Goal: Task Accomplishment & Management: Complete application form

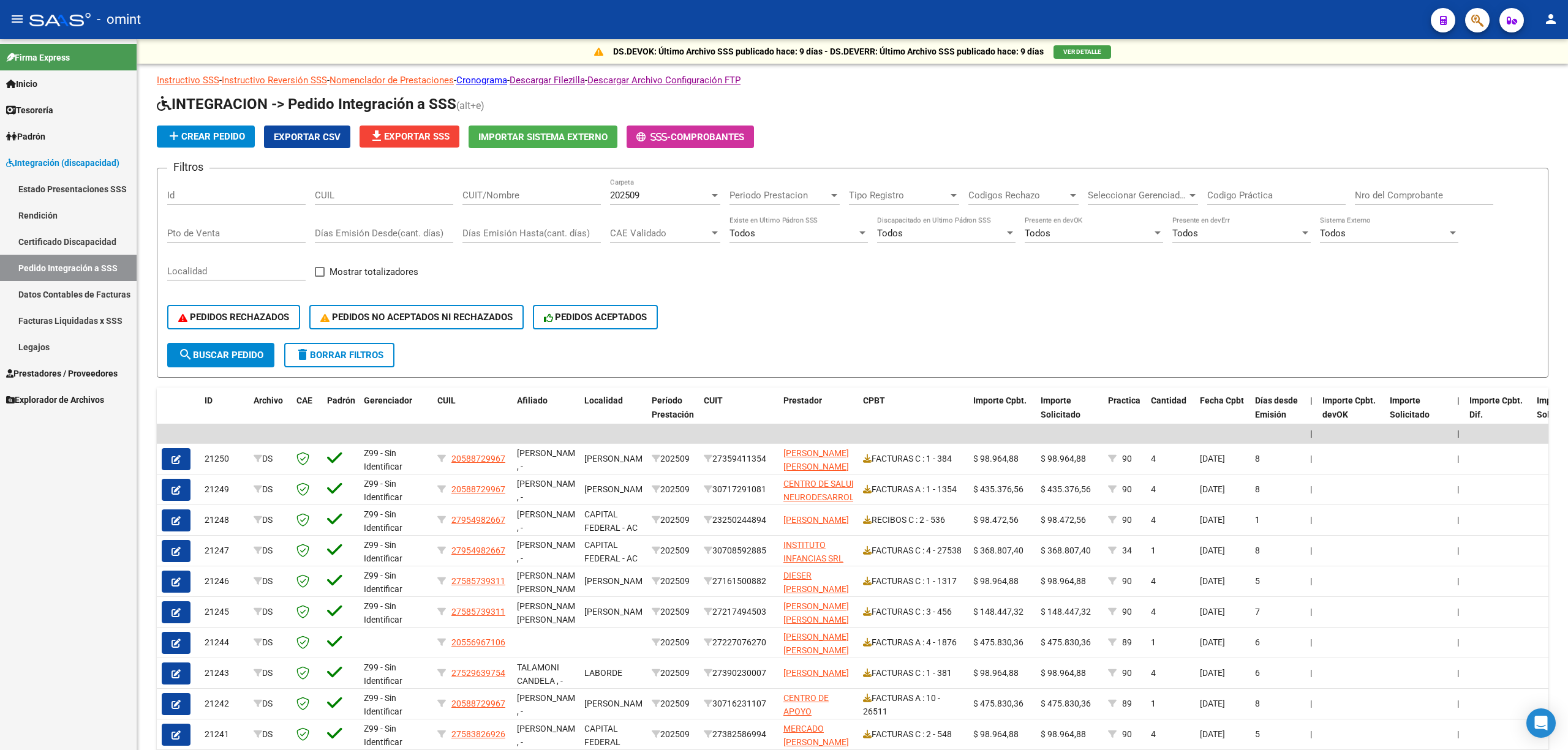
click at [59, 152] on link "Integración (discapacidad)" at bounding box center [68, 162] width 137 height 26
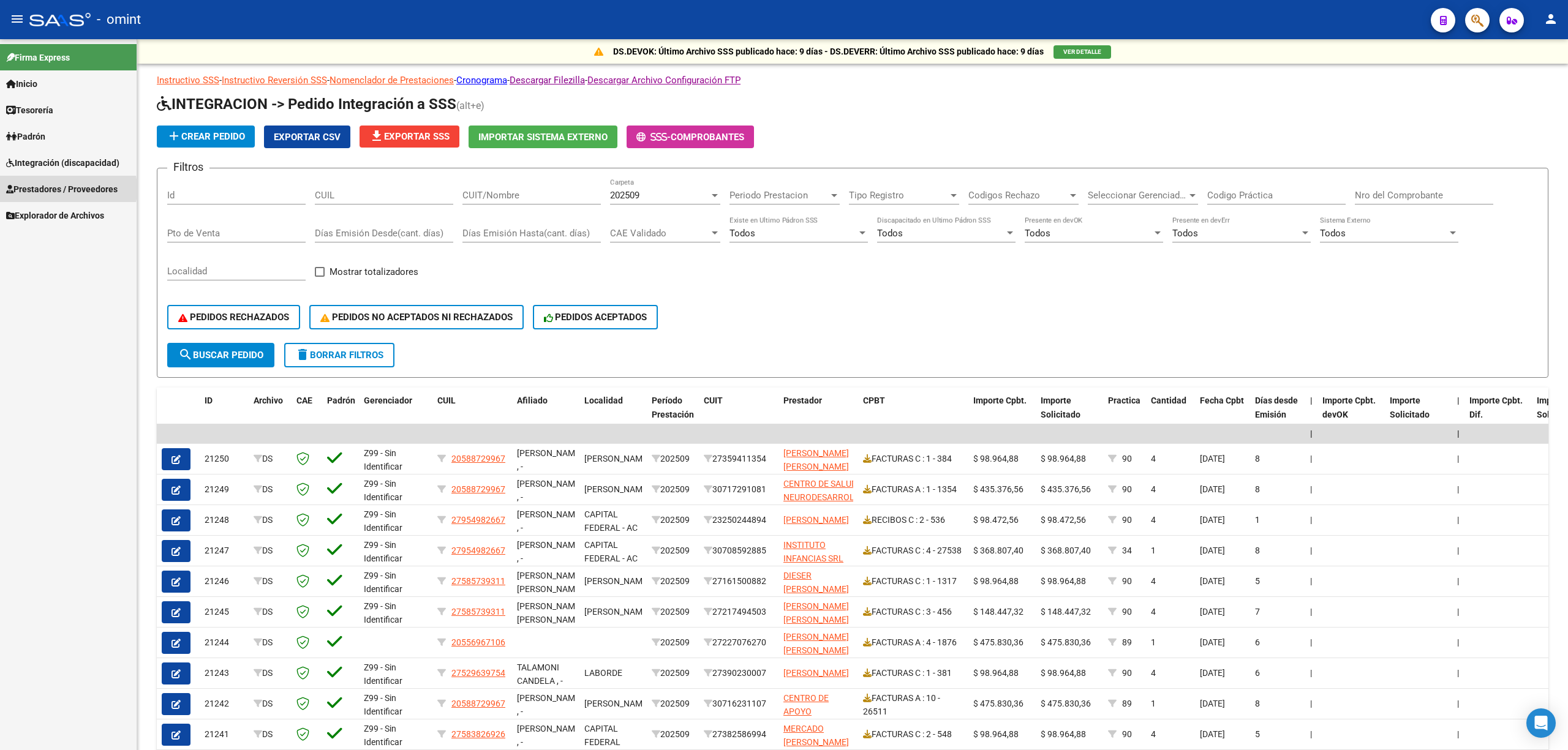
click at [54, 189] on span "Prestadores / Proveedores" at bounding box center [61, 189] width 111 height 14
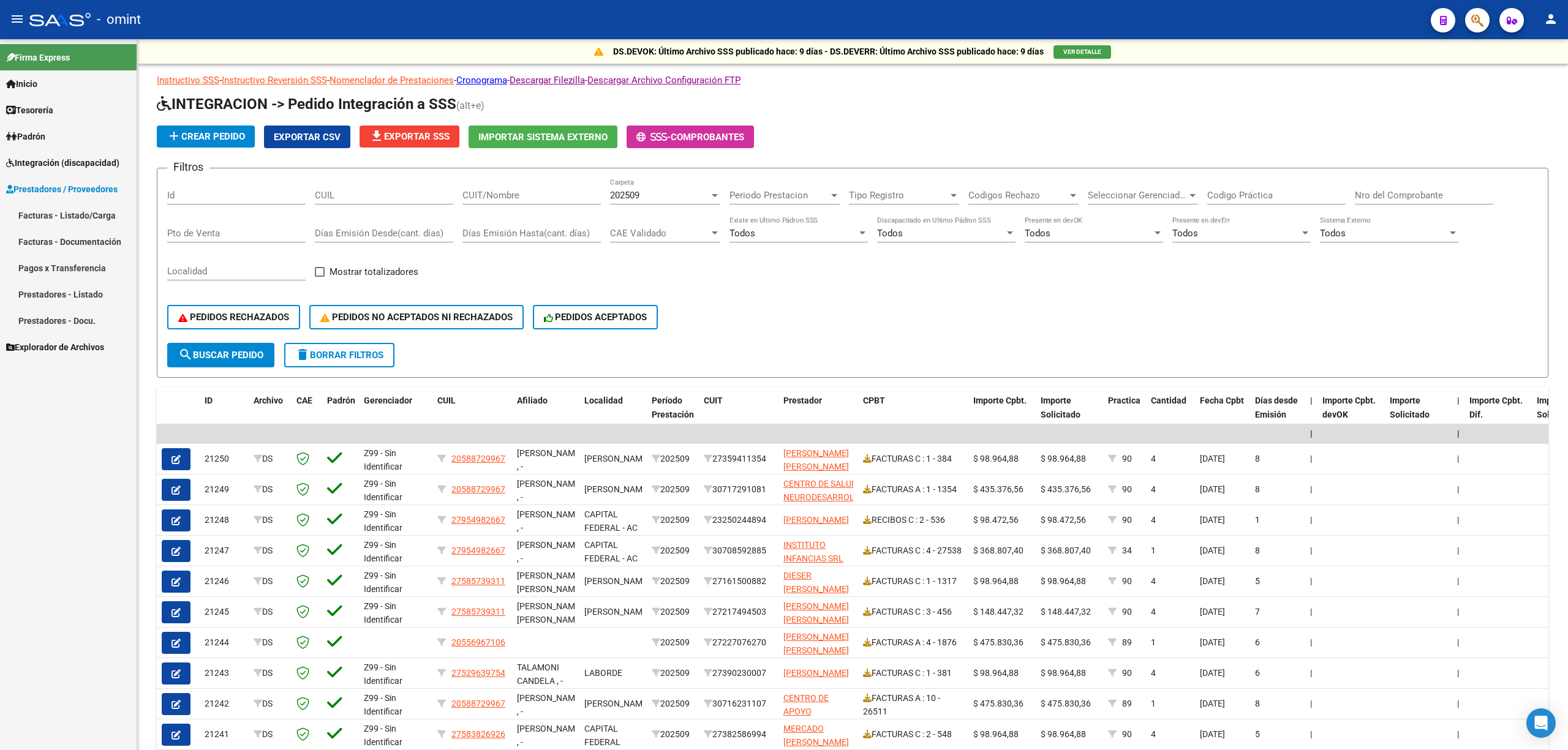
click at [56, 216] on link "Facturas - Listado/Carga" at bounding box center [68, 215] width 137 height 26
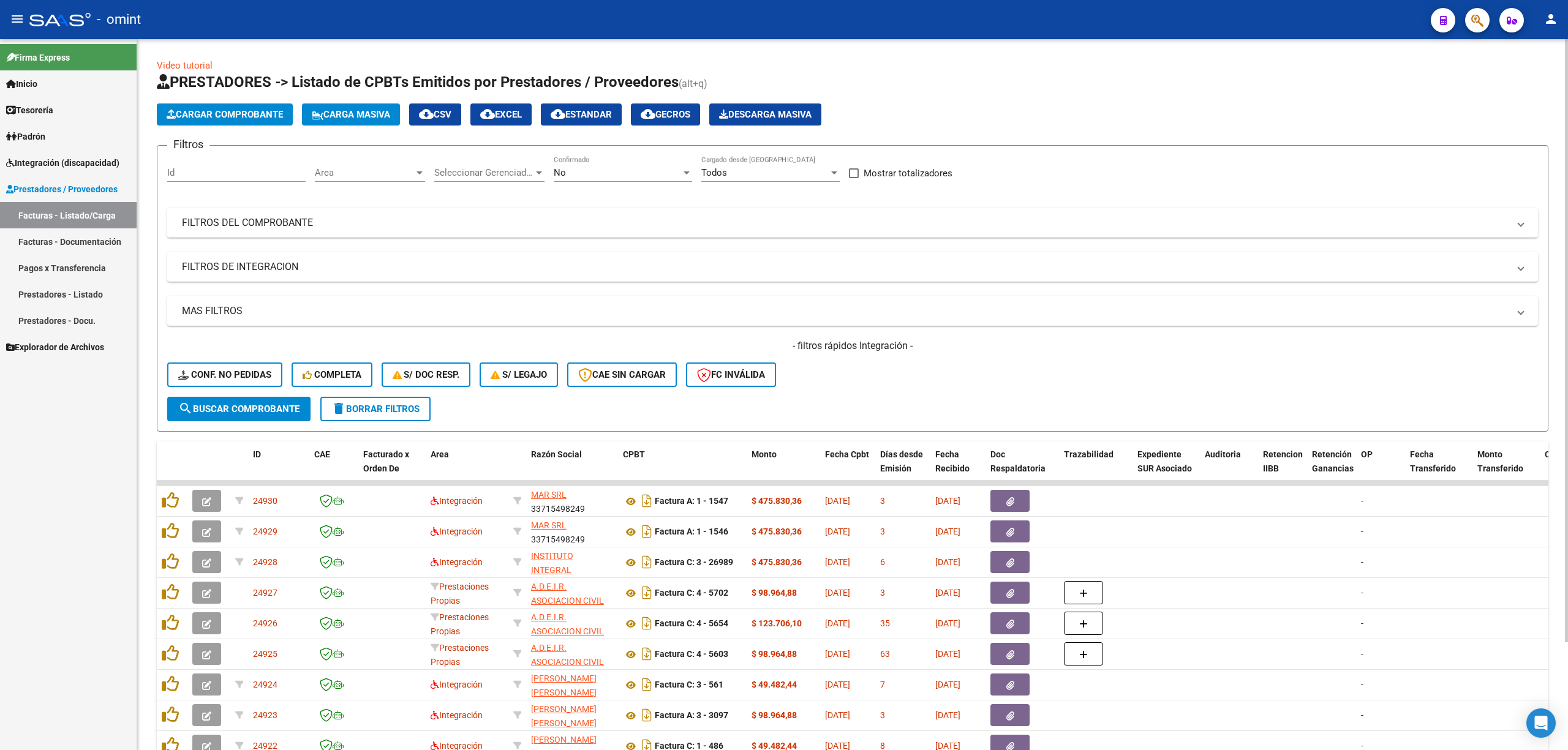
click at [241, 177] on input "Id" at bounding box center [236, 172] width 138 height 11
paste input "22761"
type input "22761"
click at [258, 403] on span "search Buscar Comprobante" at bounding box center [239, 409] width 121 height 11
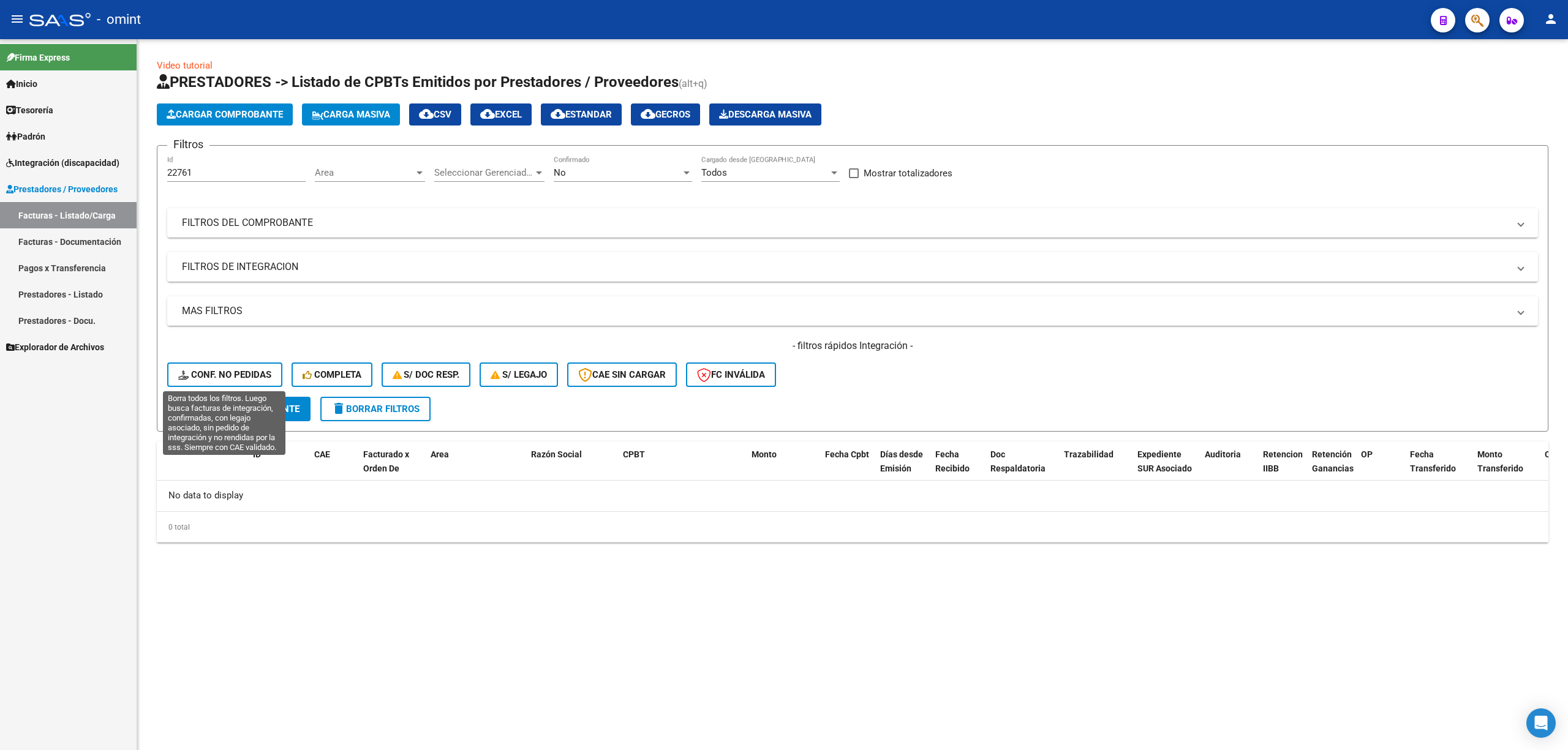
click at [248, 370] on span "Conf. no pedidas" at bounding box center [224, 375] width 93 height 11
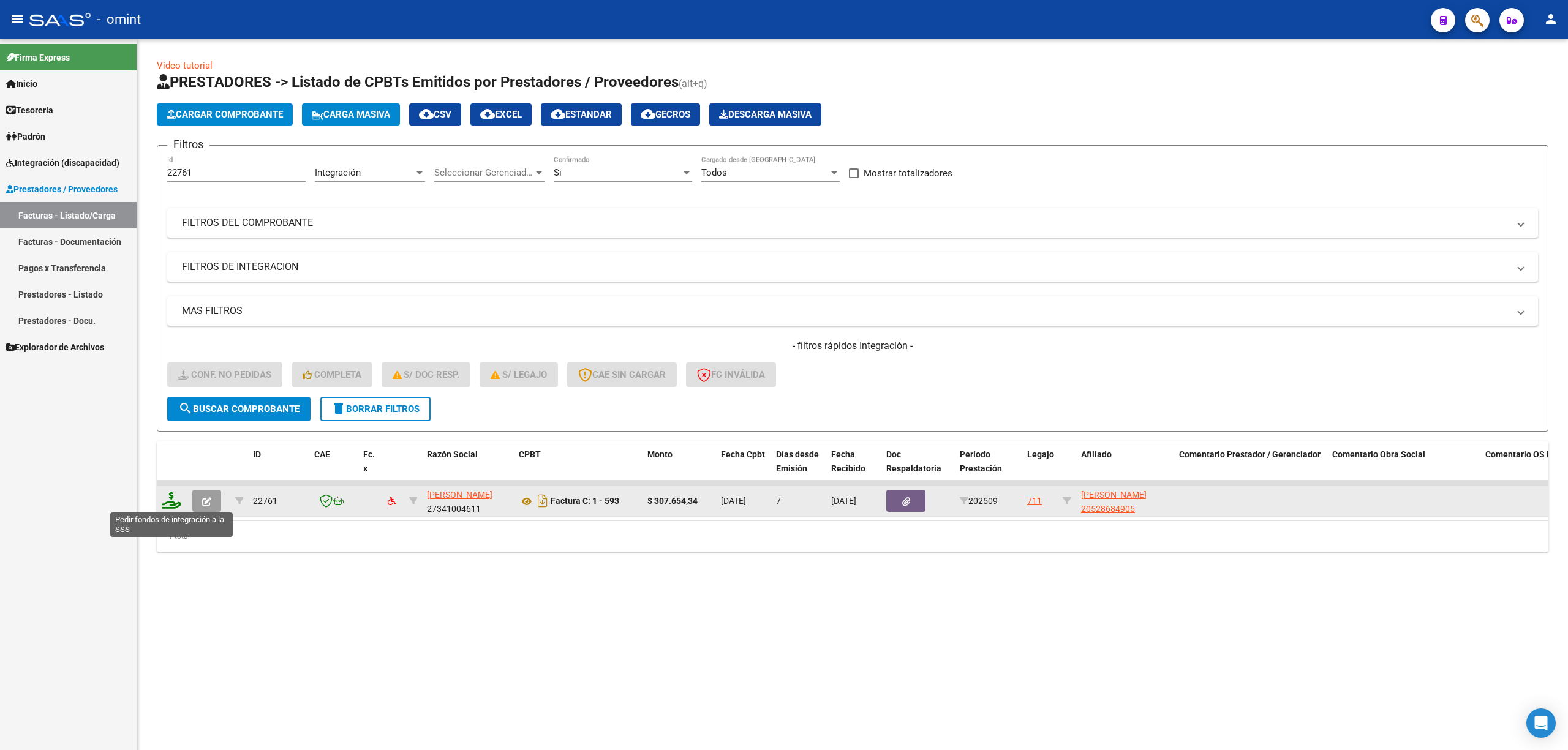
click at [170, 503] on icon at bounding box center [171, 500] width 20 height 17
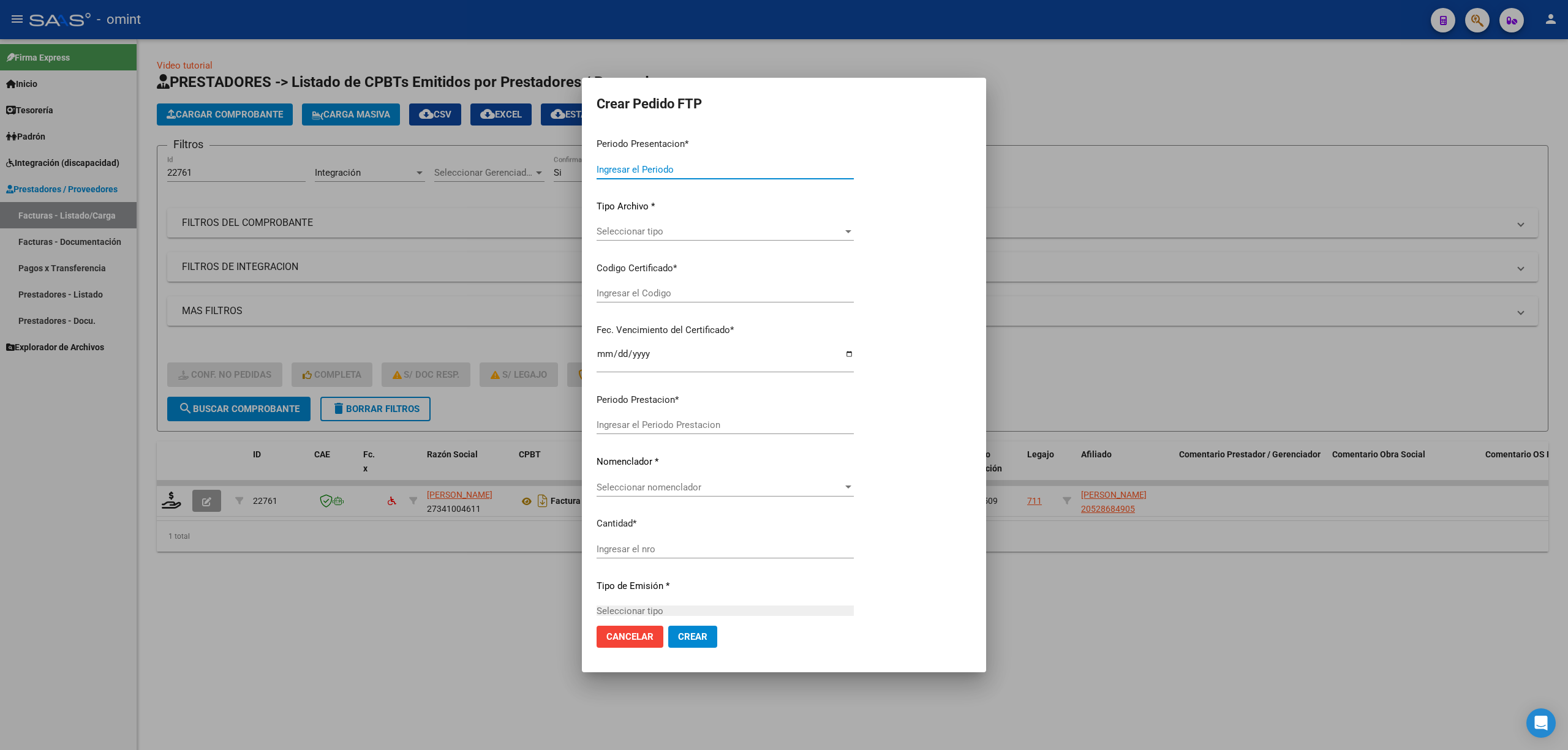
type input "202509"
type input "$ 307.654,34"
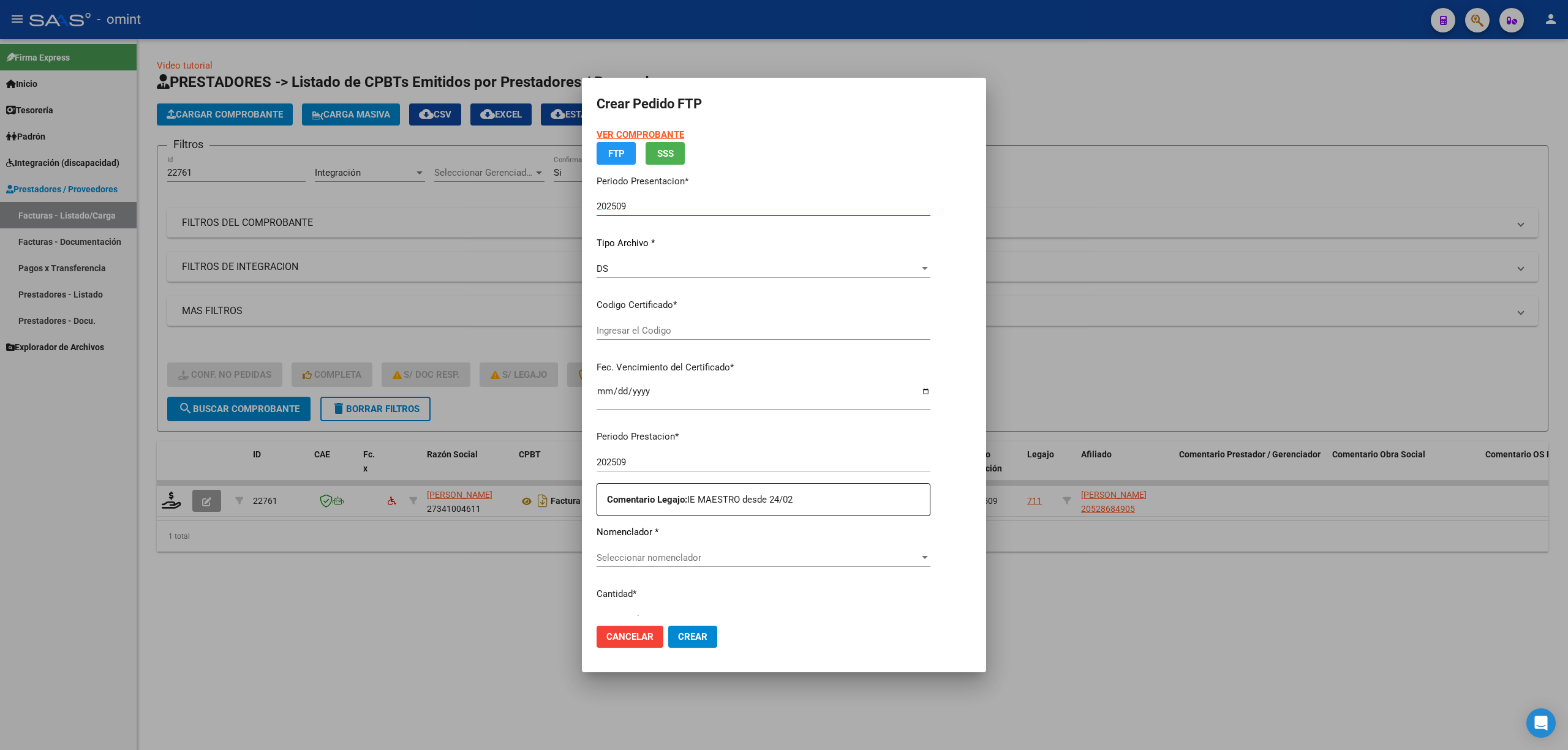
type input "7613627560"
type input "[DATE]"
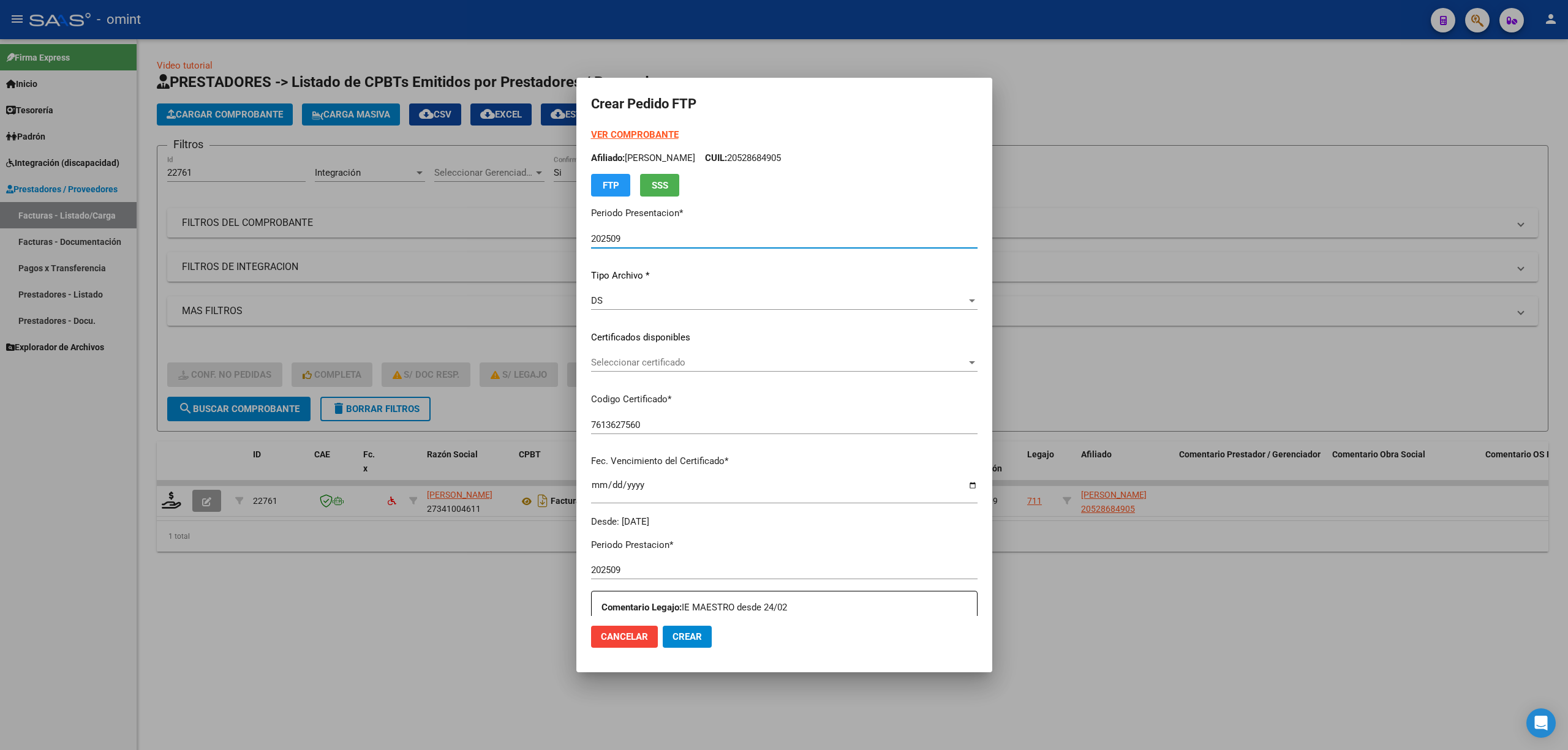
click at [621, 356] on div "Seleccionar certificado Seleccionar certificado" at bounding box center [784, 362] width 387 height 18
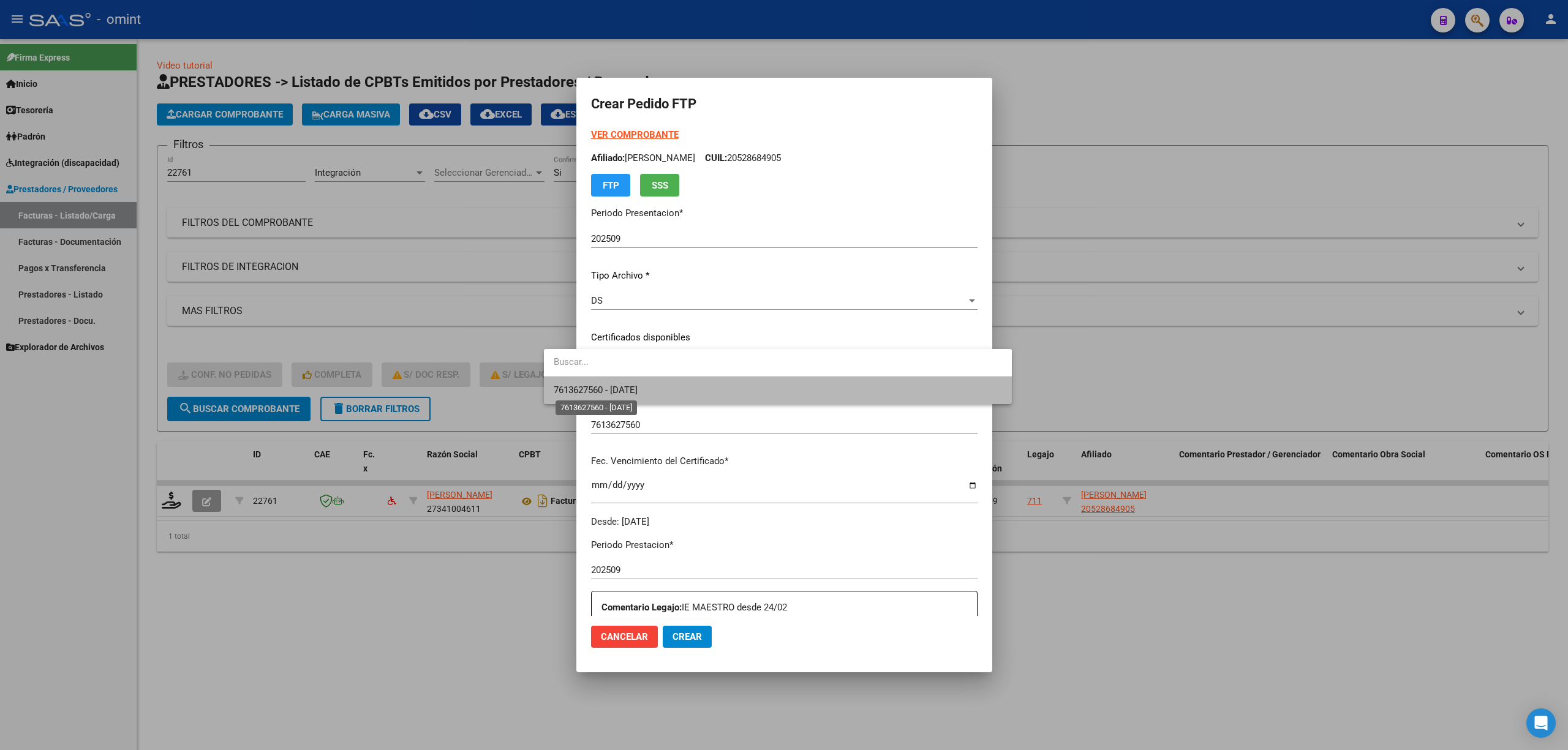
click at [638, 393] on span "7613627560 - [DATE]" at bounding box center [595, 390] width 84 height 11
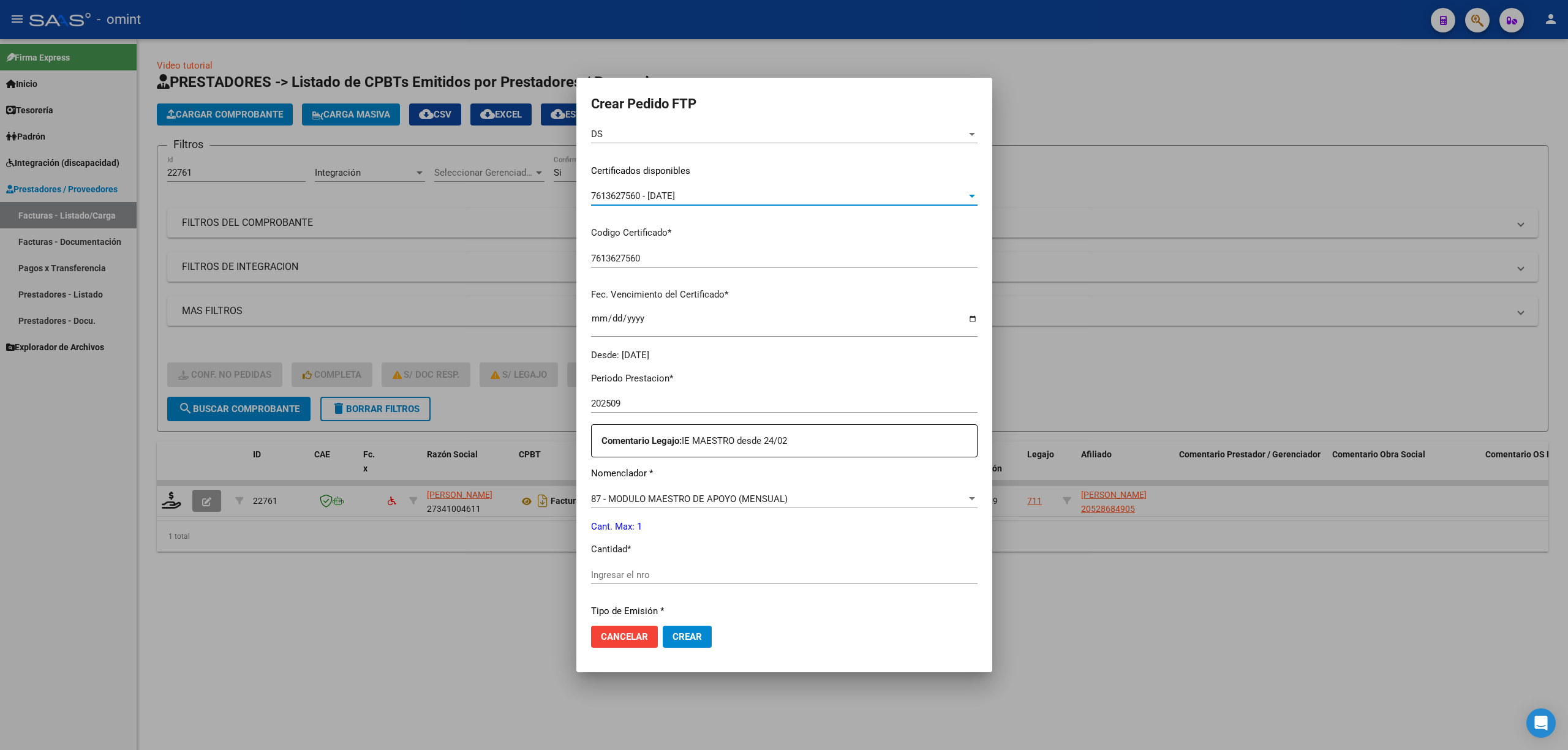
scroll to position [332, 0]
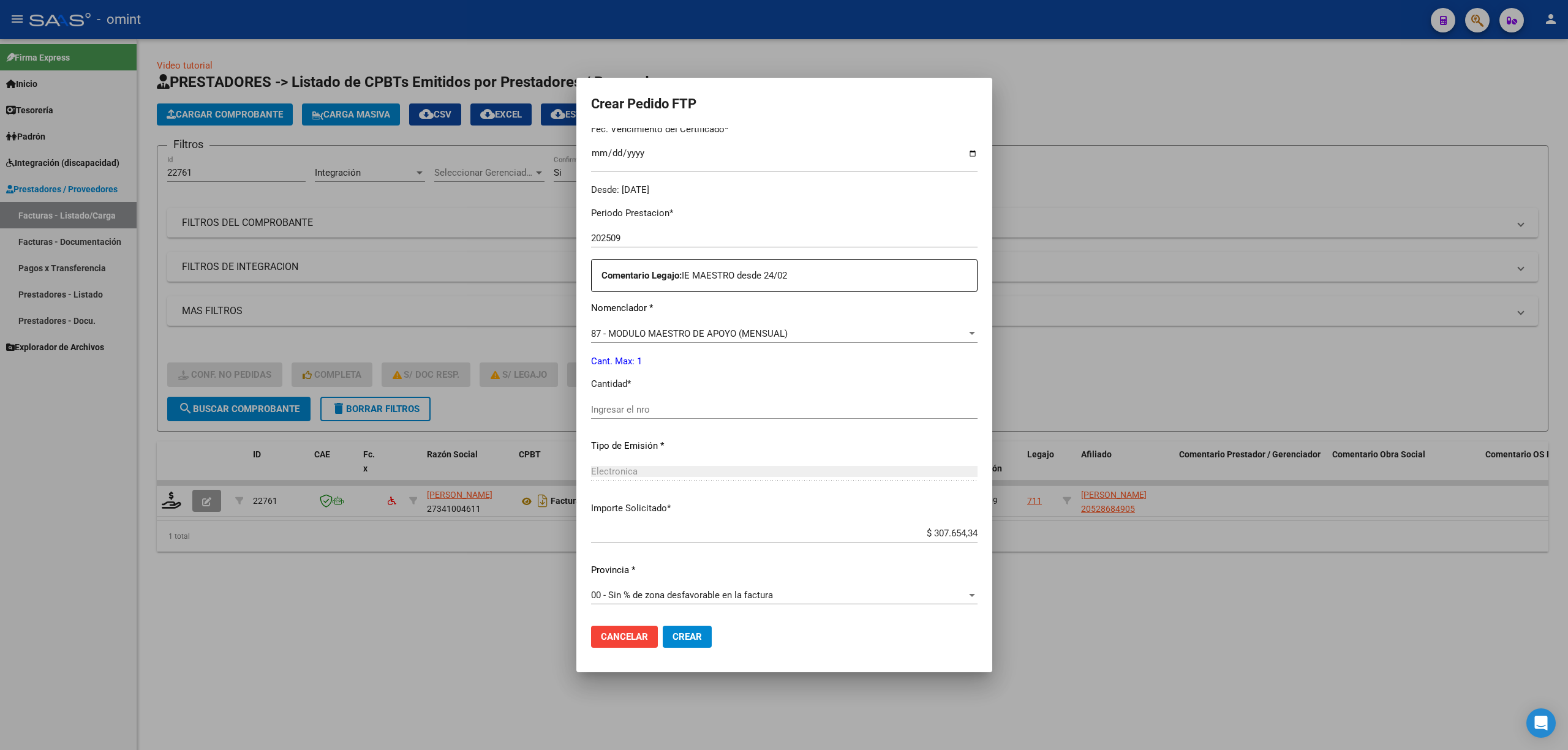
click at [609, 412] on input "Ingresar el nro" at bounding box center [784, 409] width 387 height 11
type input "1"
click at [673, 635] on span "Crear" at bounding box center [687, 637] width 29 height 11
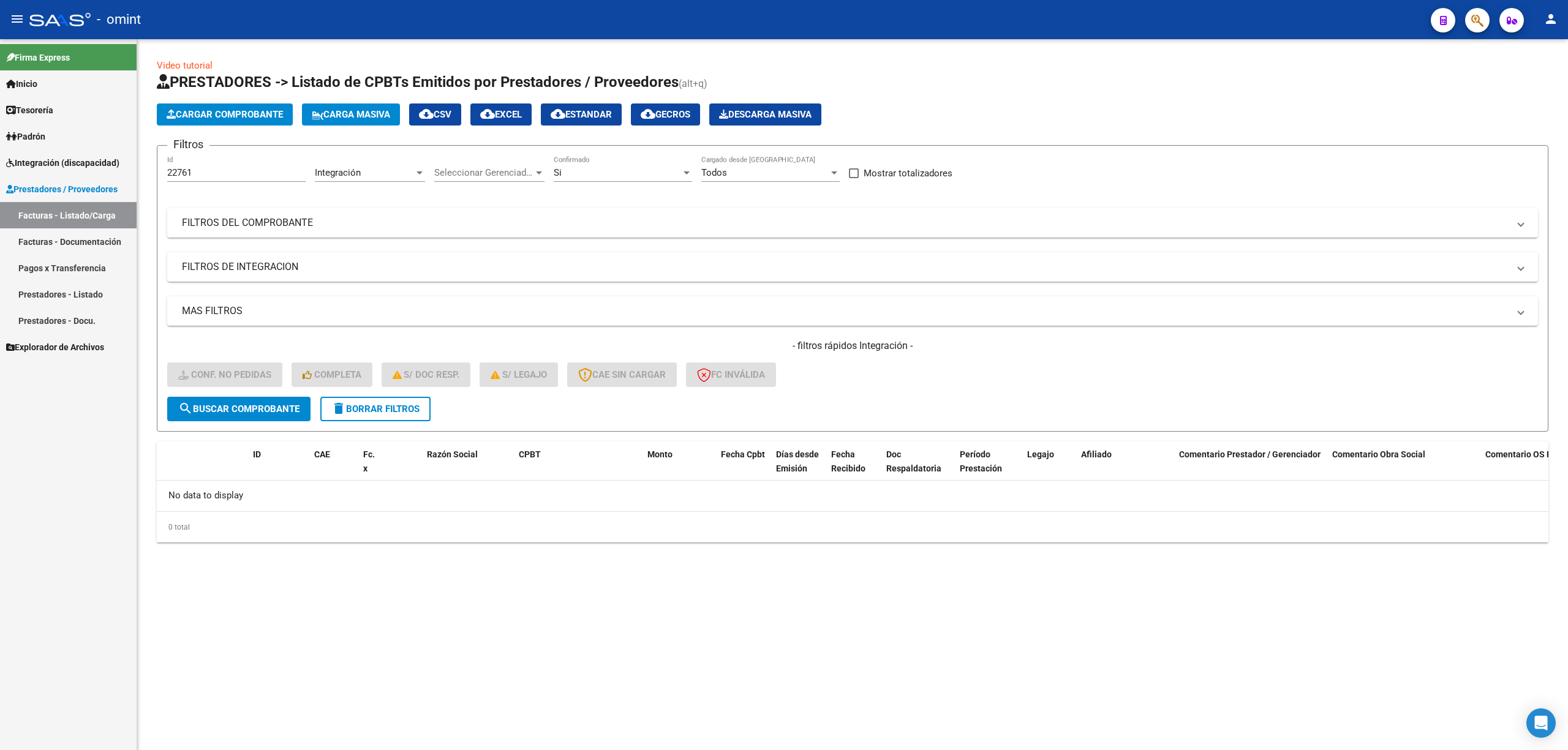
click at [366, 409] on span "delete Borrar Filtros" at bounding box center [375, 409] width 88 height 11
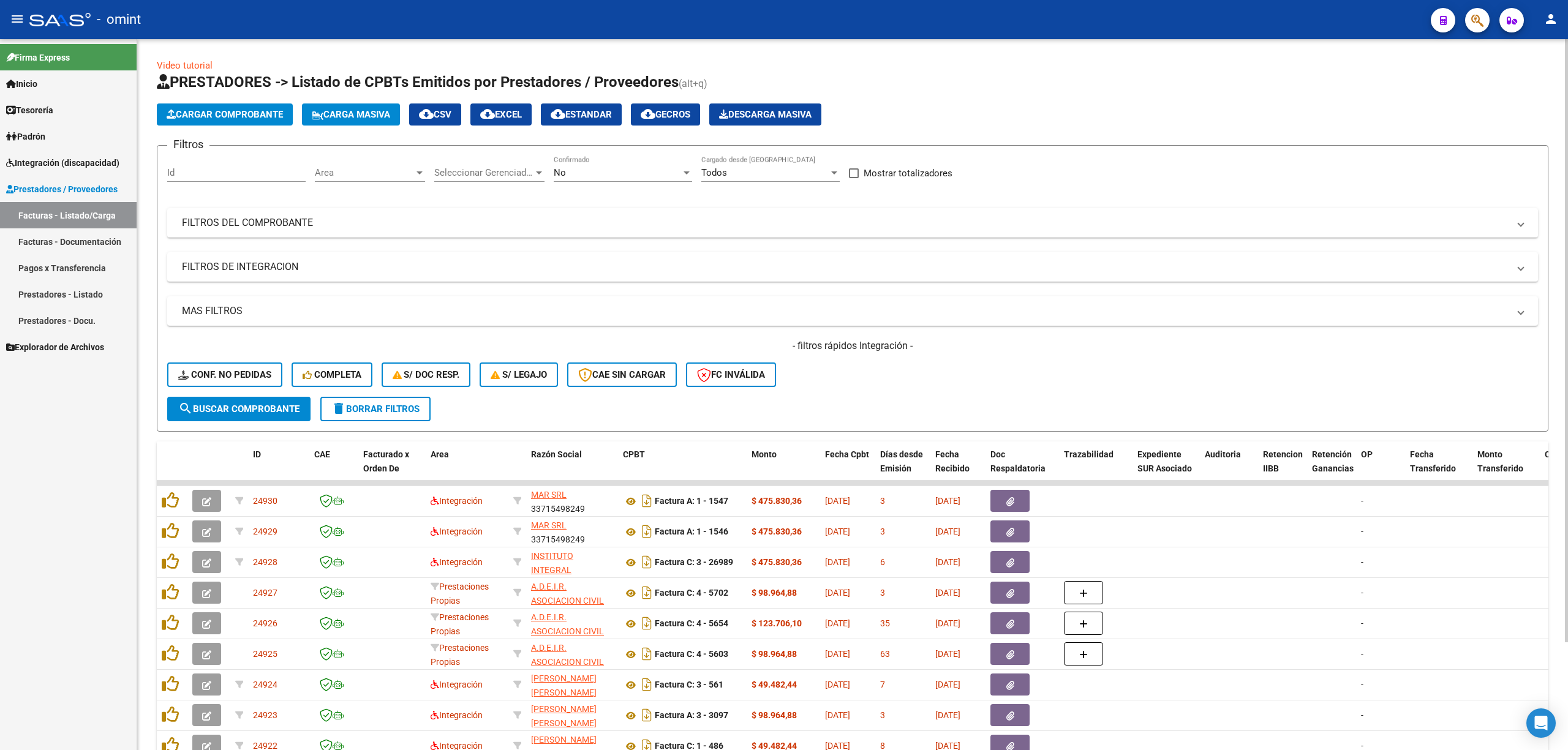
click at [197, 173] on input "Id" at bounding box center [236, 172] width 138 height 11
paste input "21965"
type input "21965"
click at [244, 410] on span "search Buscar Comprobante" at bounding box center [239, 409] width 121 height 11
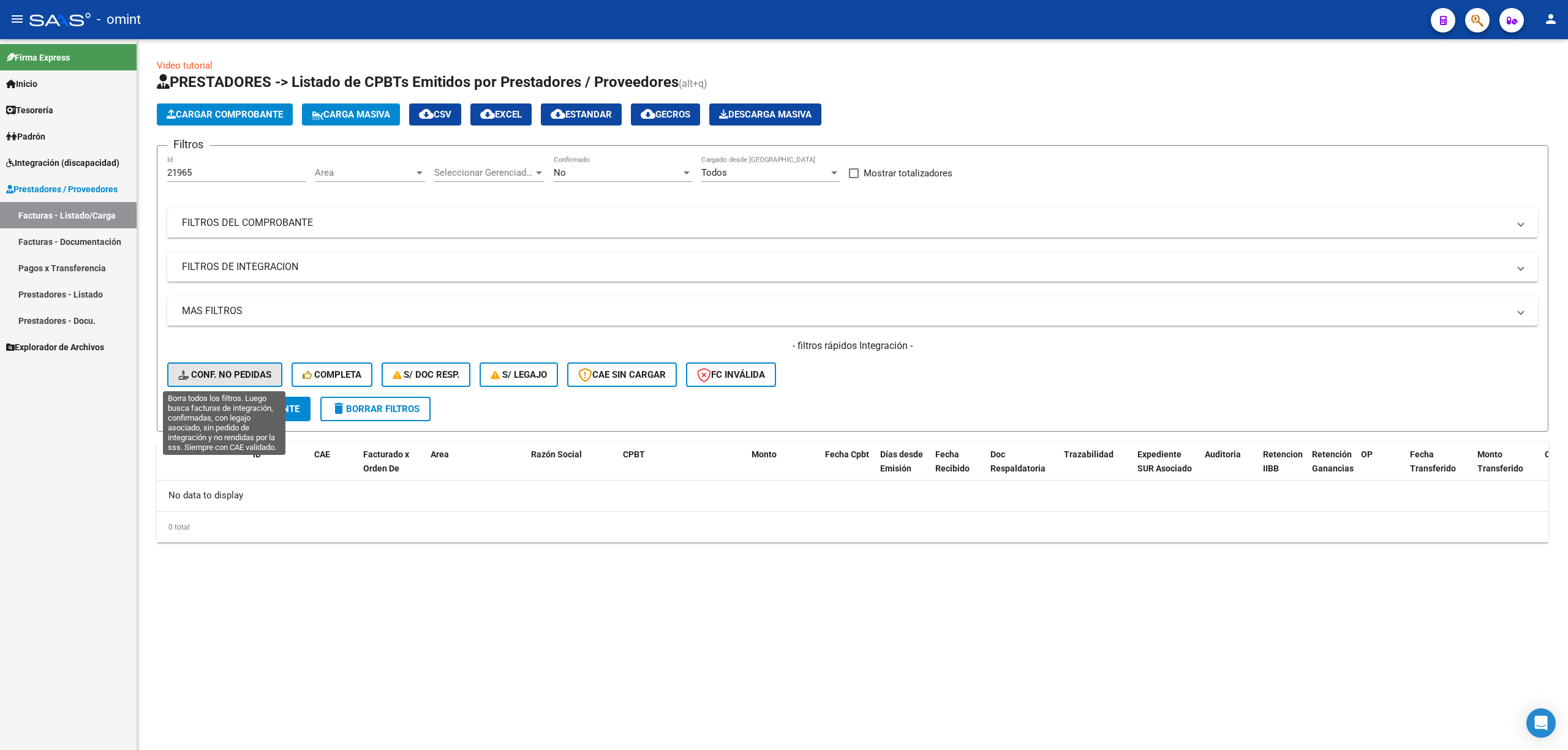
click at [220, 370] on span "Conf. no pedidas" at bounding box center [224, 375] width 93 height 11
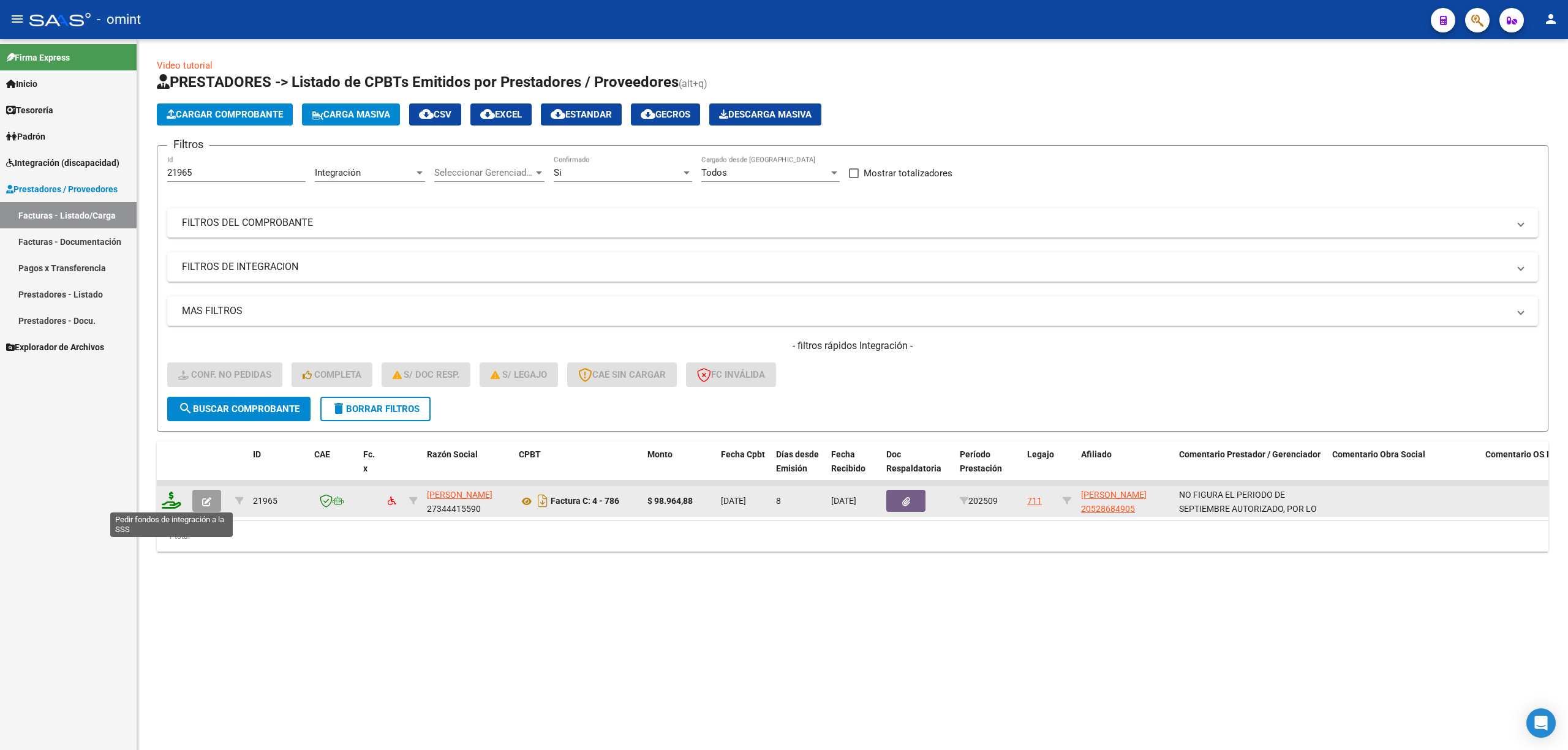
click at [171, 501] on icon at bounding box center [171, 500] width 20 height 17
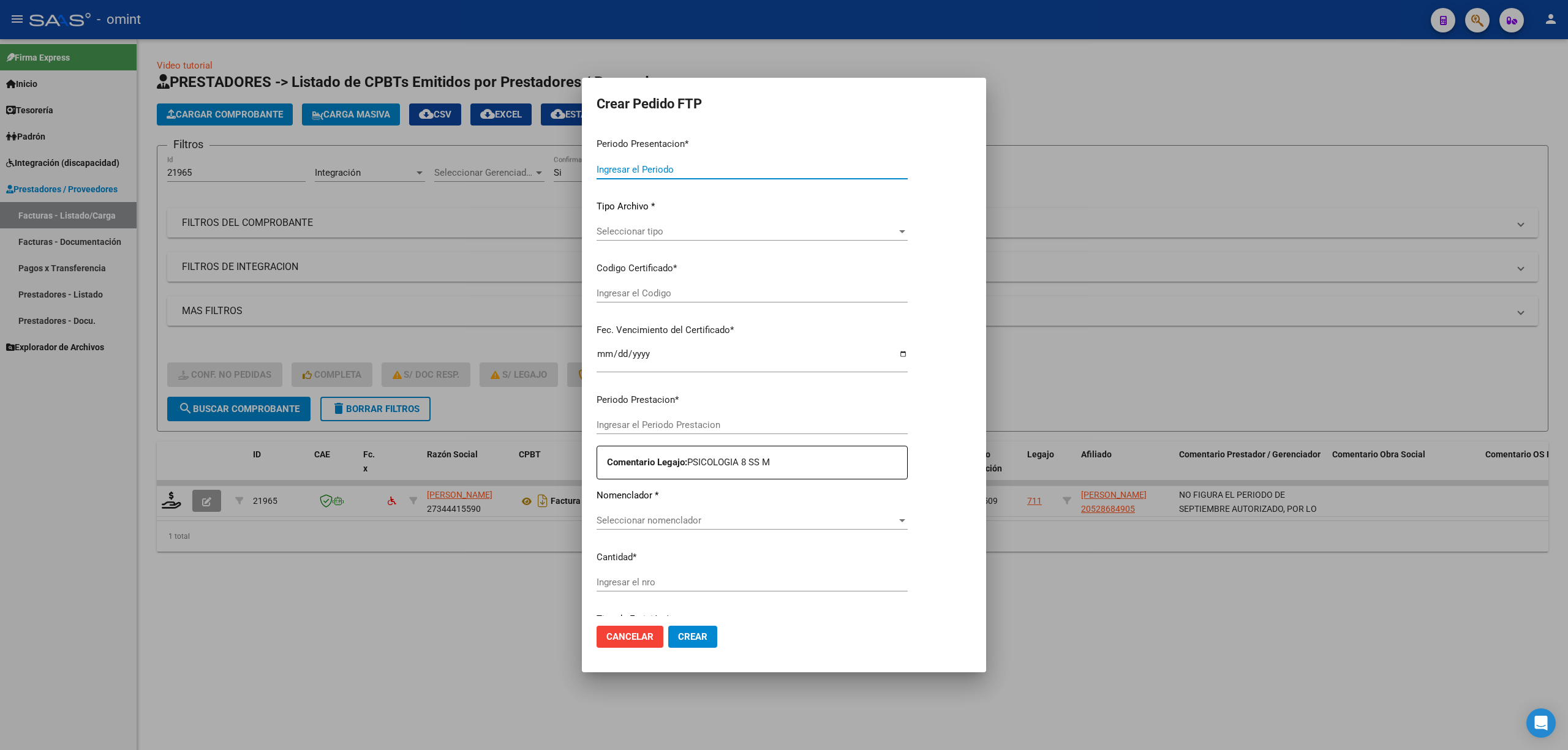
type input "202509"
type input "$ 98.964,88"
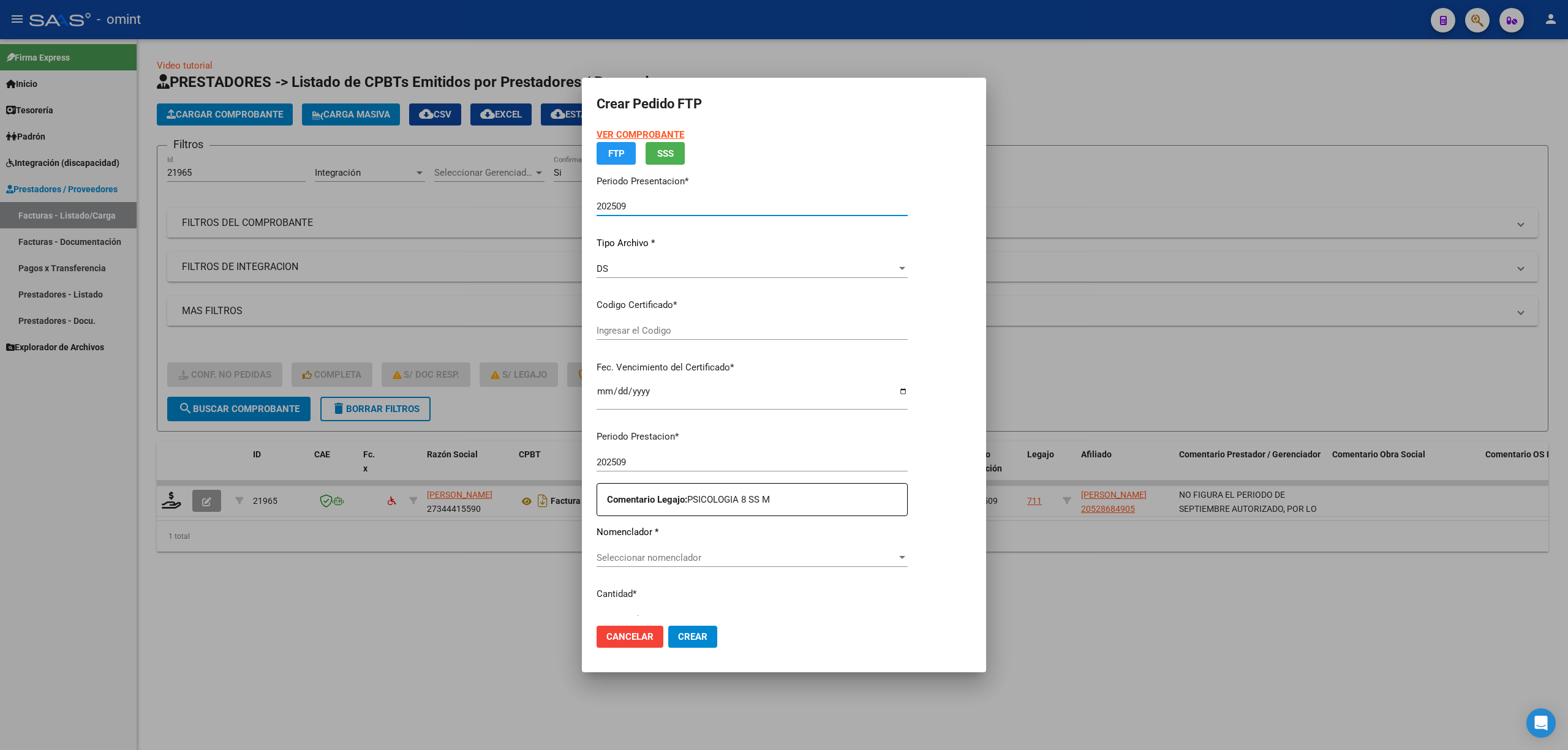
type input "7613627560"
type input "[DATE]"
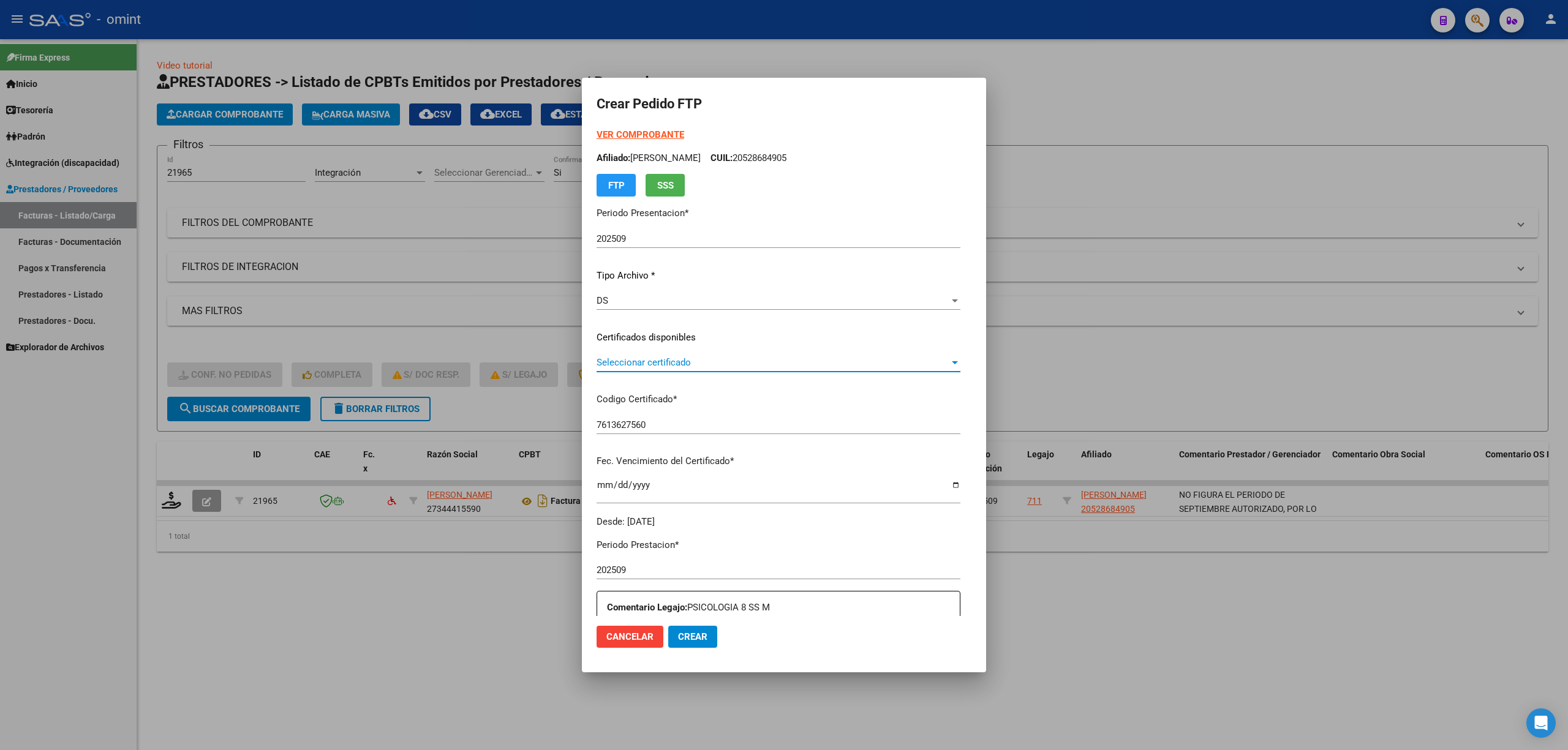
click at [611, 362] on span "Seleccionar certificado" at bounding box center [773, 362] width 353 height 11
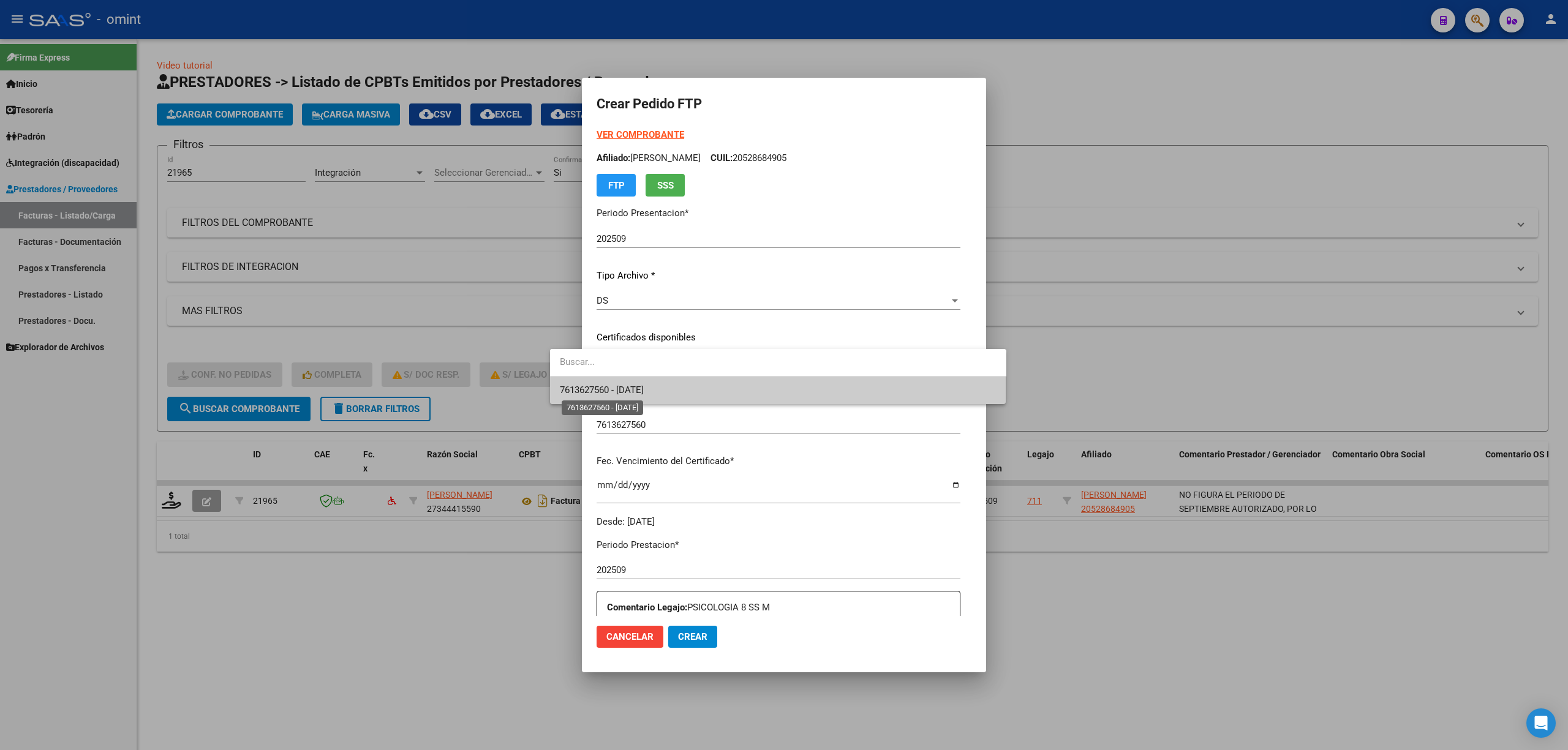
click at [625, 390] on span "7613627560 - [DATE]" at bounding box center [602, 390] width 84 height 11
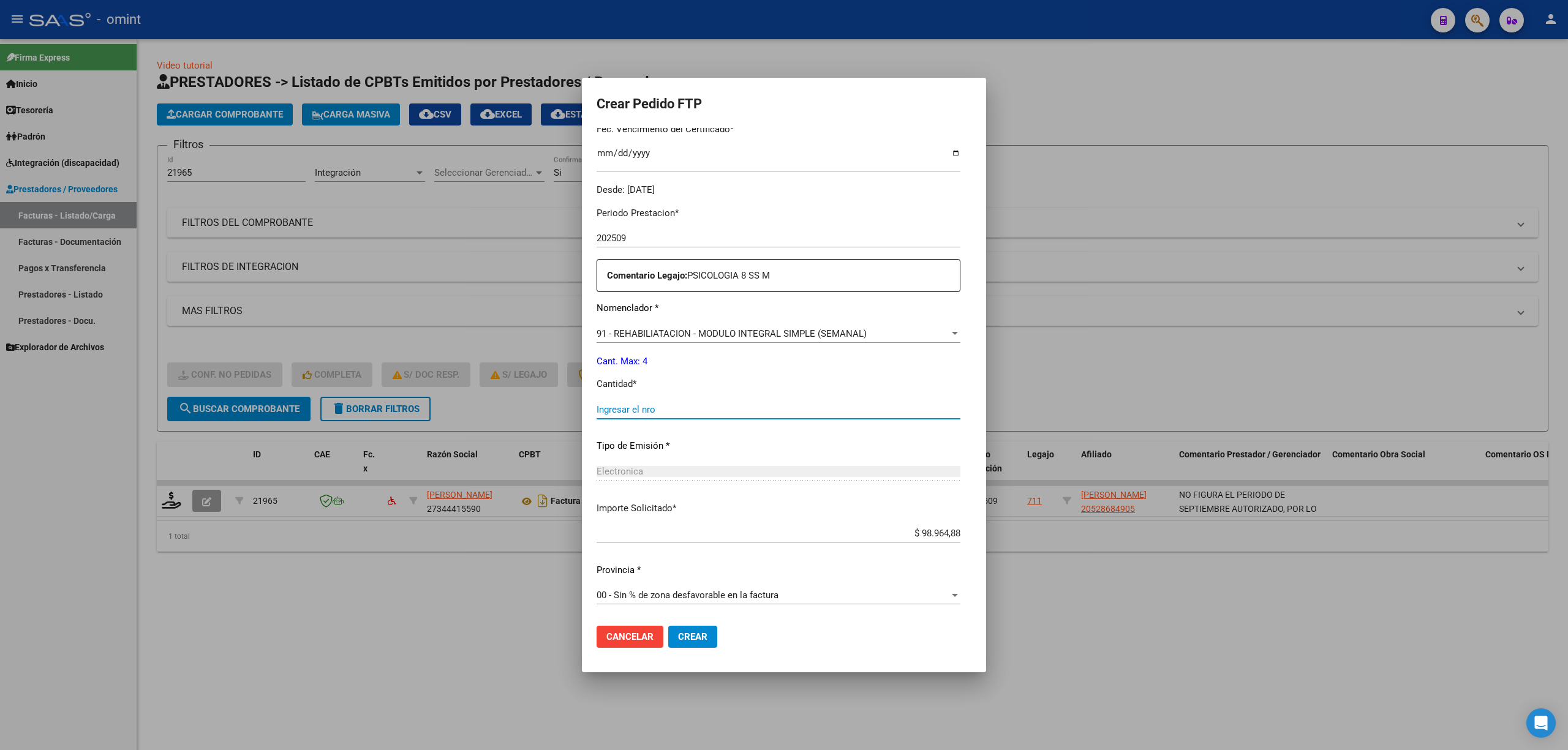
click at [620, 407] on input "Ingresar el nro" at bounding box center [778, 409] width 364 height 11
type input "4"
click at [678, 634] on span "Crear" at bounding box center [692, 637] width 29 height 11
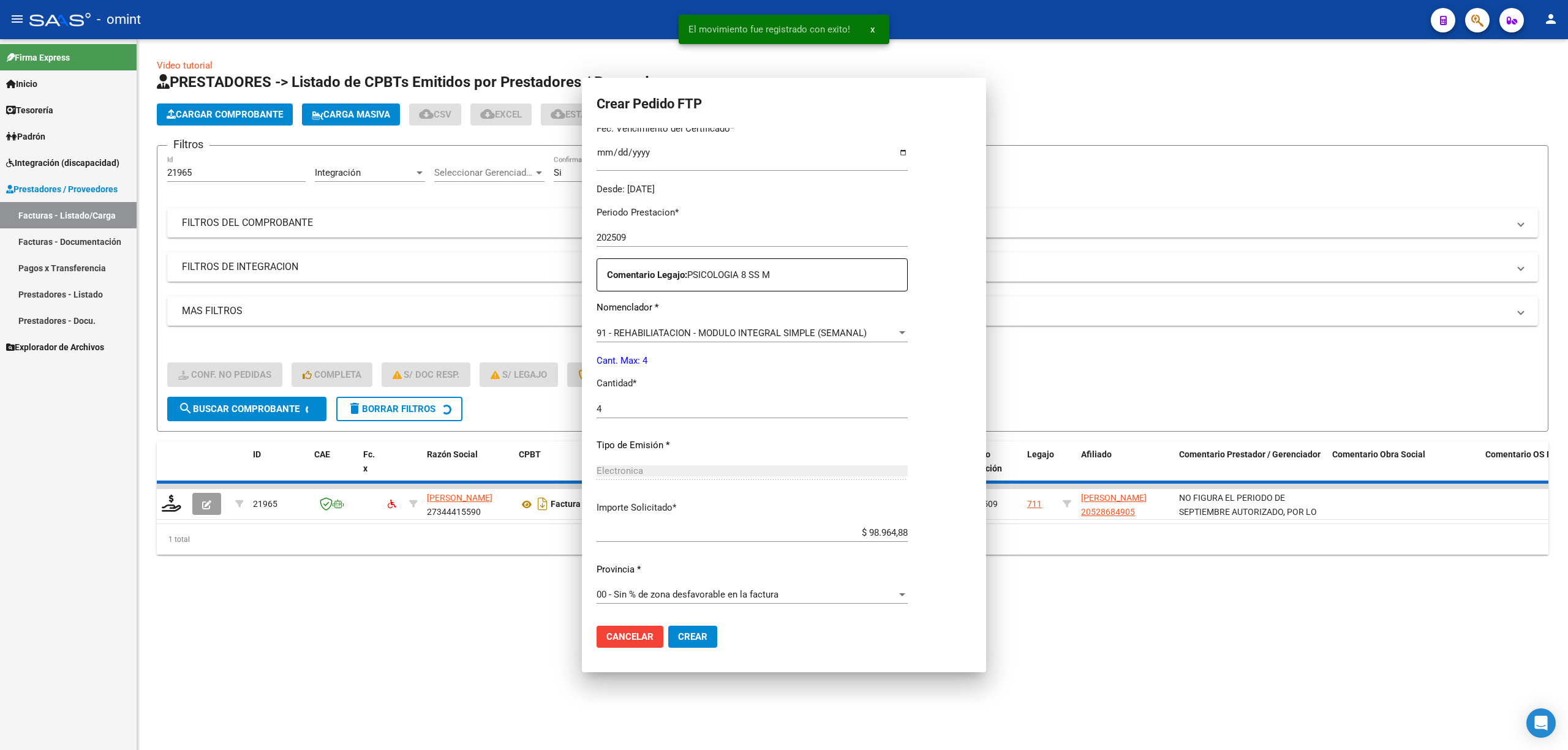
scroll to position [0, 0]
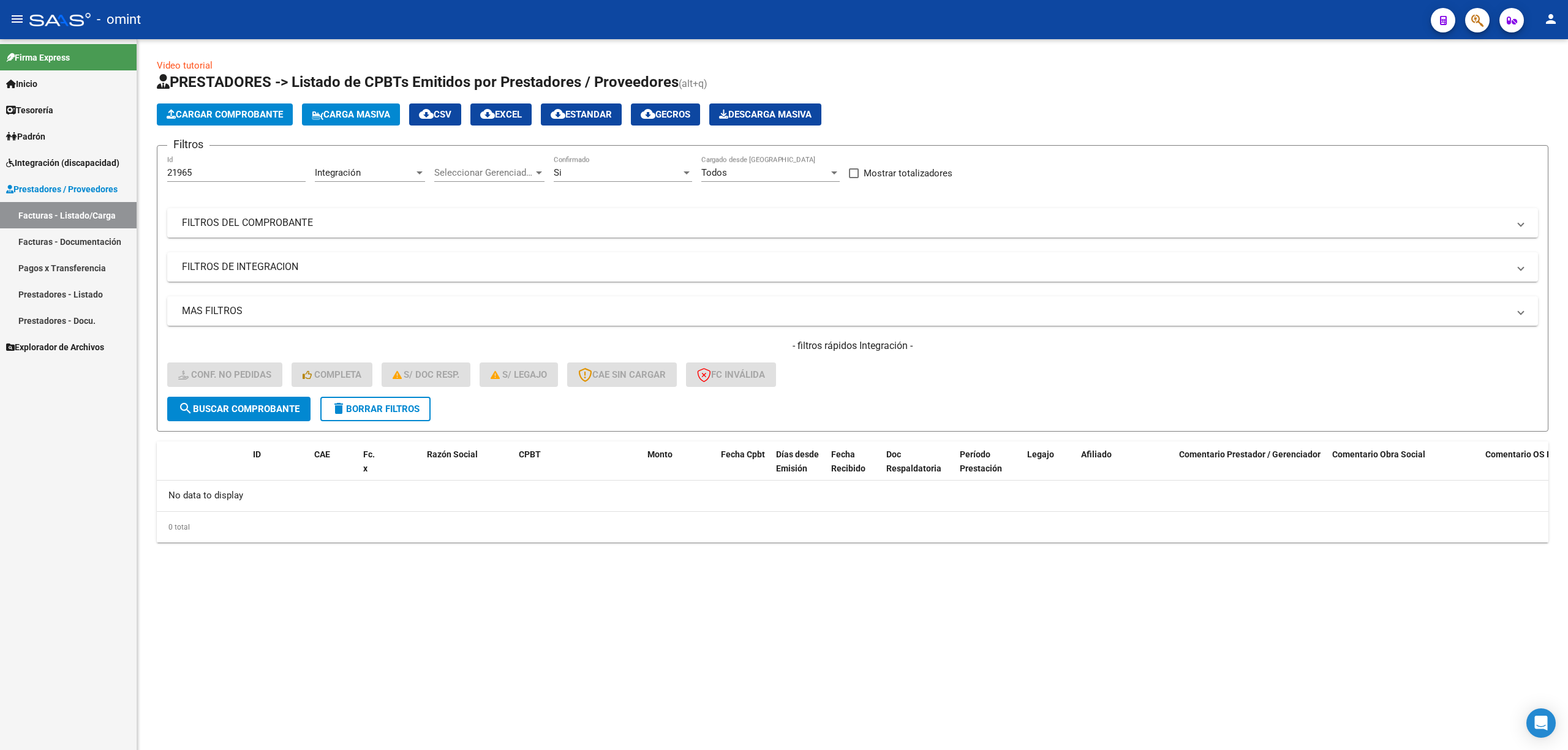
drag, startPoint x: 209, startPoint y: 179, endPoint x: 174, endPoint y: 175, distance: 35.2
click at [174, 175] on div "21965 Id" at bounding box center [236, 169] width 138 height 26
click at [182, 169] on input "21965" at bounding box center [236, 172] width 138 height 11
paste input "2950"
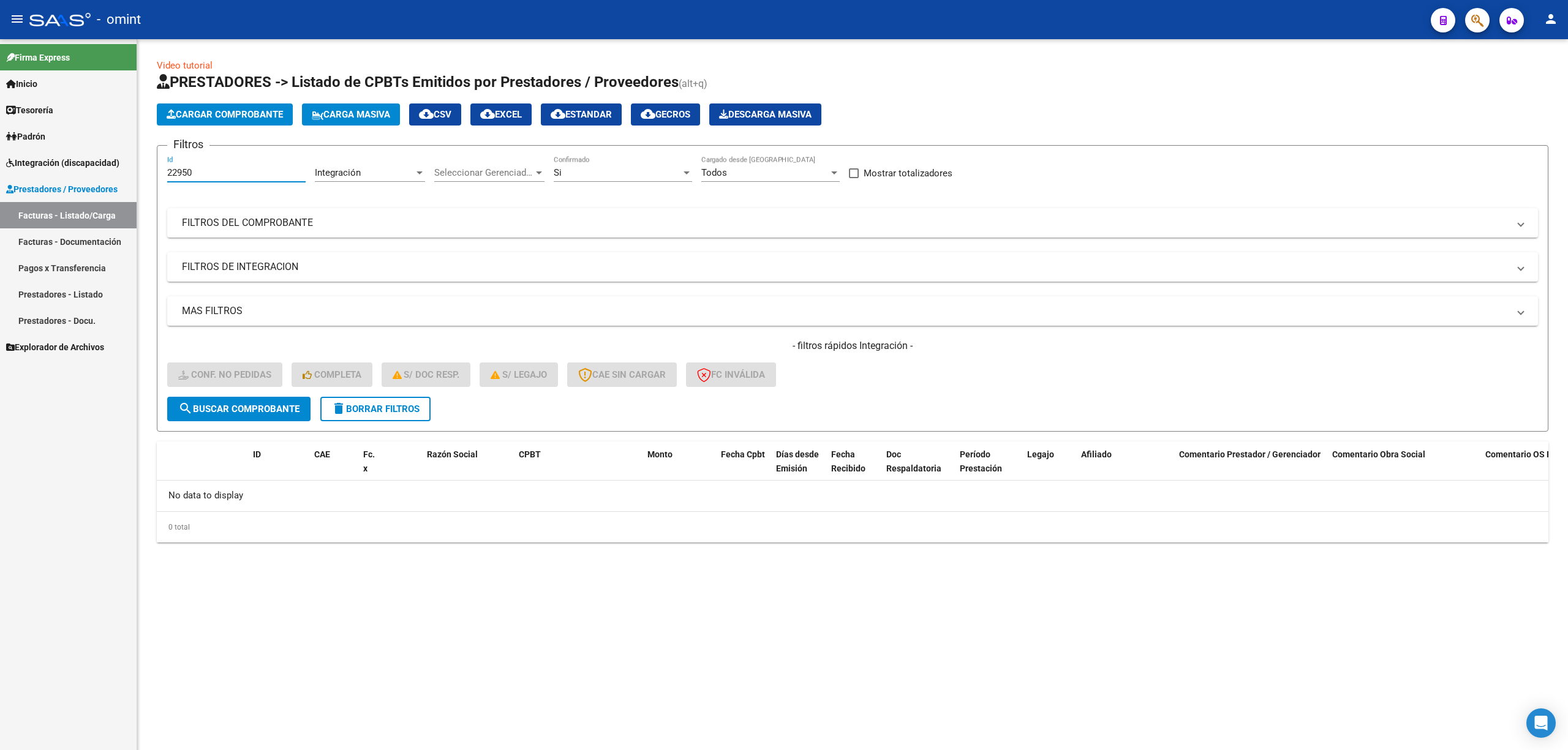
type input "22950"
click at [241, 415] on button "search Buscar Comprobante" at bounding box center [239, 409] width 143 height 25
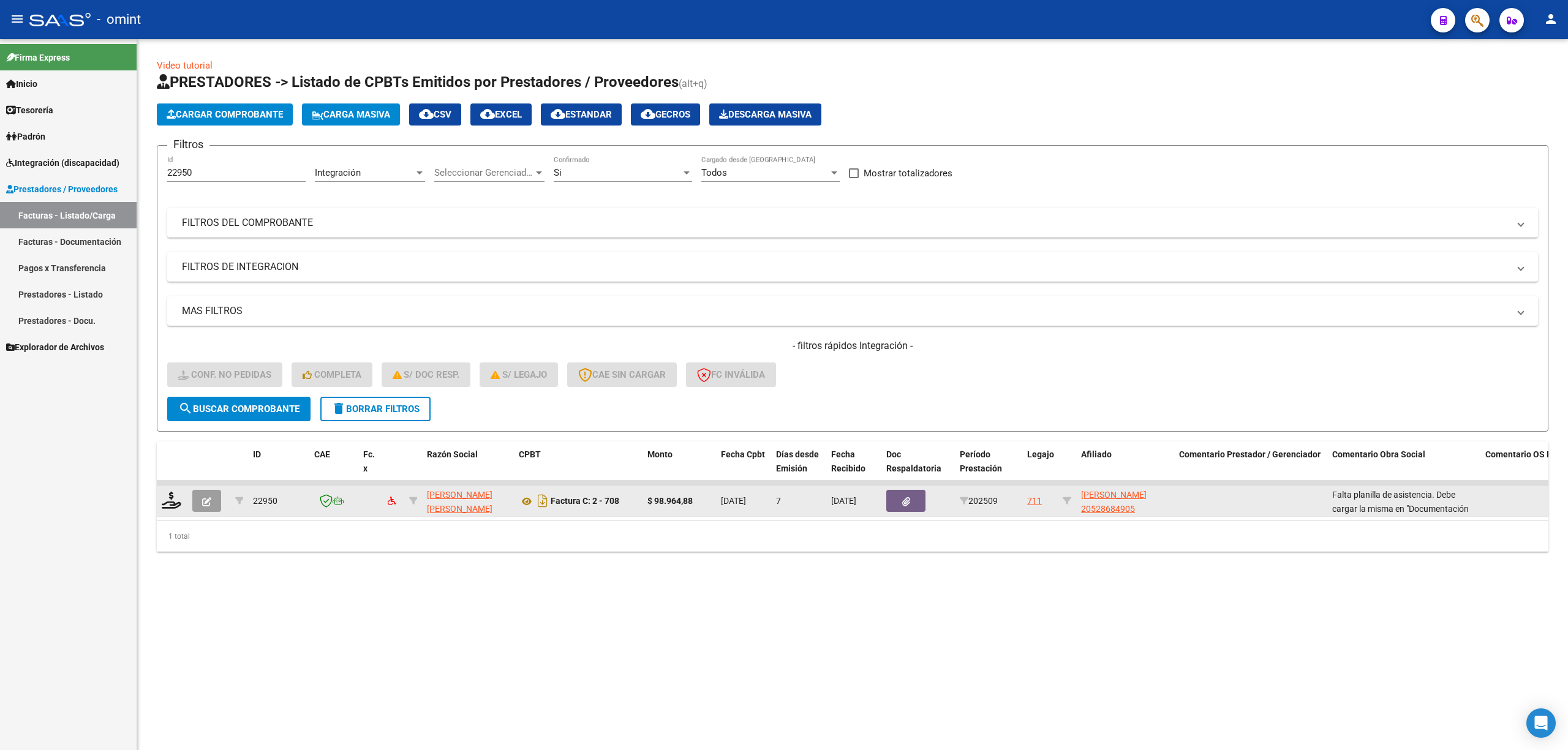
click at [170, 512] on datatable-body-cell at bounding box center [172, 501] width 31 height 30
click at [170, 498] on icon at bounding box center [171, 500] width 20 height 17
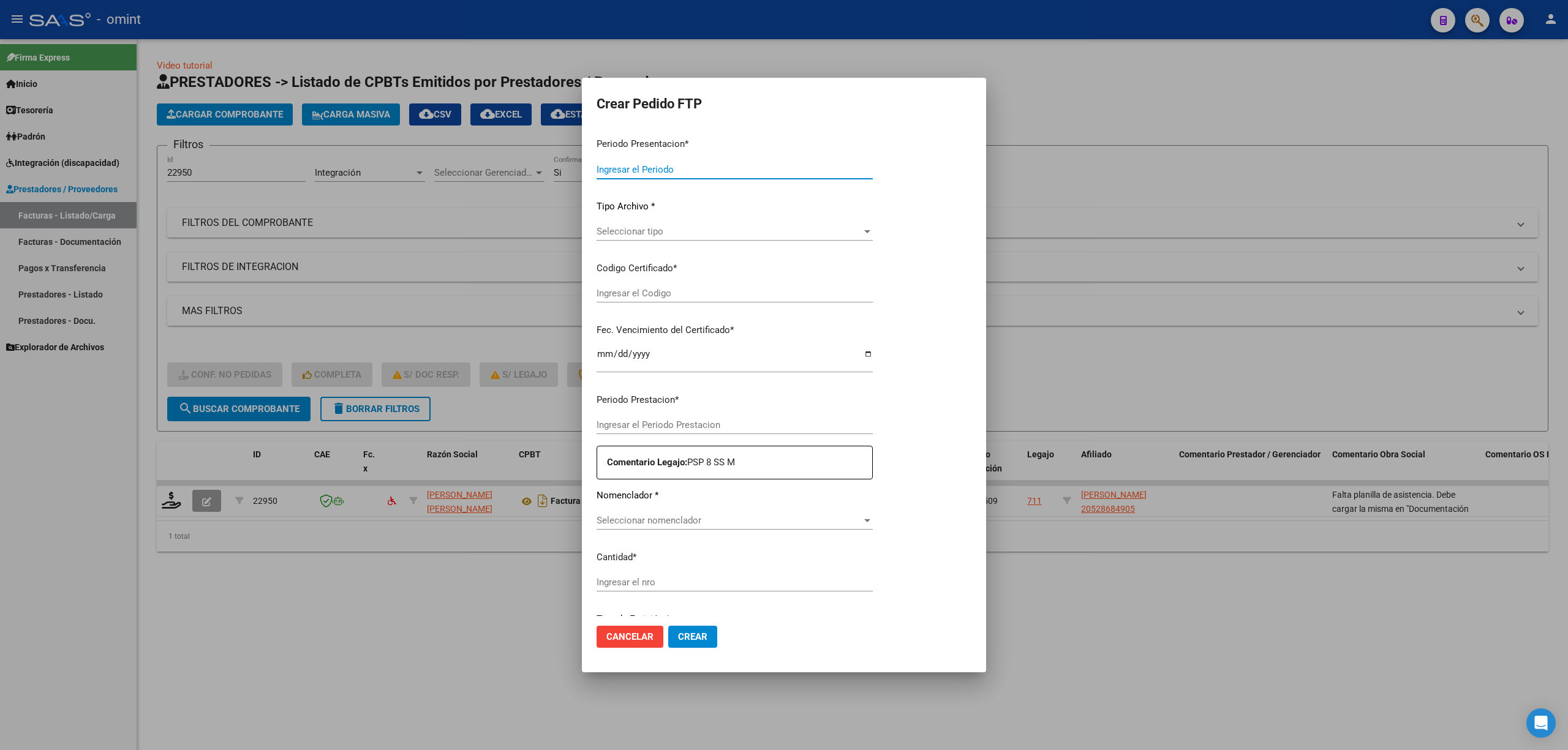
type input "202509"
type input "$ 98.964,88"
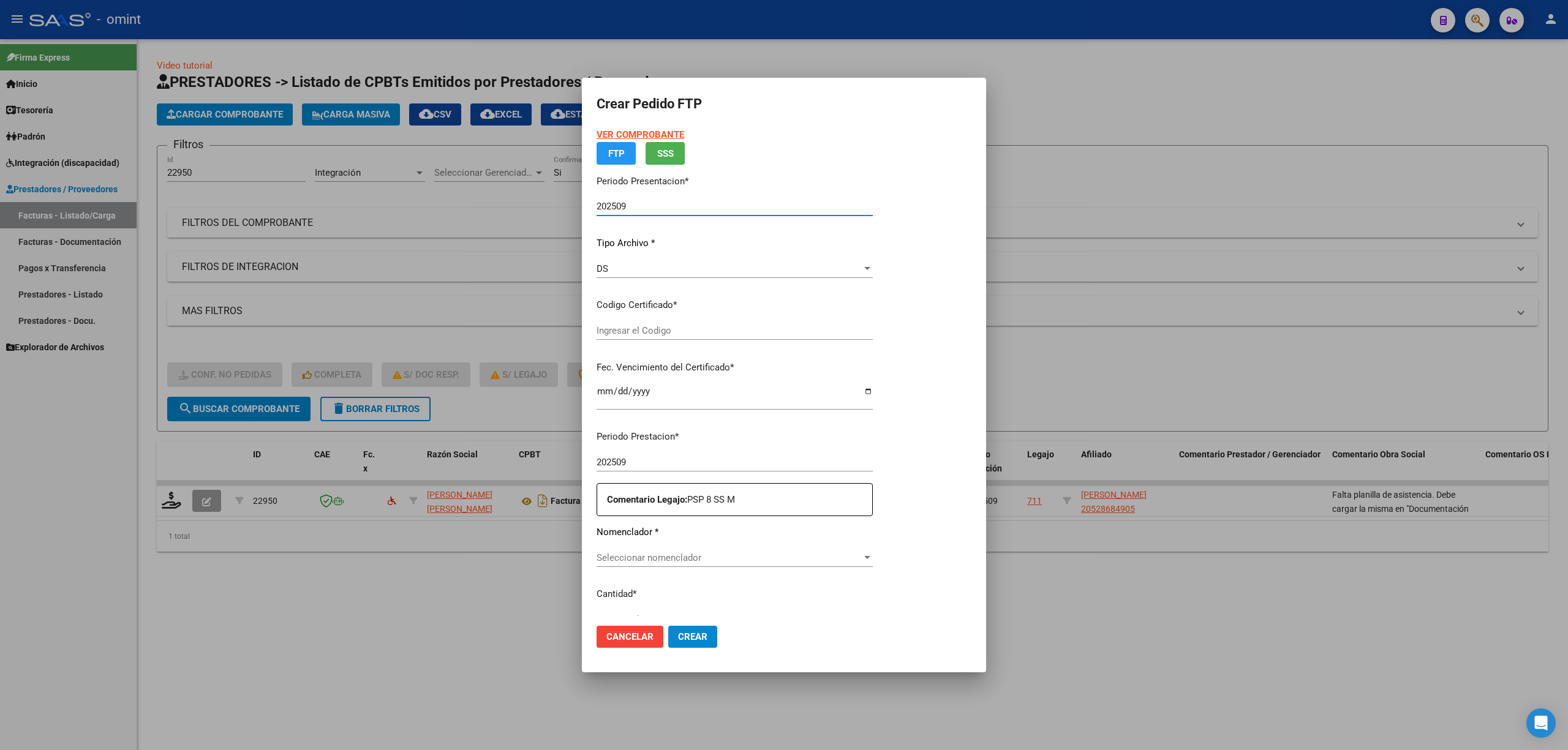
type input "7613627560"
type input "[DATE]"
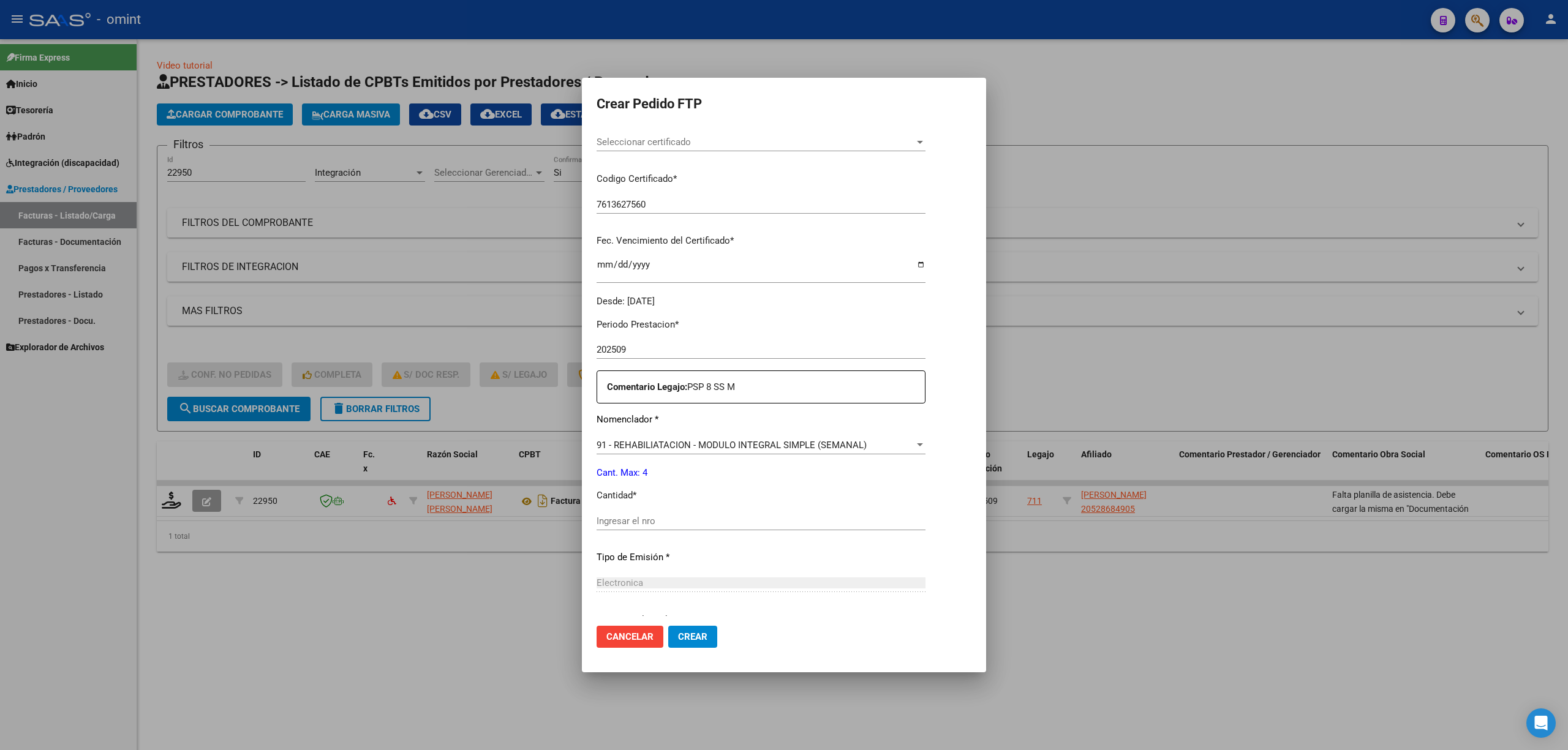
scroll to position [245, 0]
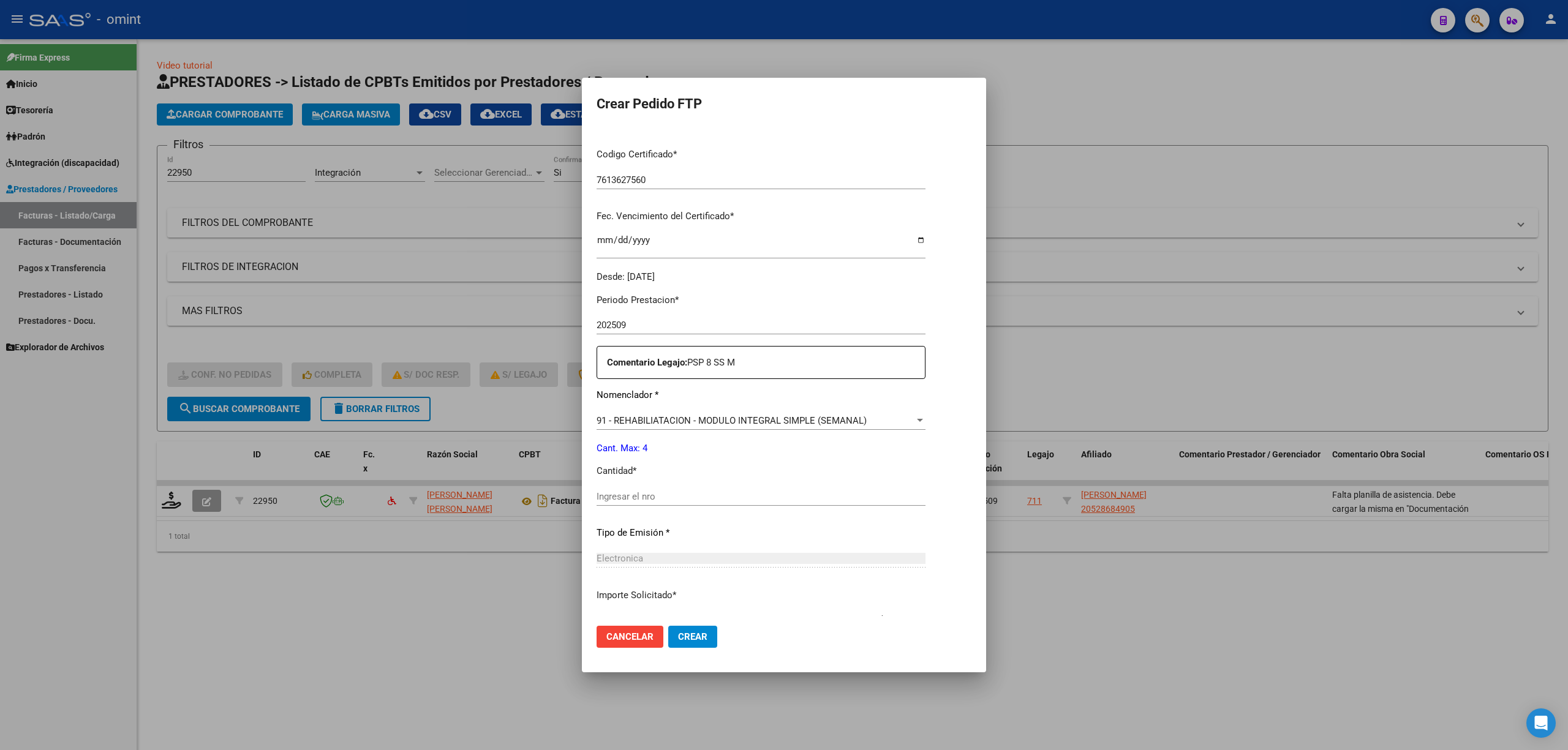
click at [632, 489] on div "Ingresar el nro" at bounding box center [761, 497] width 329 height 18
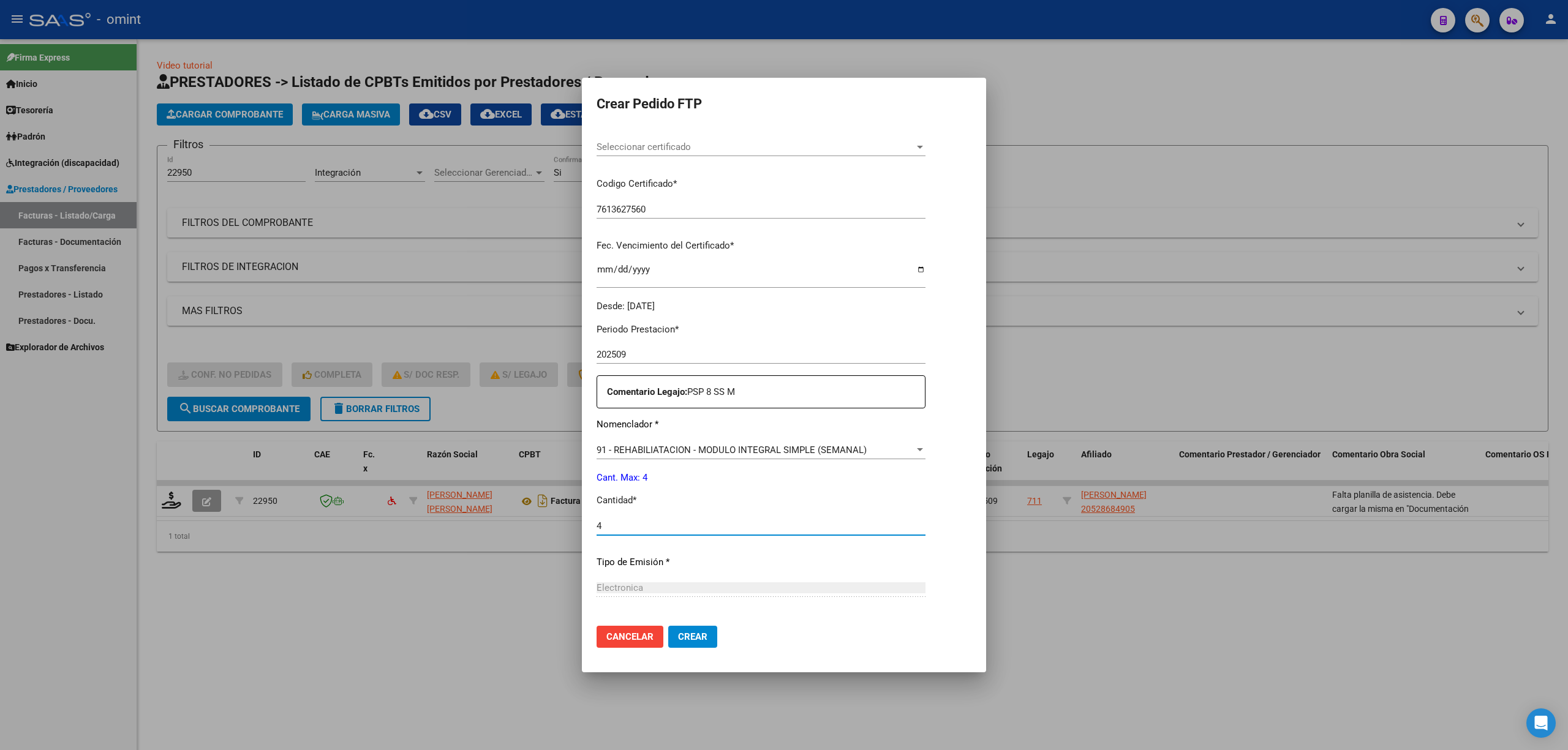
scroll to position [163, 0]
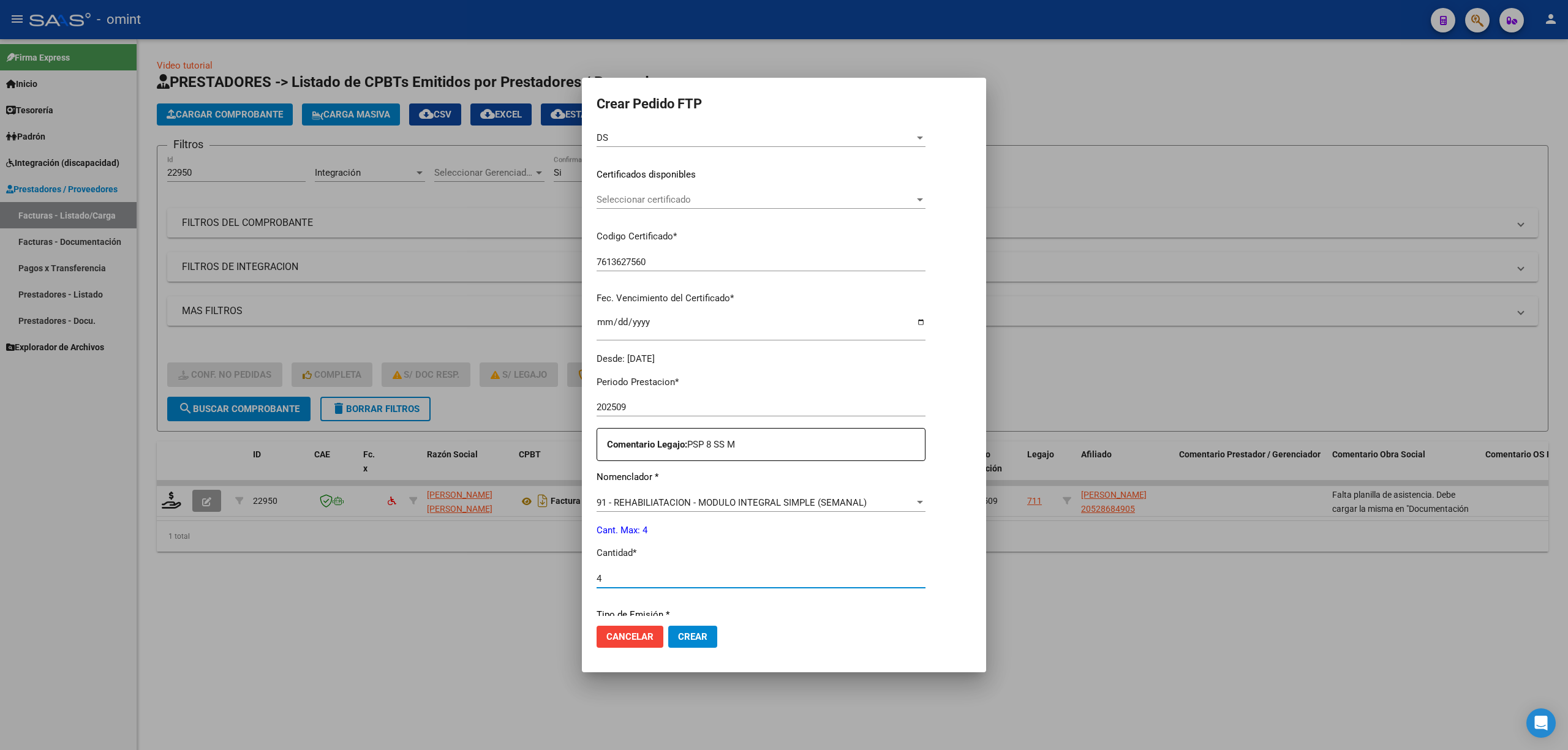
type input "4"
click at [683, 646] on button "Crear" at bounding box center [692, 637] width 49 height 22
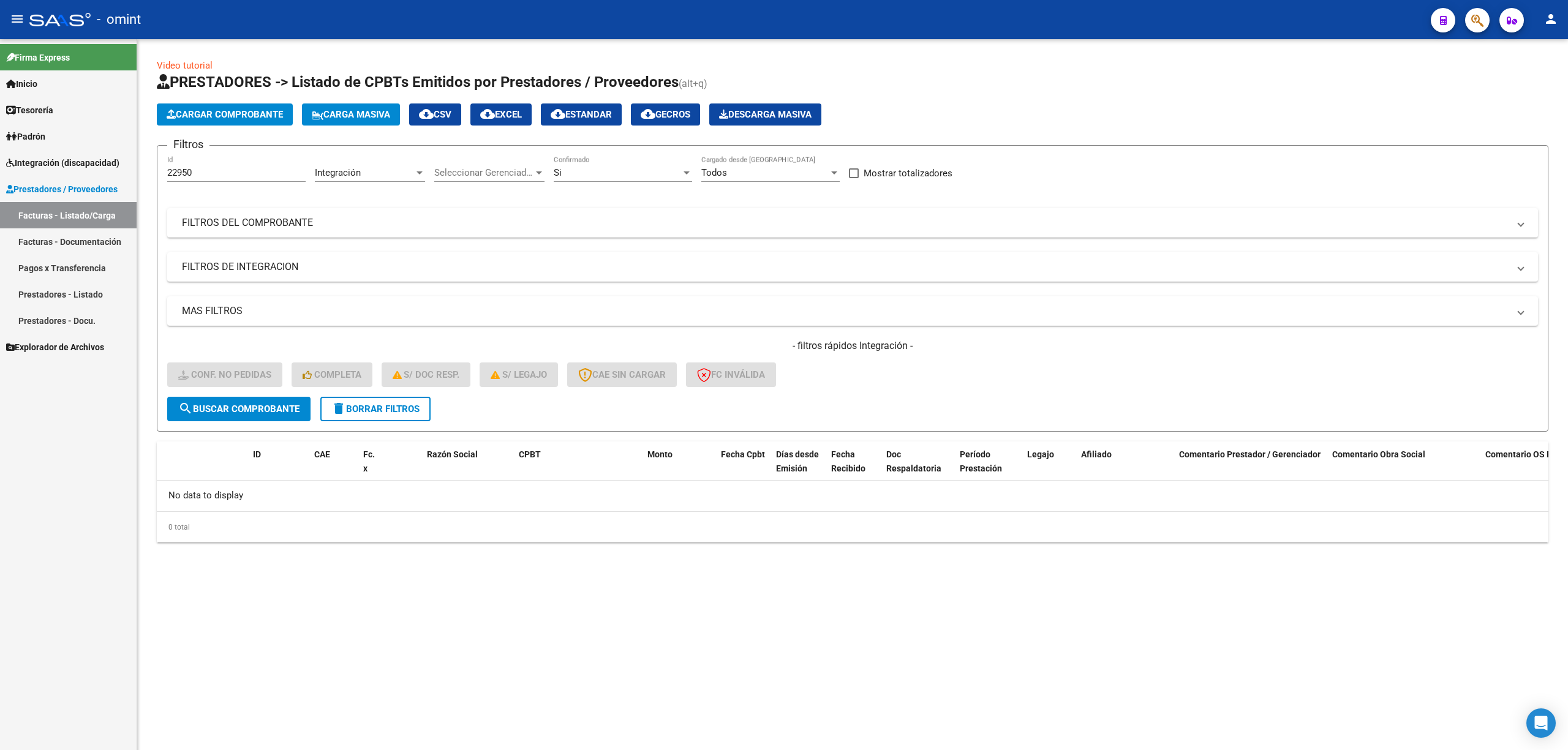
click at [357, 399] on form "Filtros 22950 Id Integración Area Seleccionar Gerenciador Seleccionar Gerenciad…" at bounding box center [853, 289] width 1392 height 287
click at [354, 405] on span "delete Borrar Filtros" at bounding box center [375, 409] width 88 height 11
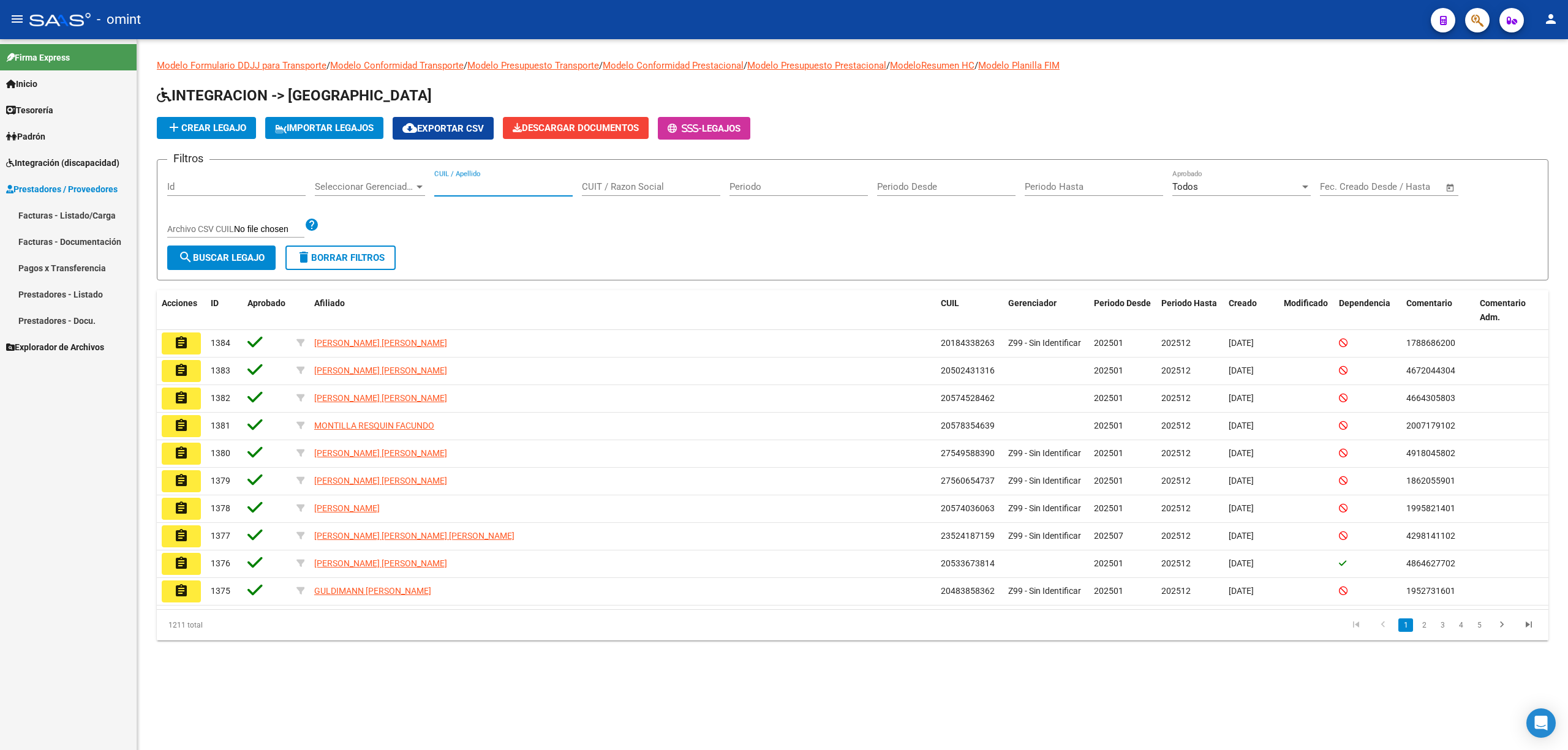
click at [484, 184] on input "CUIL / Apellido" at bounding box center [503, 186] width 138 height 11
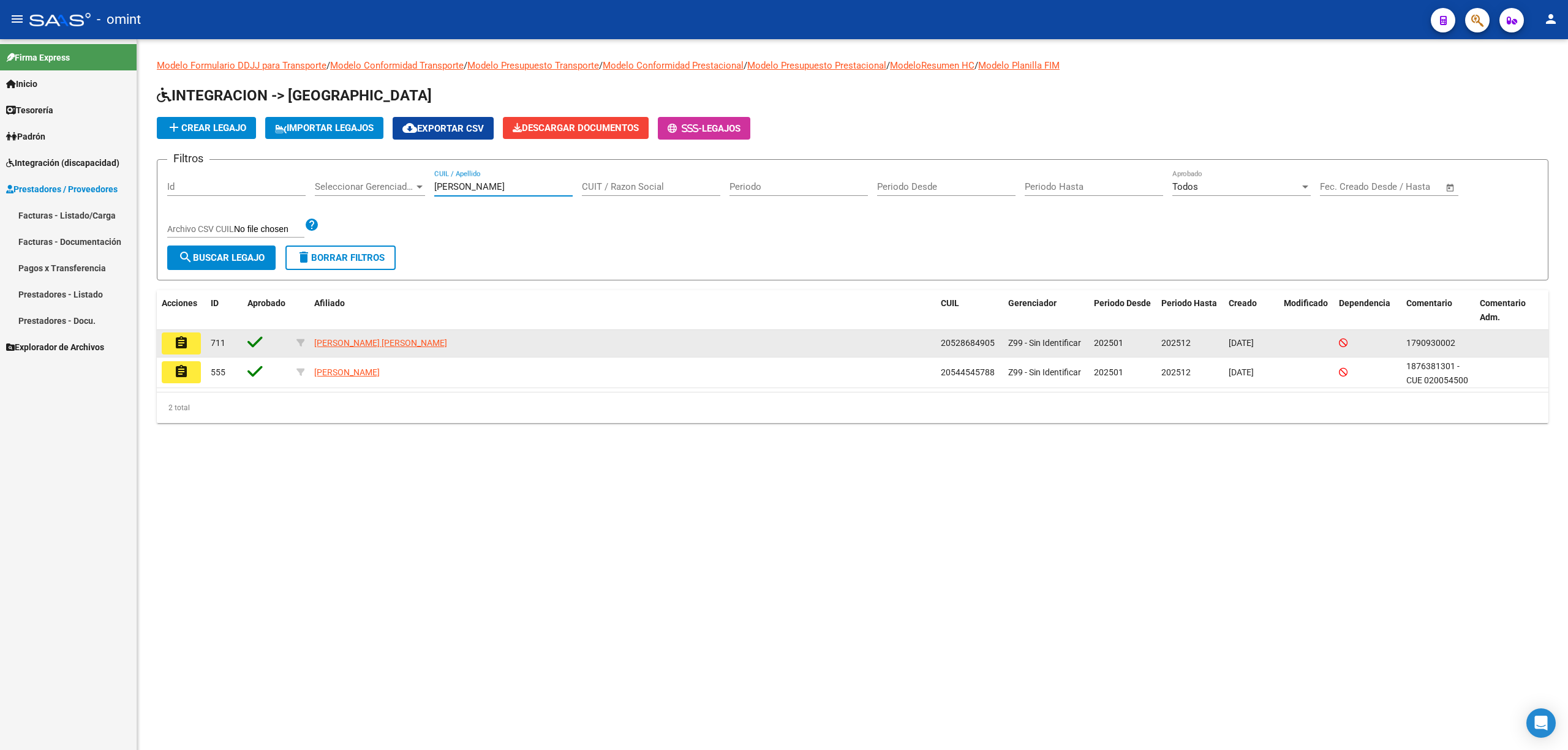
type input "marchetti"
click at [180, 346] on mat-icon "assignment" at bounding box center [181, 343] width 15 height 15
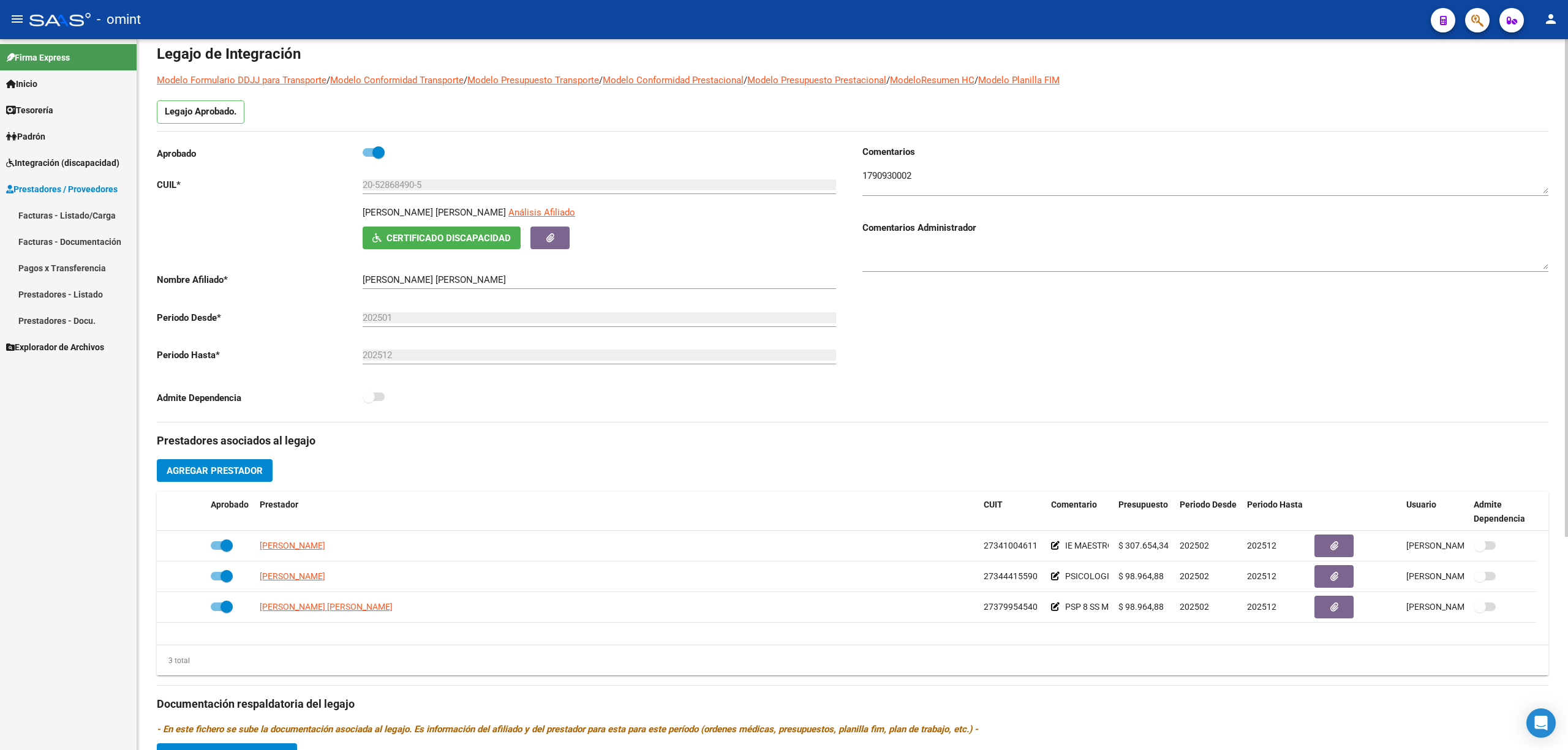
scroll to position [163, 0]
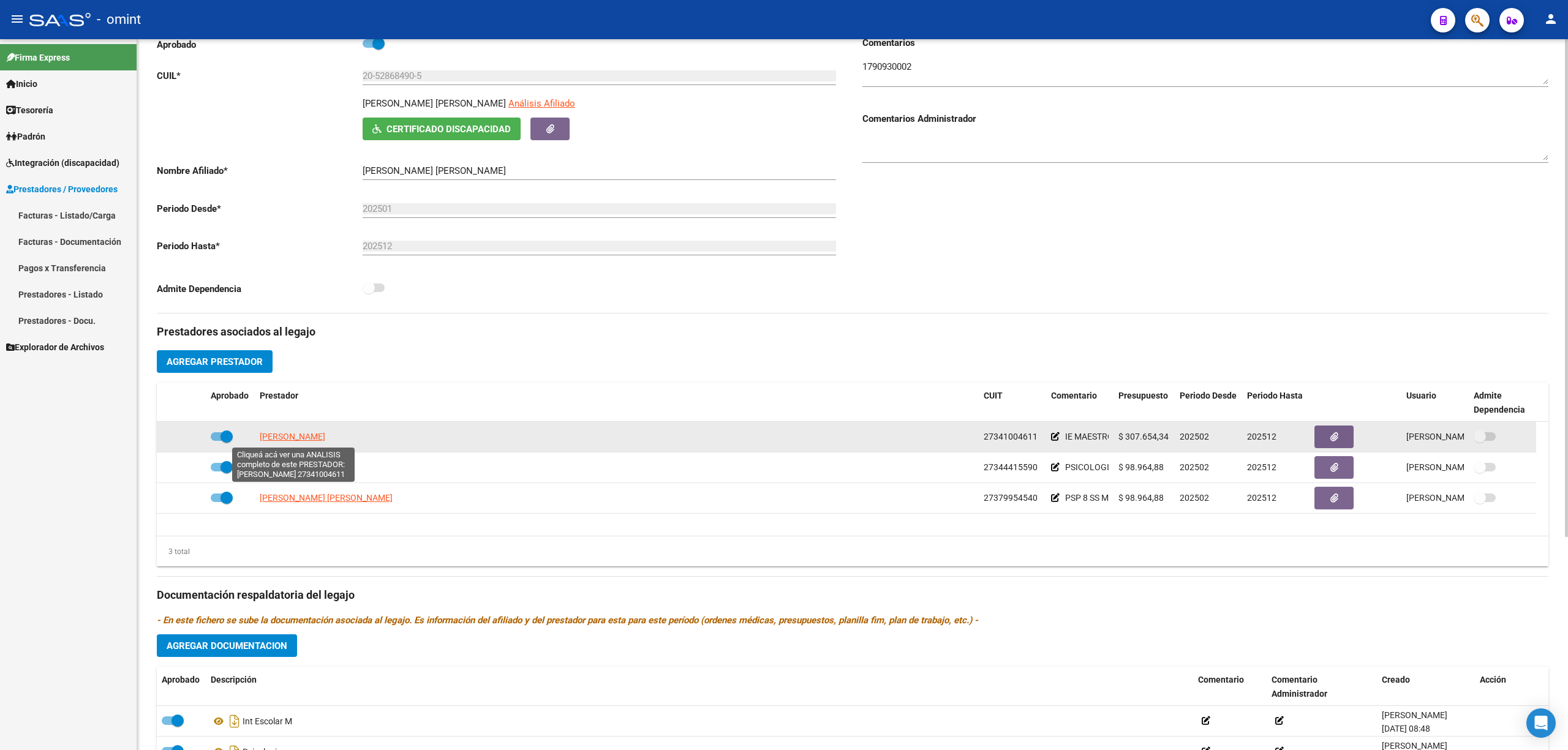
click at [300, 434] on span "[PERSON_NAME]" at bounding box center [292, 436] width 66 height 10
type textarea "27341004611"
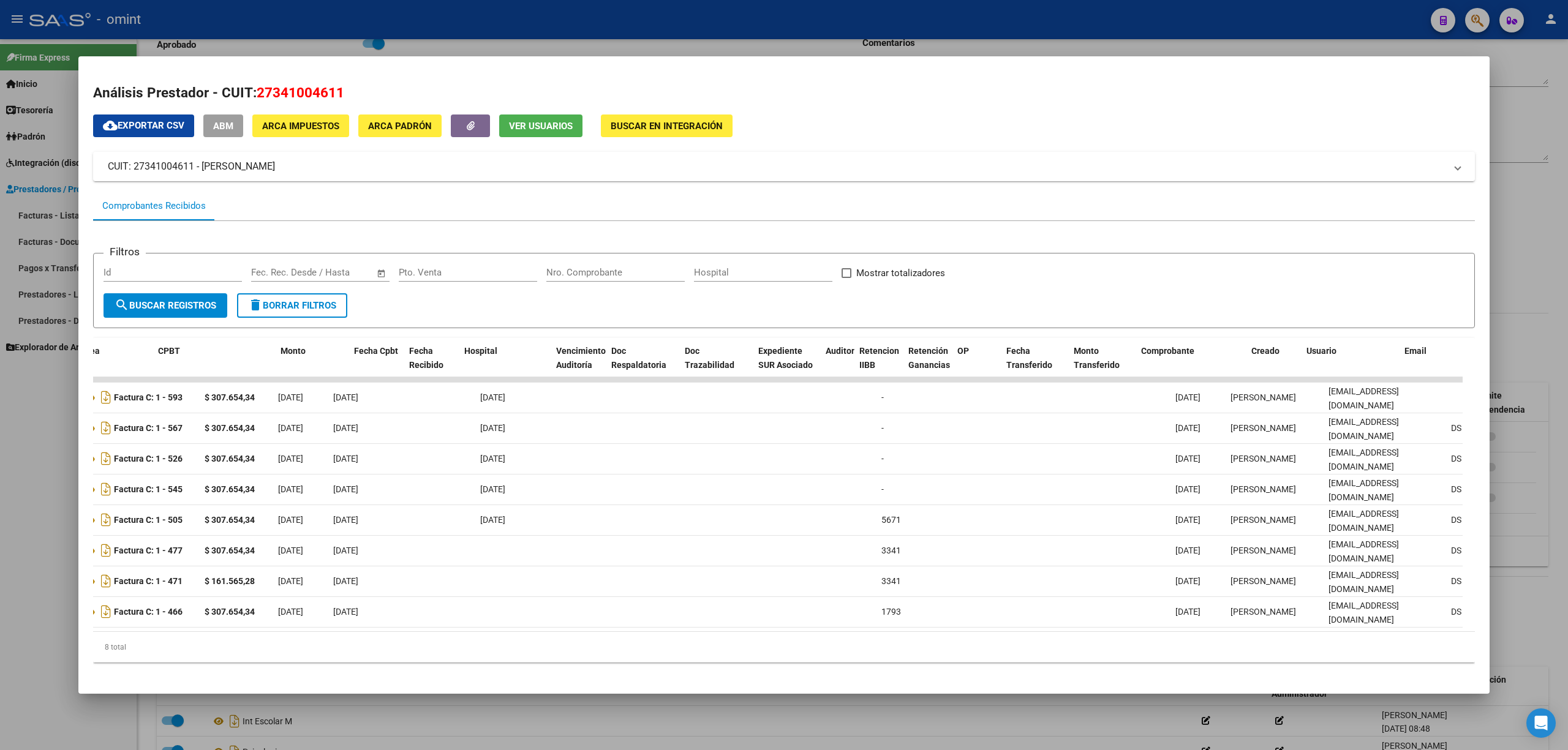
scroll to position [0, 0]
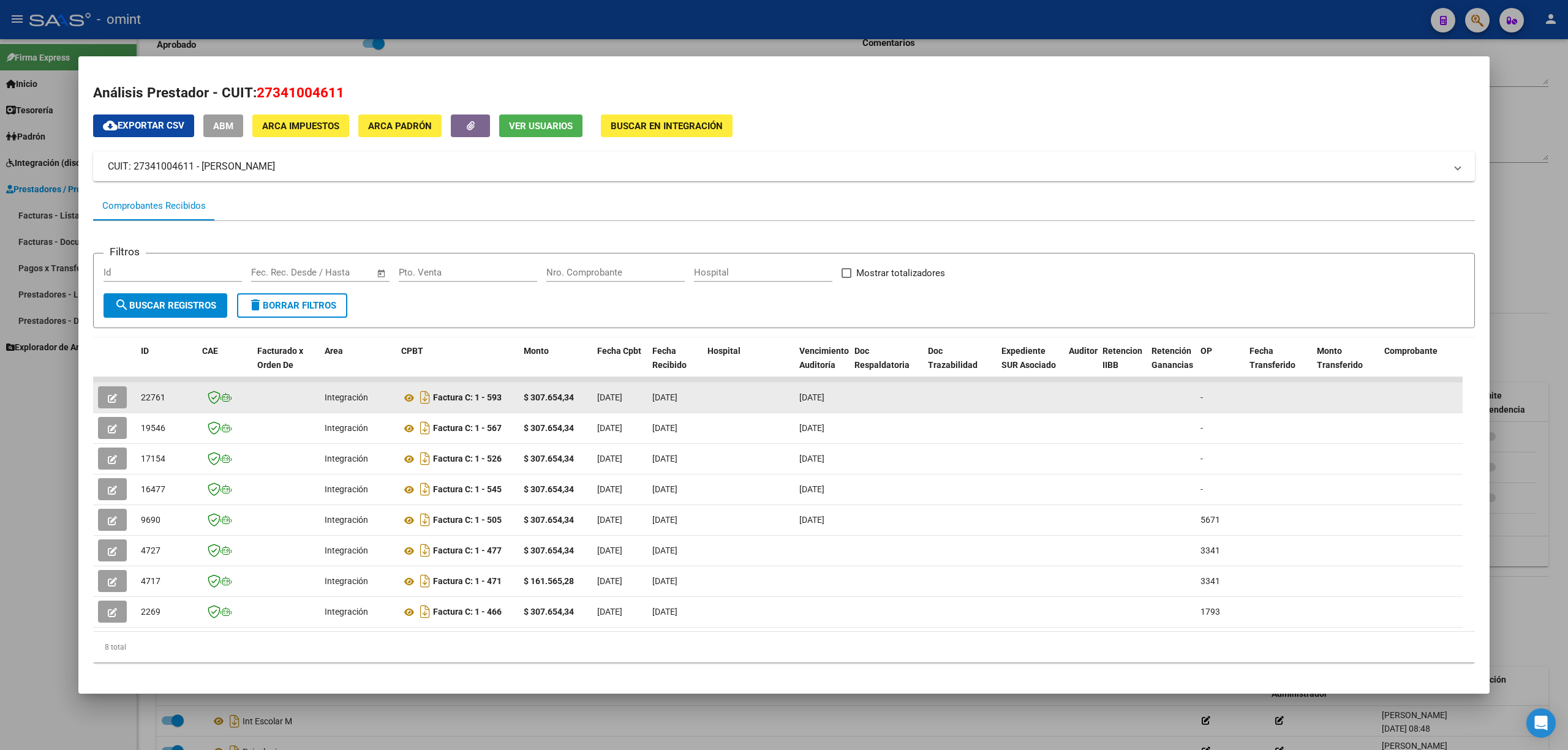
click at [114, 390] on button "button" at bounding box center [112, 397] width 29 height 22
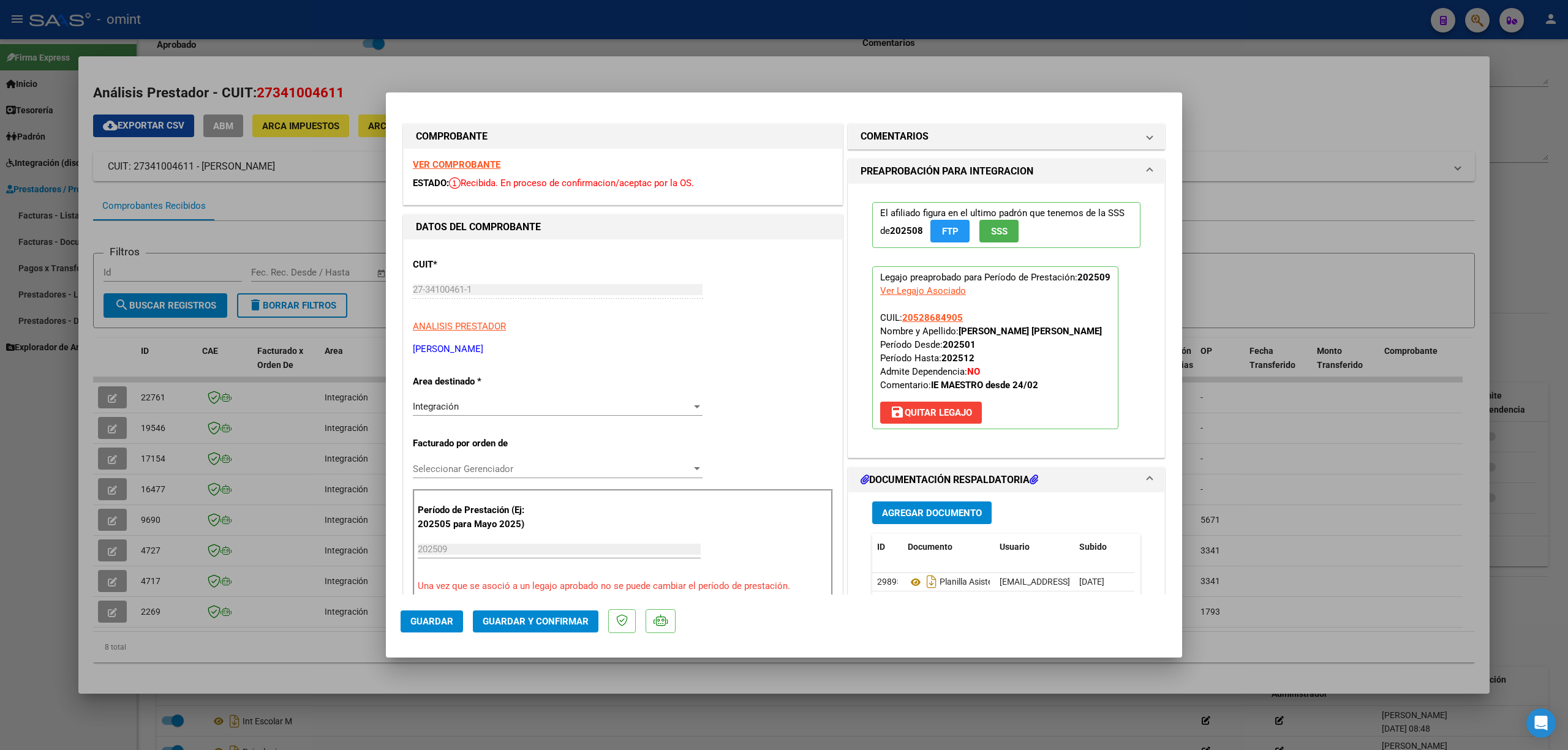
click at [474, 159] on strong "VER COMPROBANTE" at bounding box center [456, 164] width 87 height 11
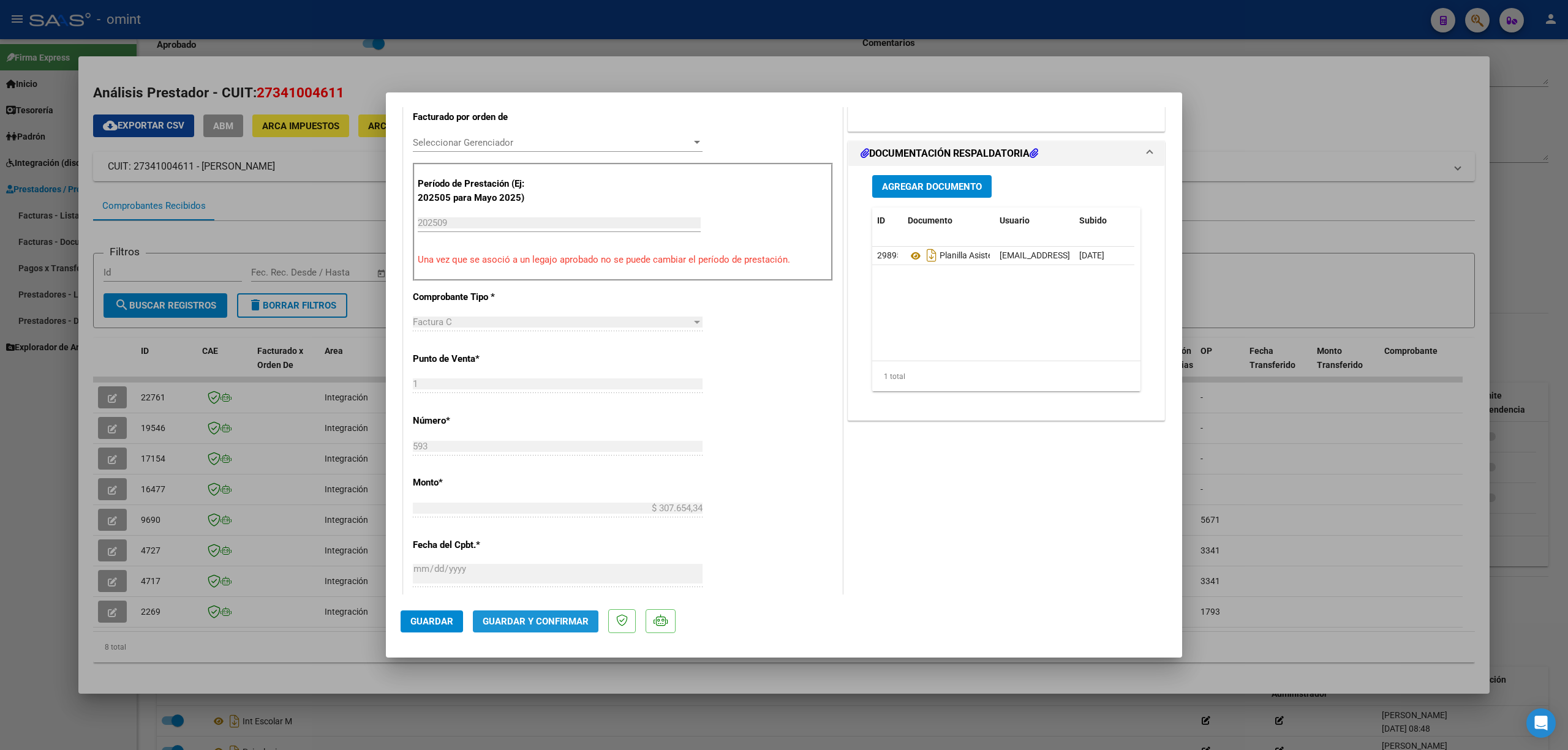
click at [546, 622] on span "Guardar y Confirmar" at bounding box center [535, 621] width 106 height 11
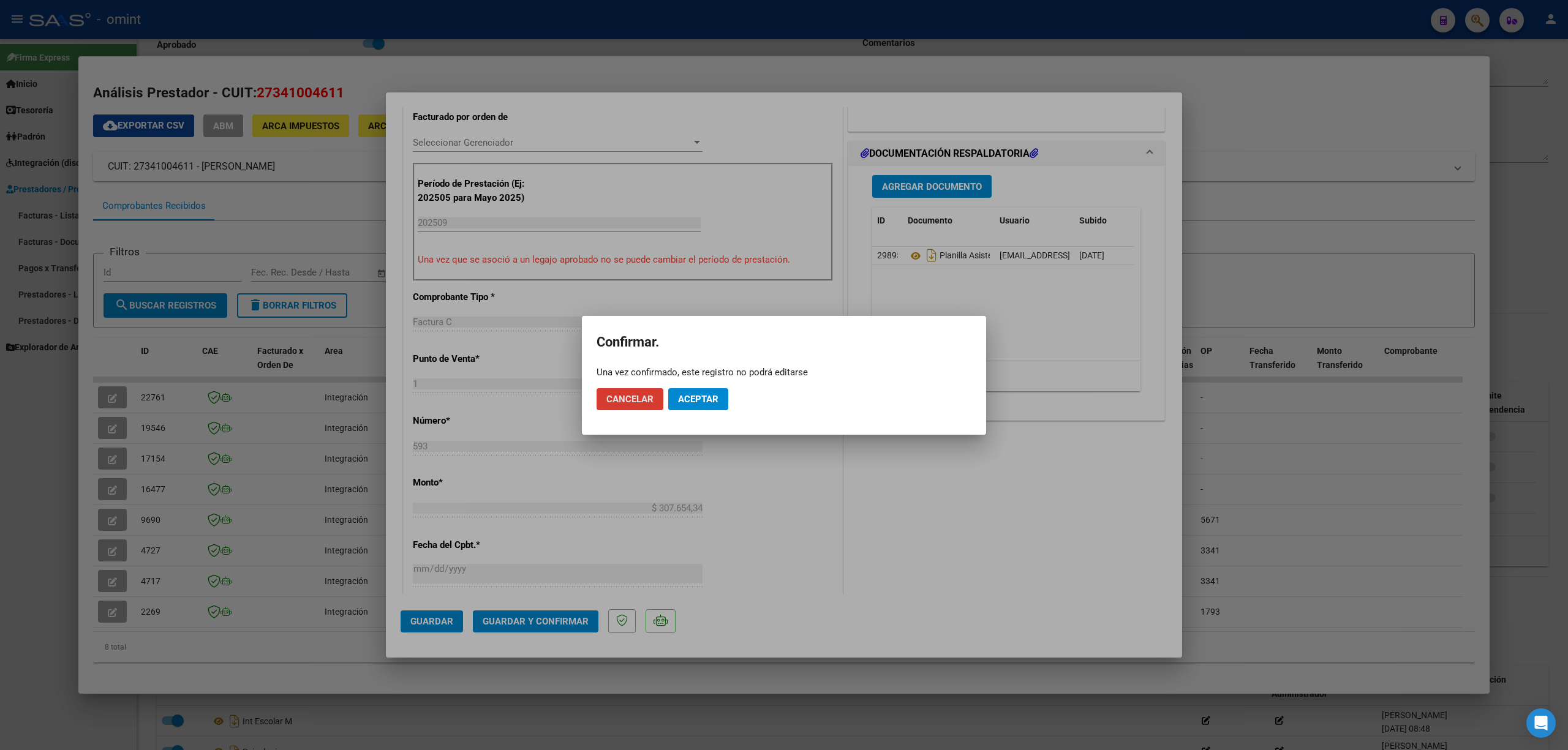
click at [690, 399] on span "Aceptar" at bounding box center [698, 399] width 40 height 11
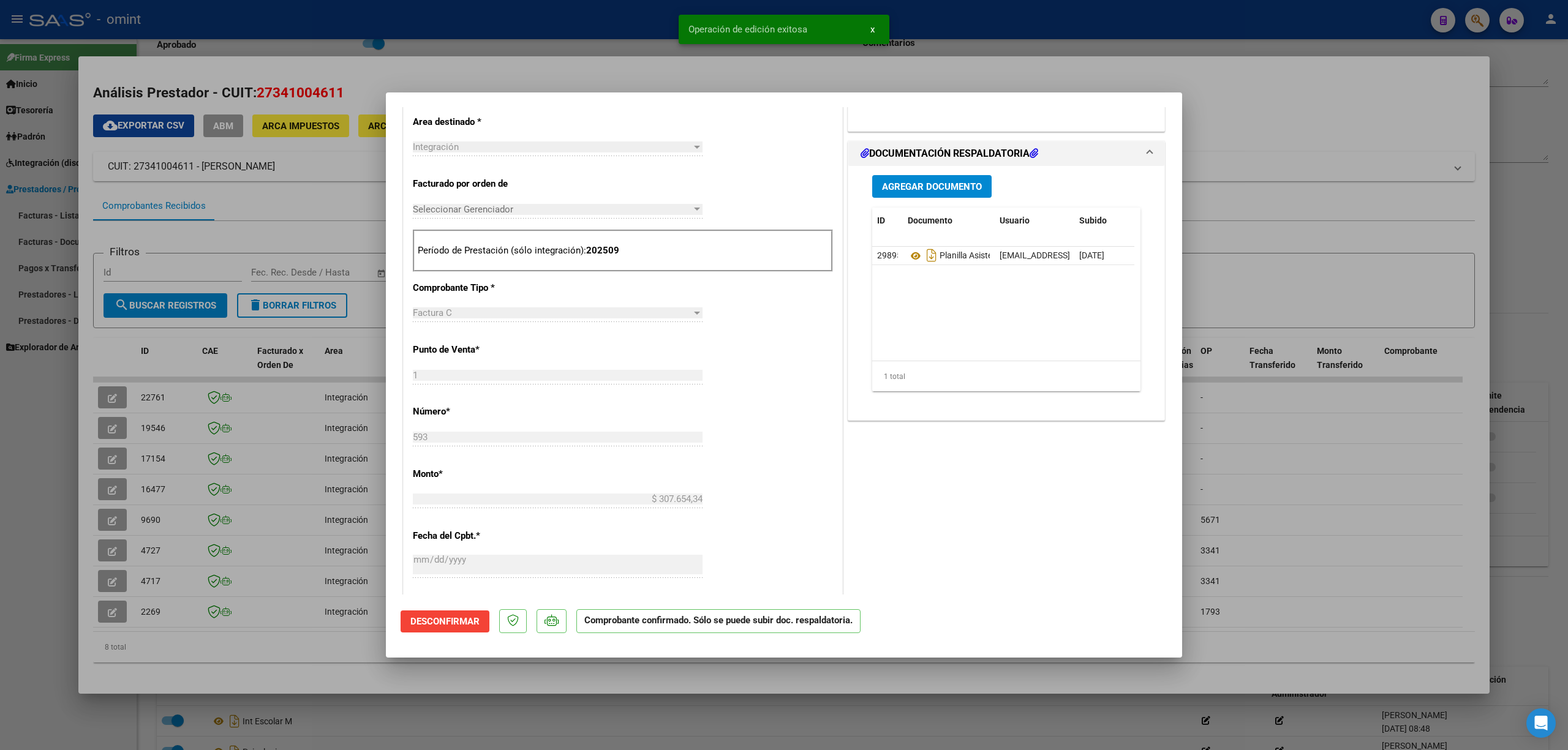
scroll to position [163, 0]
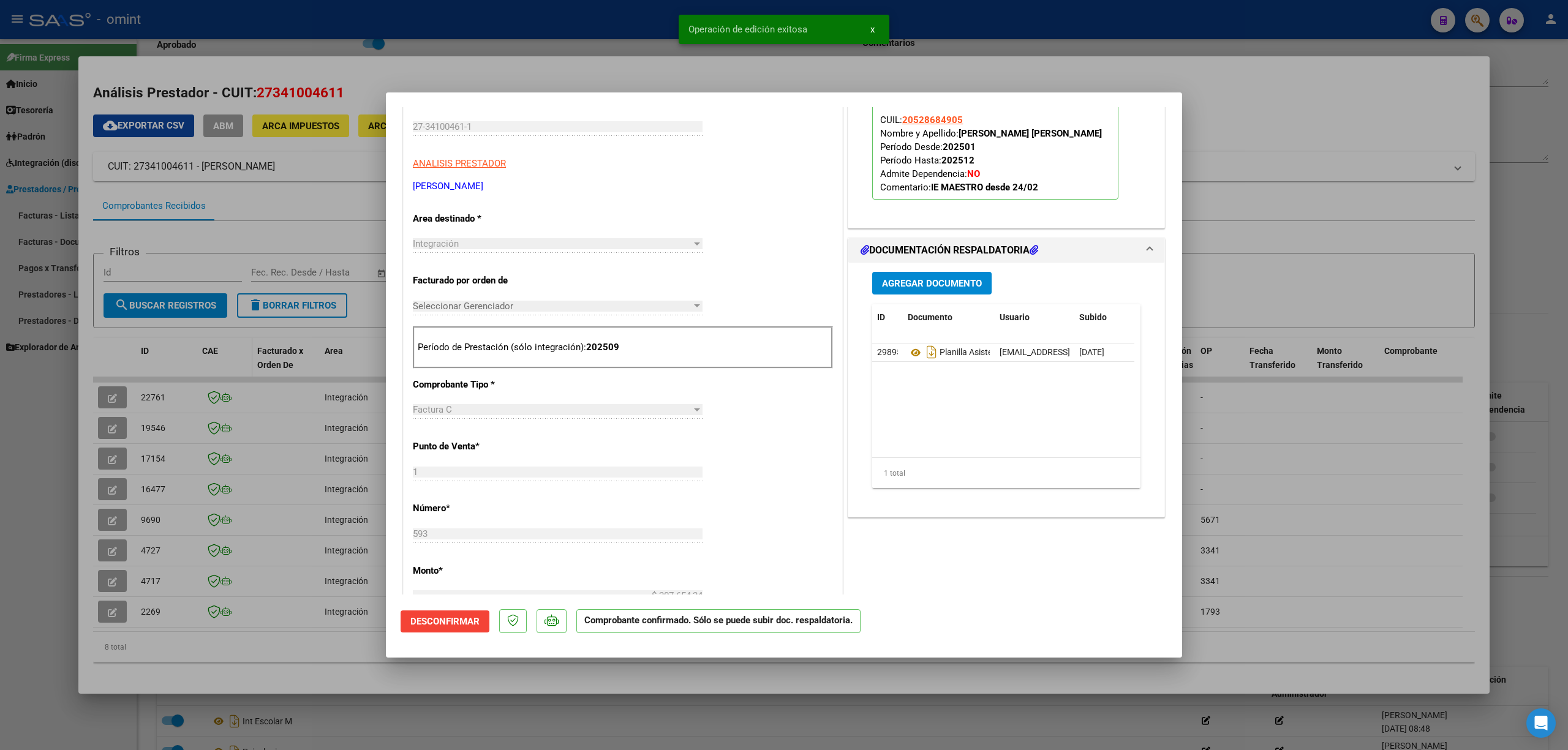
drag, startPoint x: 243, startPoint y: 351, endPoint x: 208, endPoint y: 373, distance: 41.3
click at [243, 353] on div at bounding box center [784, 375] width 1568 height 750
type input "$ 0,00"
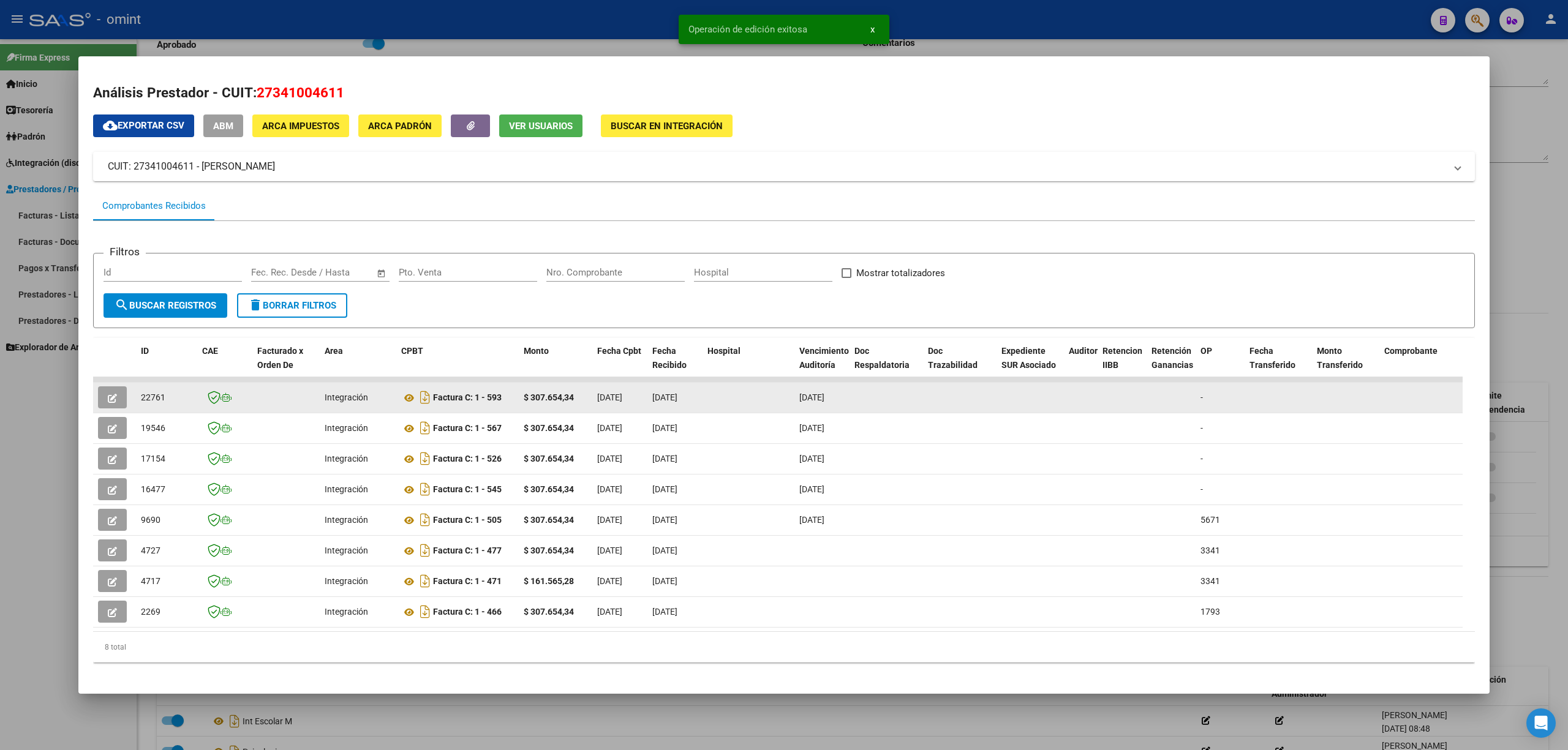
click at [150, 397] on span "22761" at bounding box center [153, 397] width 25 height 10
copy span "22761"
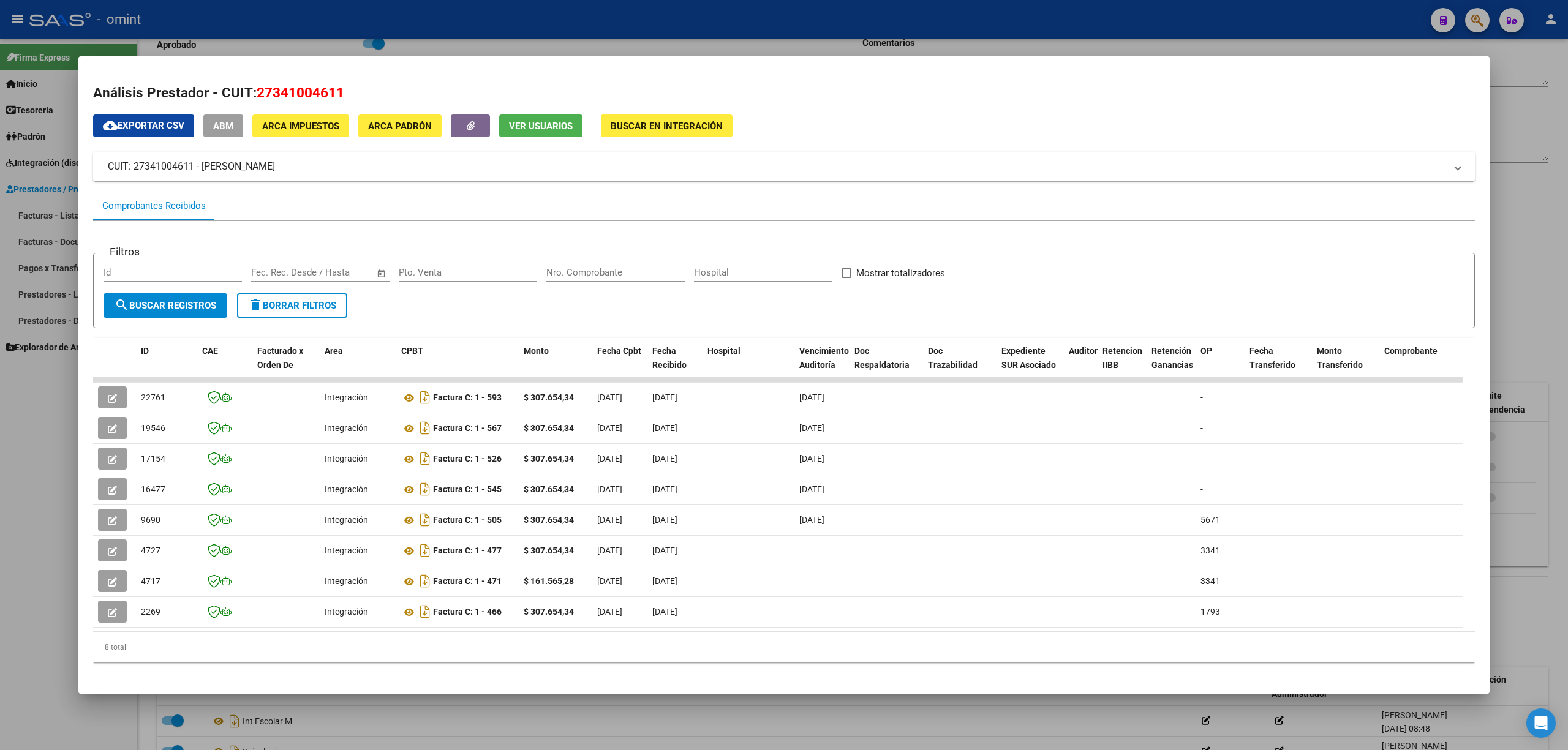
click at [310, 27] on div at bounding box center [784, 375] width 1568 height 750
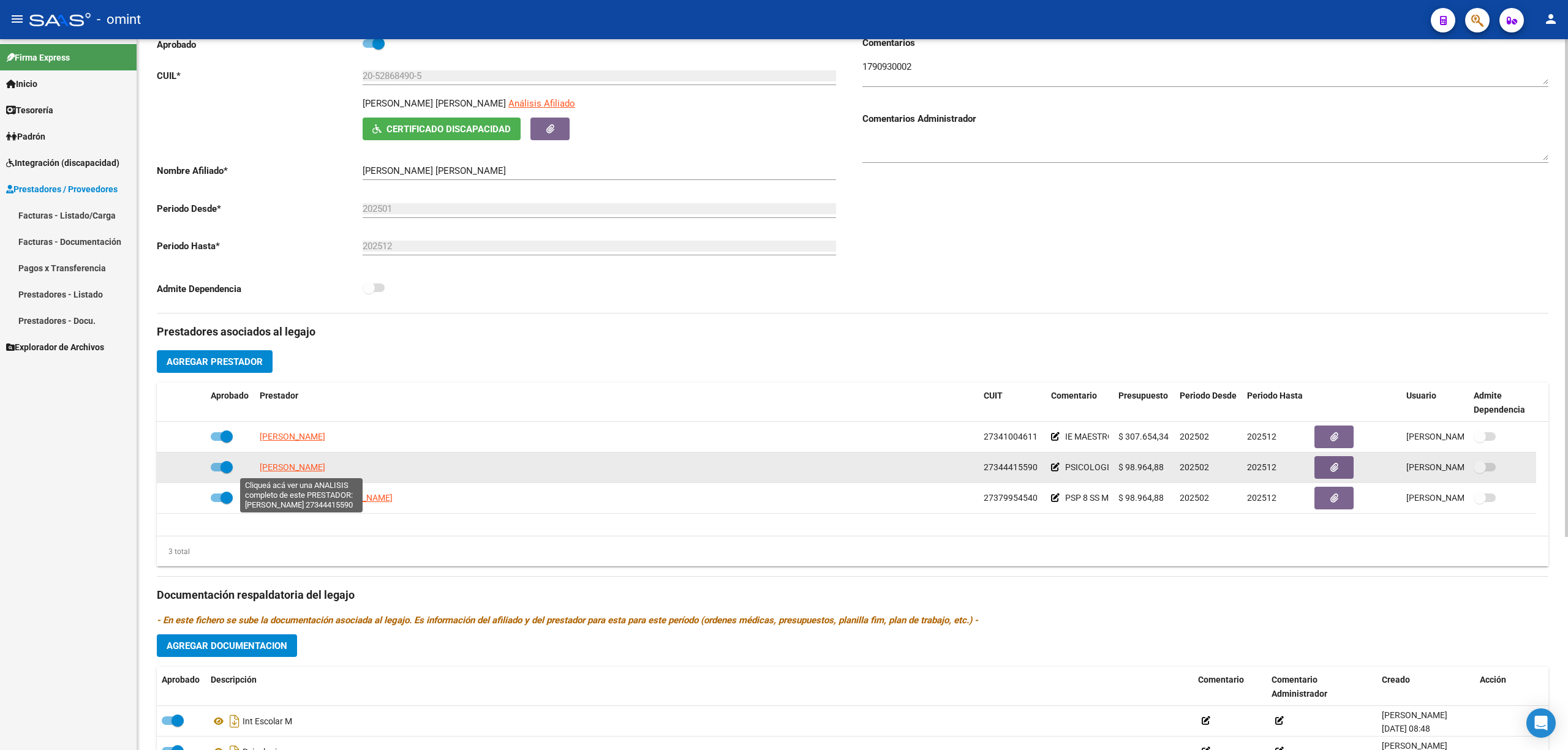
click at [295, 466] on span "[PERSON_NAME]" at bounding box center [292, 467] width 66 height 10
type textarea "27344415590"
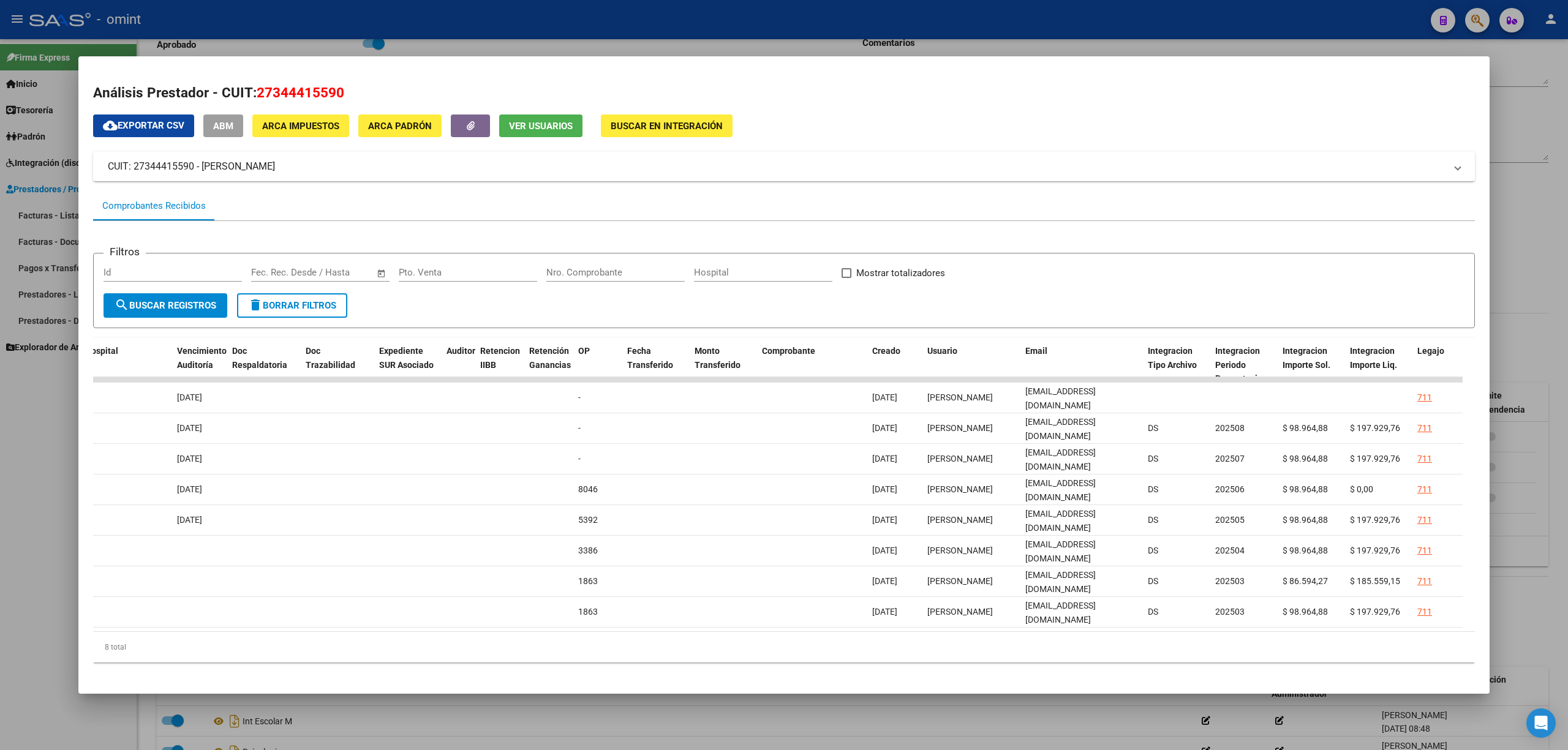
scroll to position [0, 0]
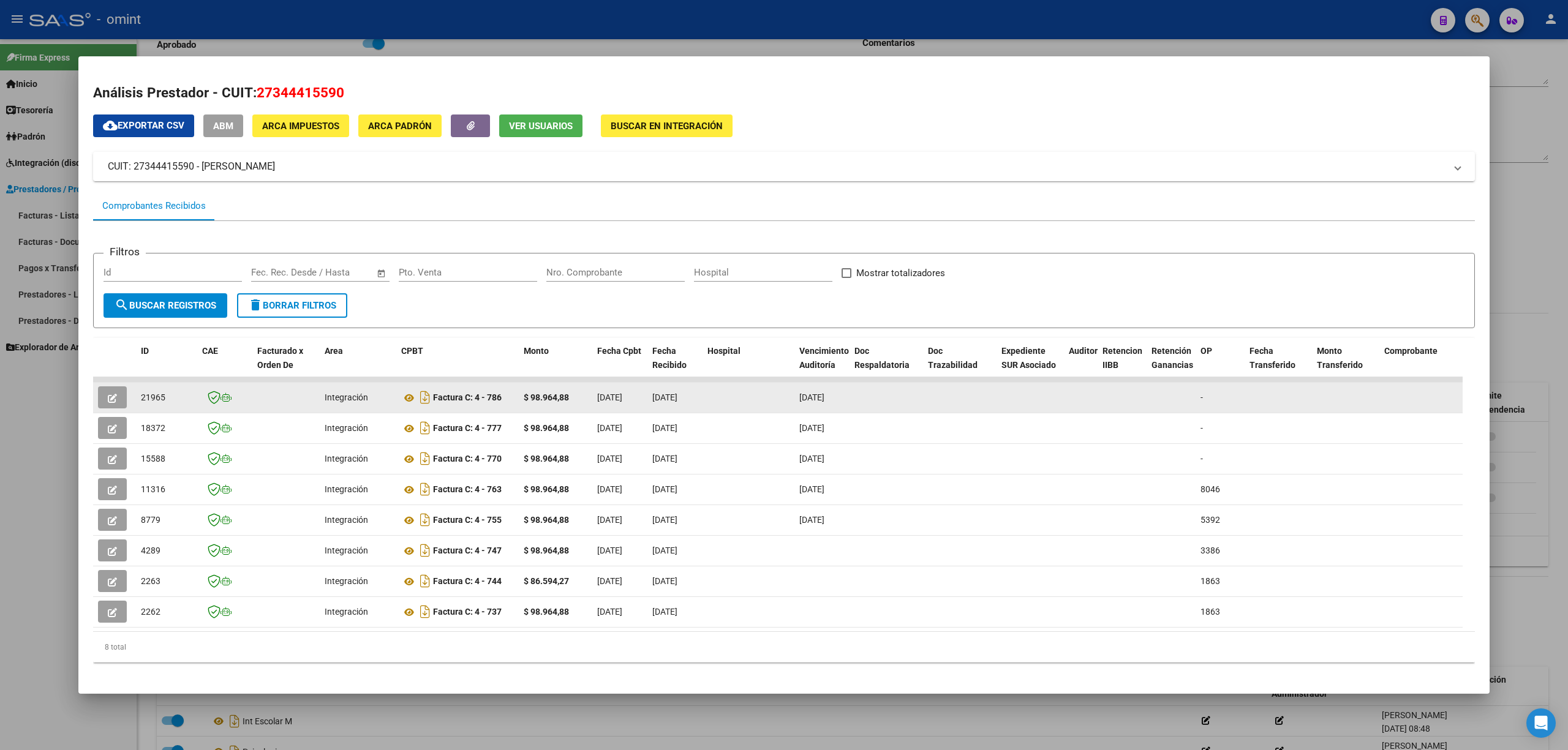
click at [108, 402] on span "button" at bounding box center [112, 397] width 9 height 11
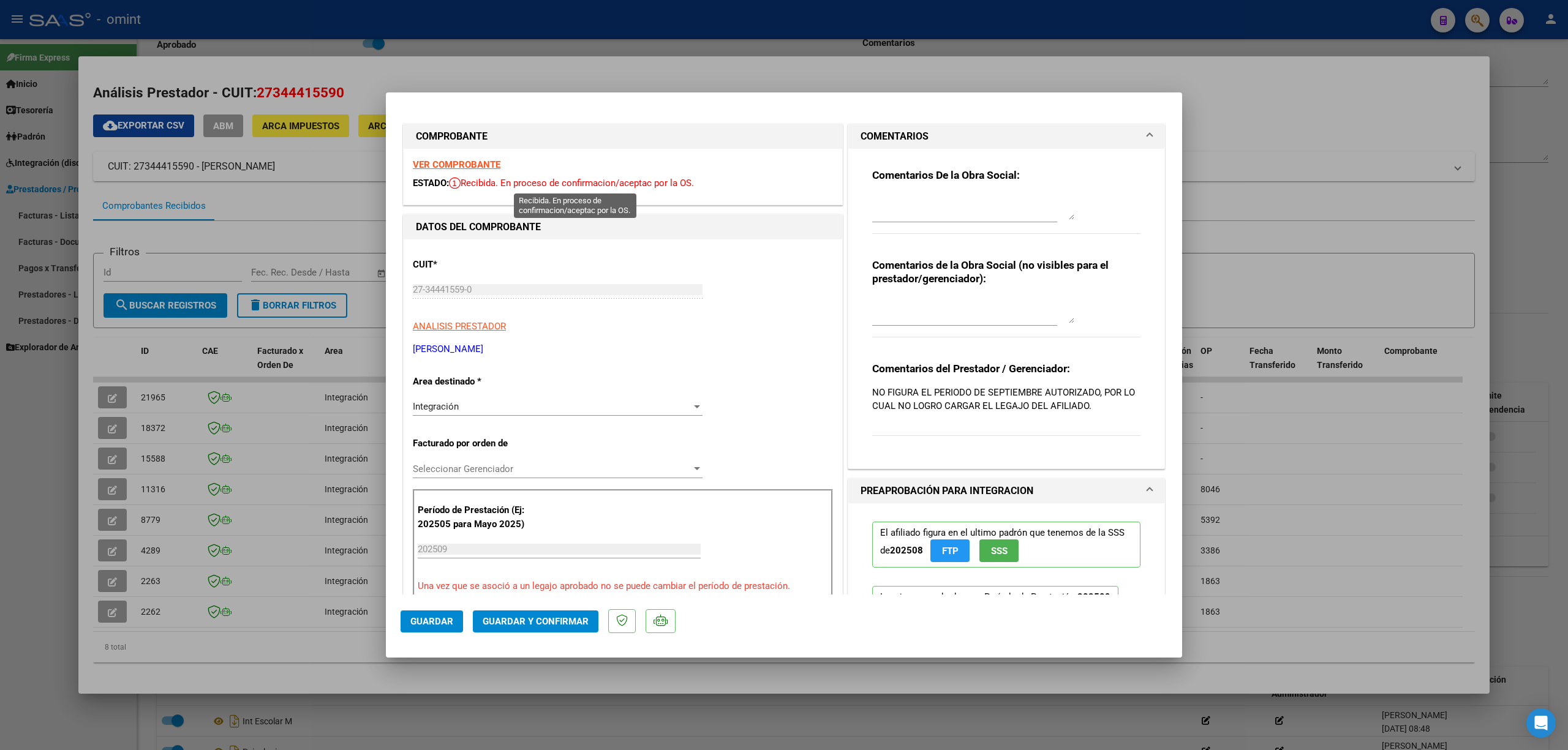
click at [477, 159] on strong "VER COMPROBANTE" at bounding box center [456, 164] width 87 height 11
click at [431, 155] on div "VER COMPROBANTE ESTADO: Recibida. En proceso de confirmacion/aceptac por la OS." at bounding box center [623, 176] width 439 height 55
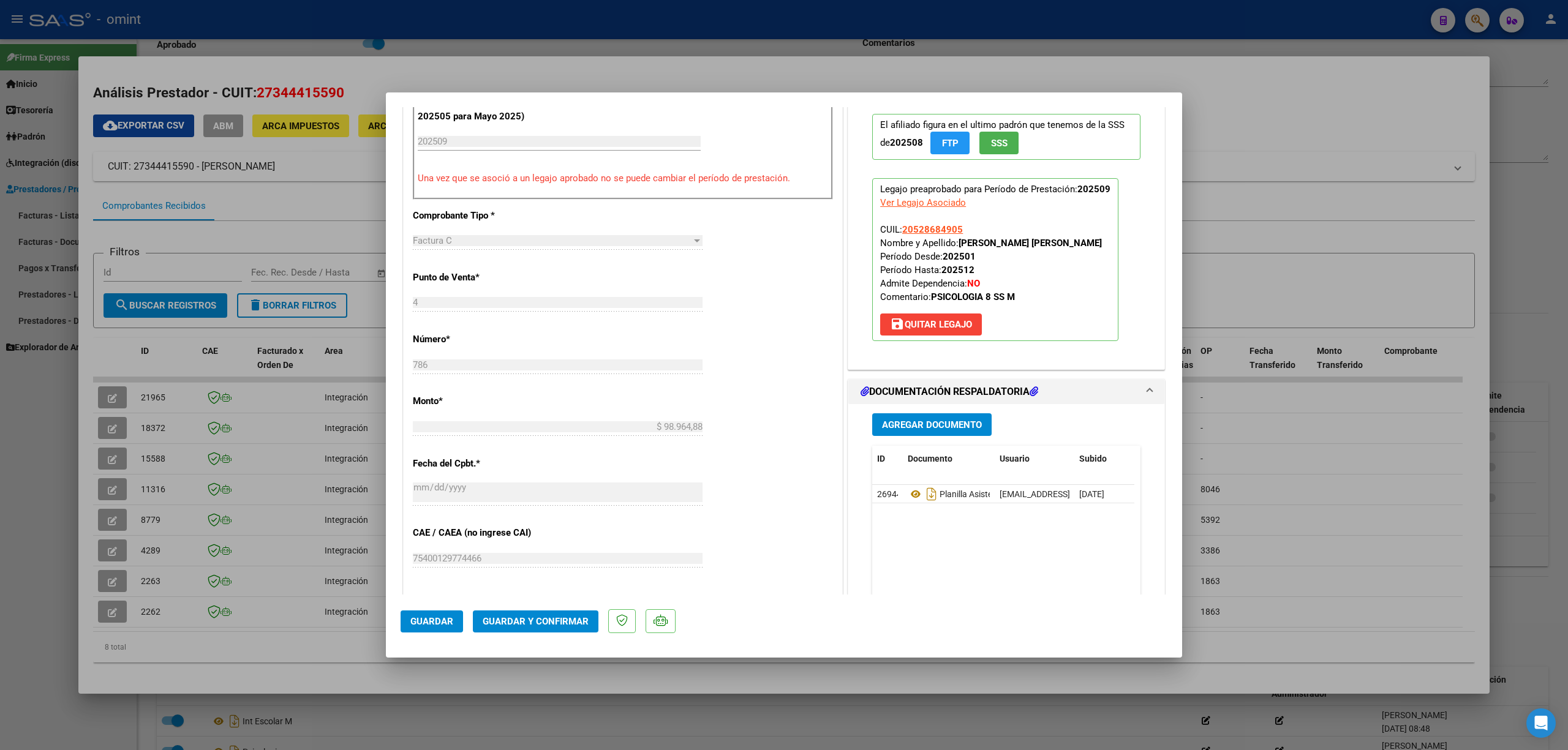
scroll to position [81, 0]
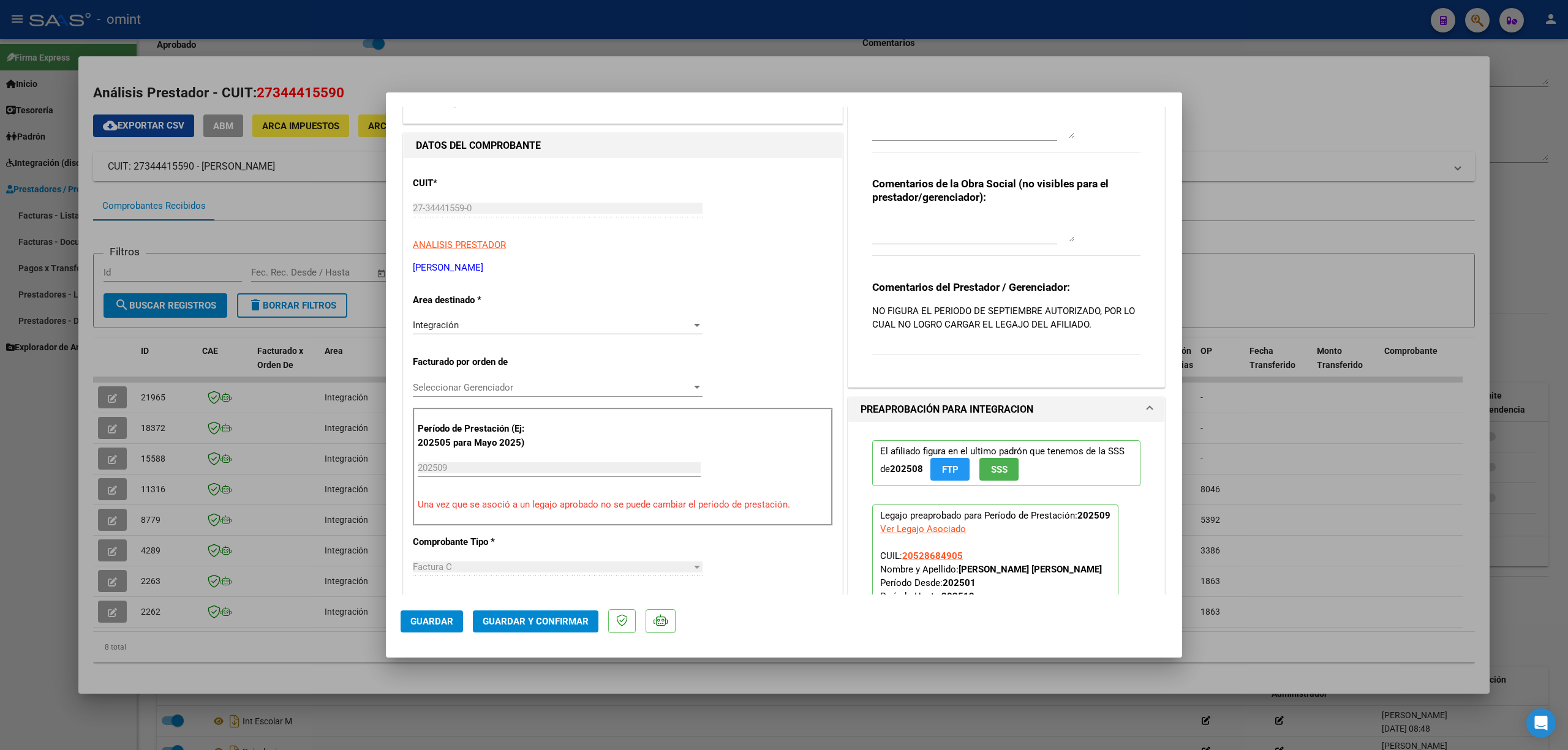
click at [552, 616] on span "Guardar y Confirmar" at bounding box center [535, 621] width 106 height 11
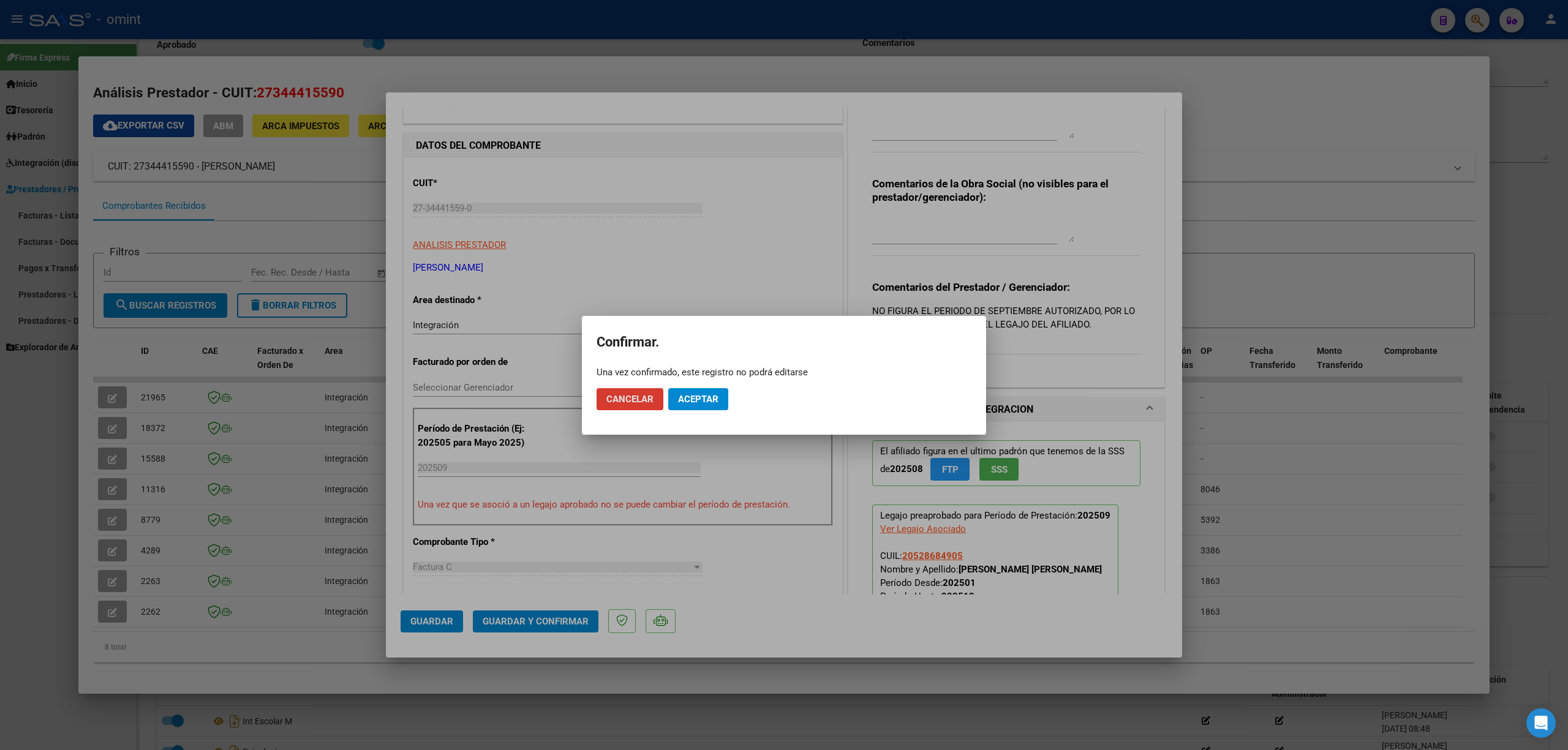
click at [696, 399] on span "Aceptar" at bounding box center [698, 399] width 40 height 11
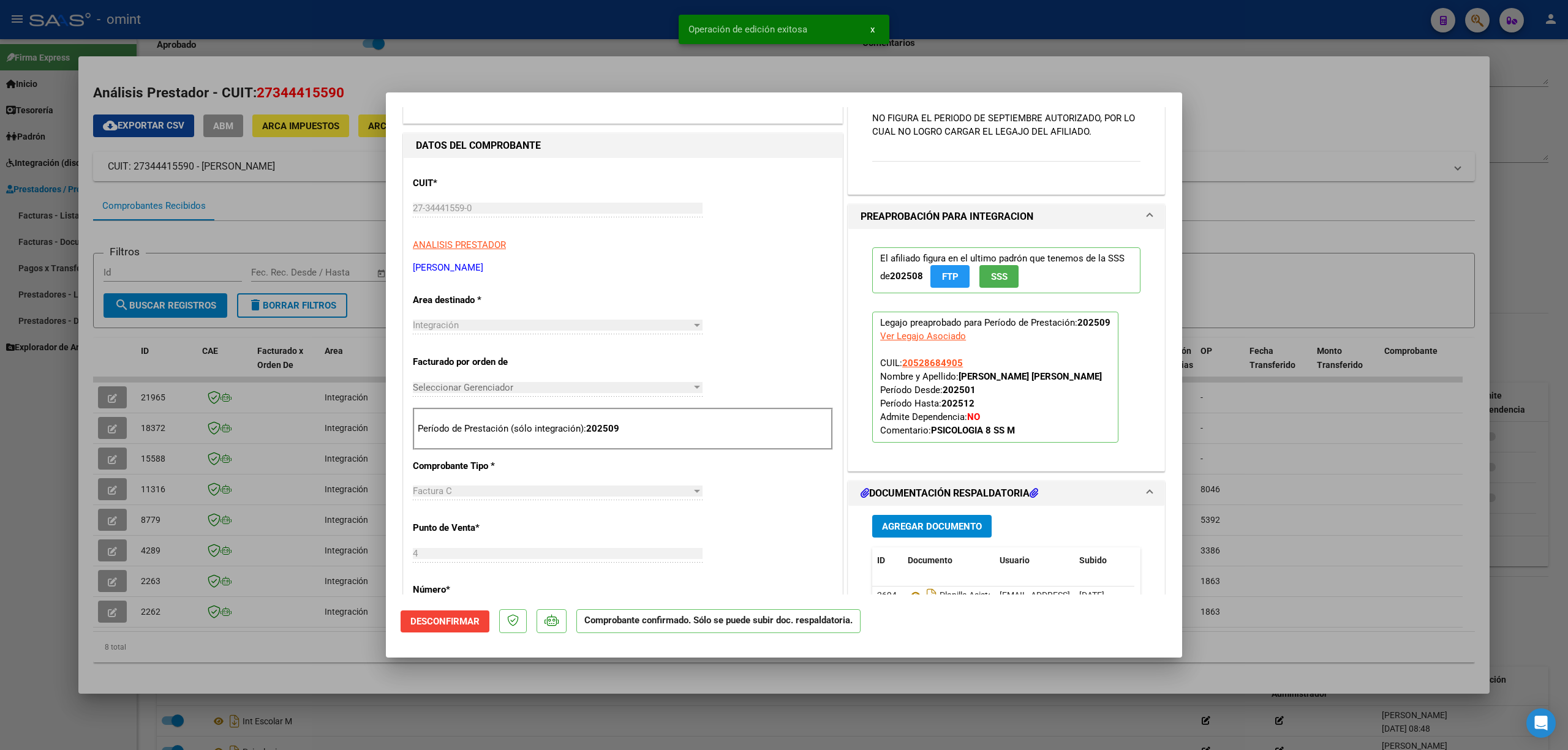
click at [326, 240] on div at bounding box center [784, 375] width 1568 height 750
type input "$ 0,00"
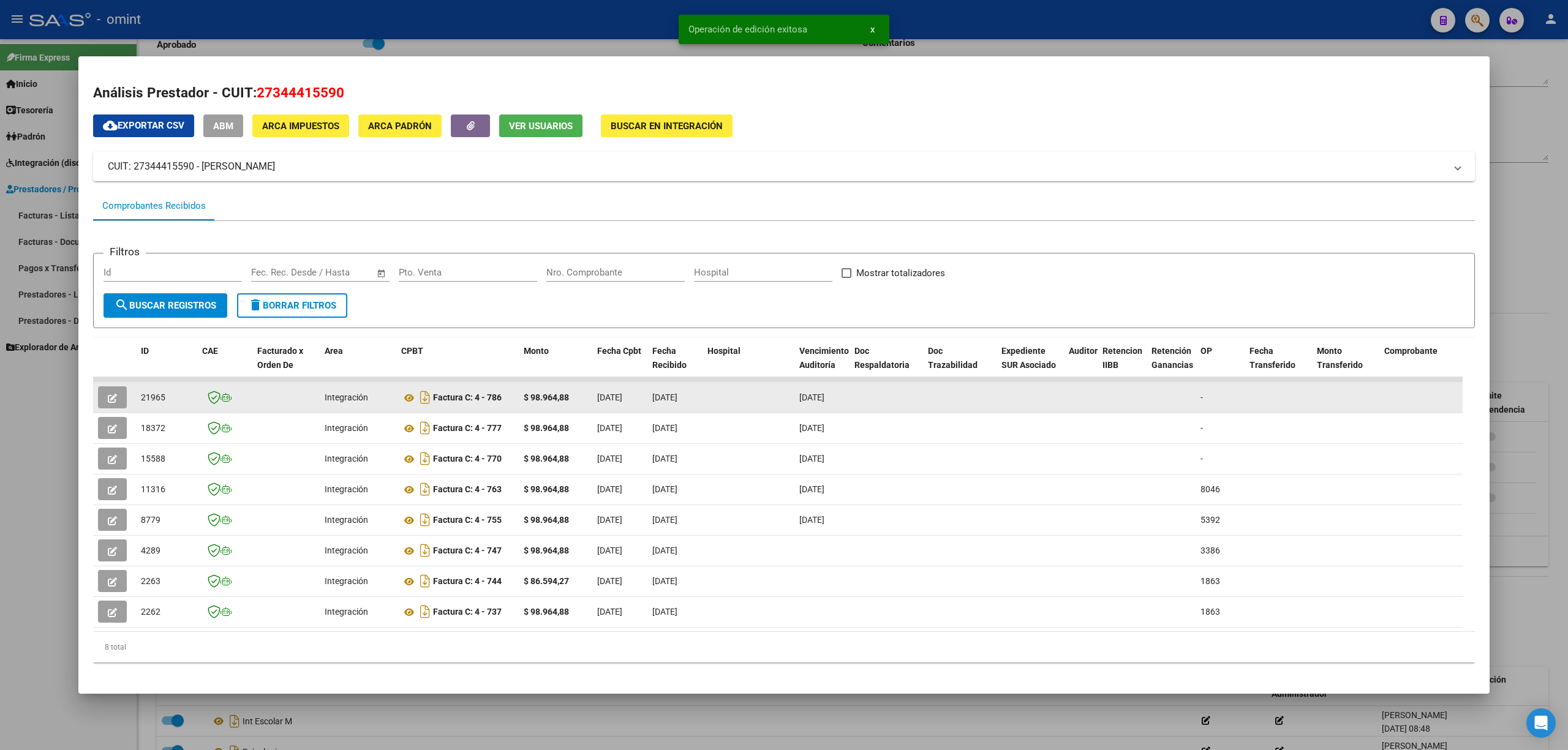
click at [145, 394] on span "21965" at bounding box center [153, 397] width 25 height 10
click at [147, 394] on span "21965" at bounding box center [153, 397] width 25 height 10
copy span "21965"
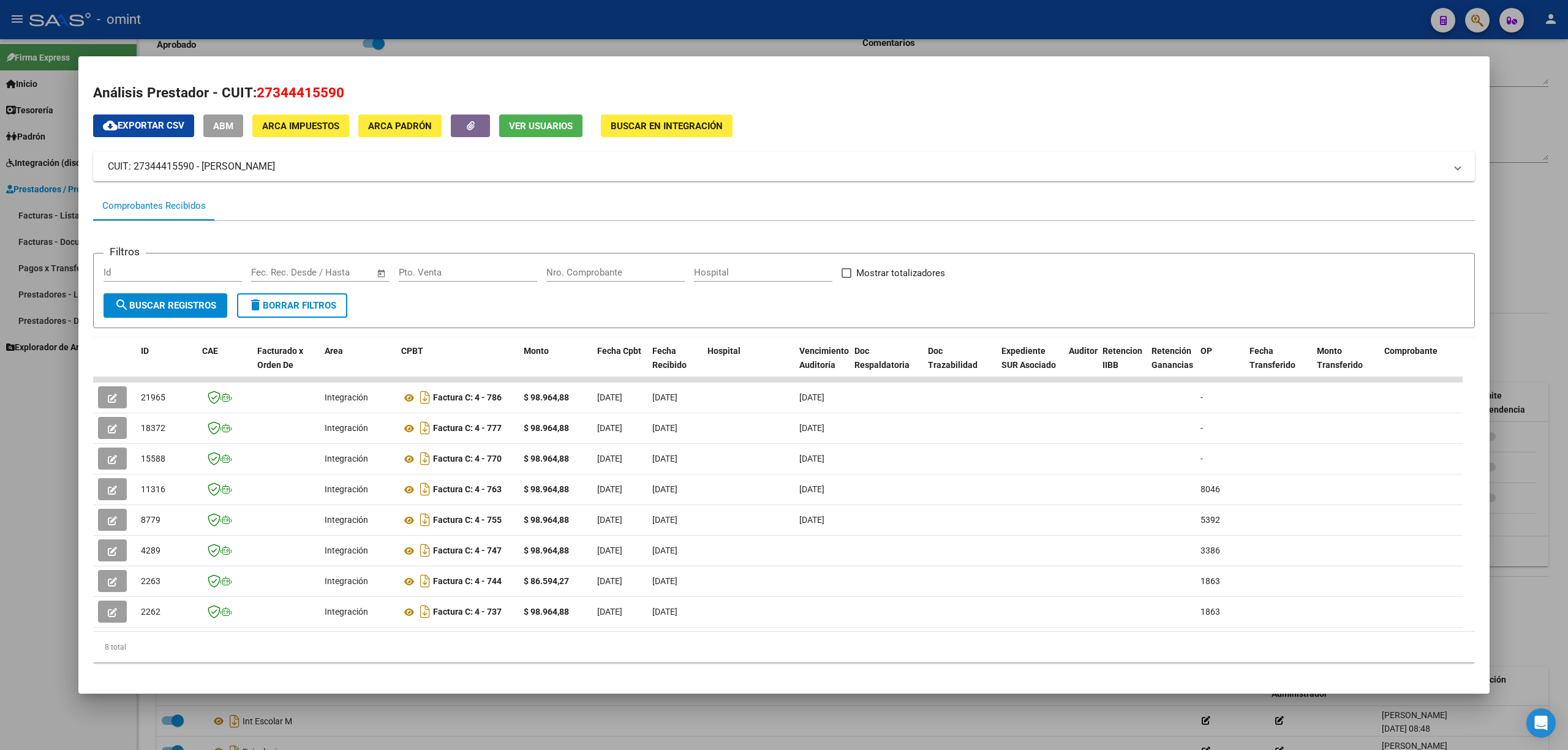
click at [375, 8] on div at bounding box center [784, 375] width 1568 height 750
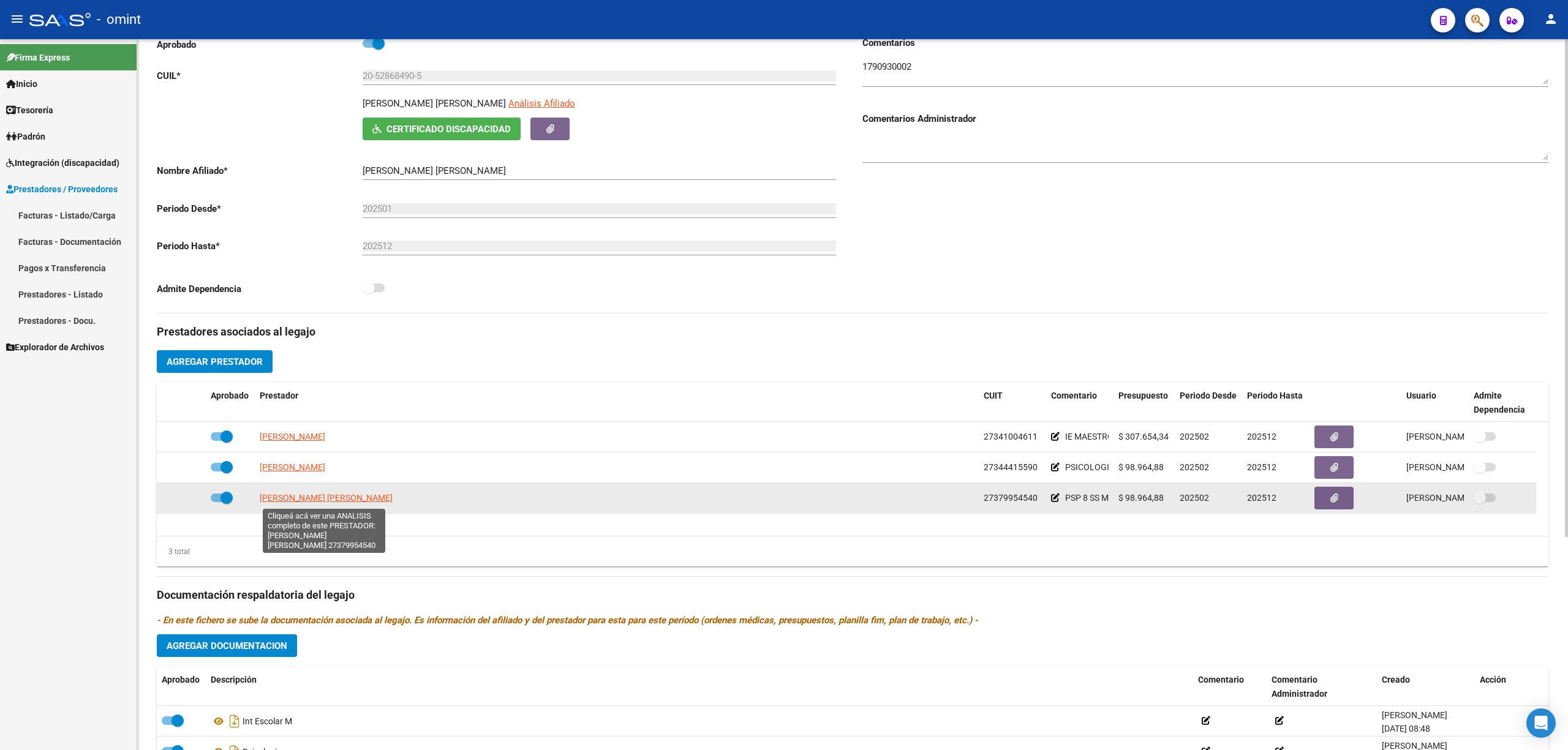
click at [306, 502] on span "[PERSON_NAME] [PERSON_NAME]" at bounding box center [326, 497] width 133 height 10
type textarea "27379954540"
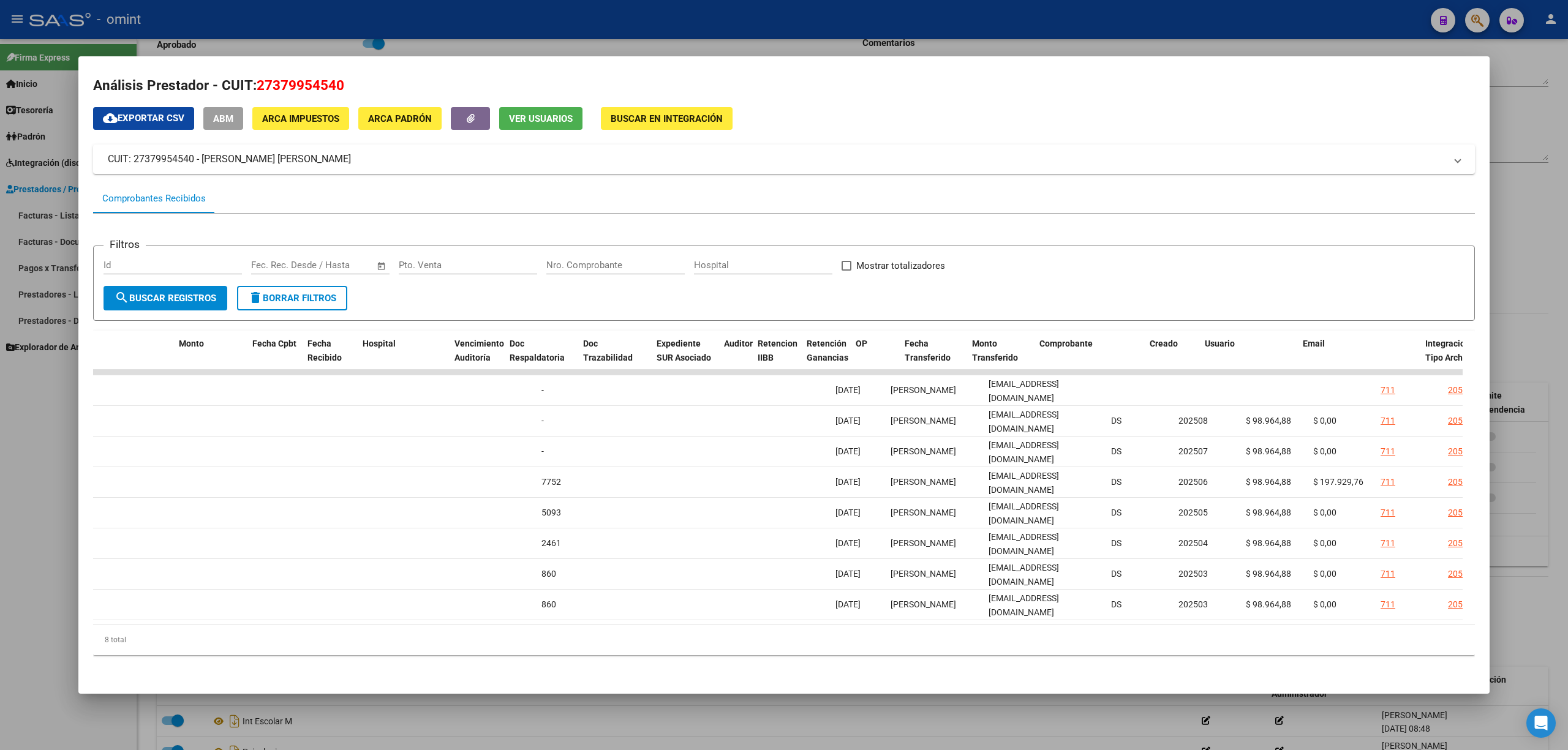
scroll to position [0, 0]
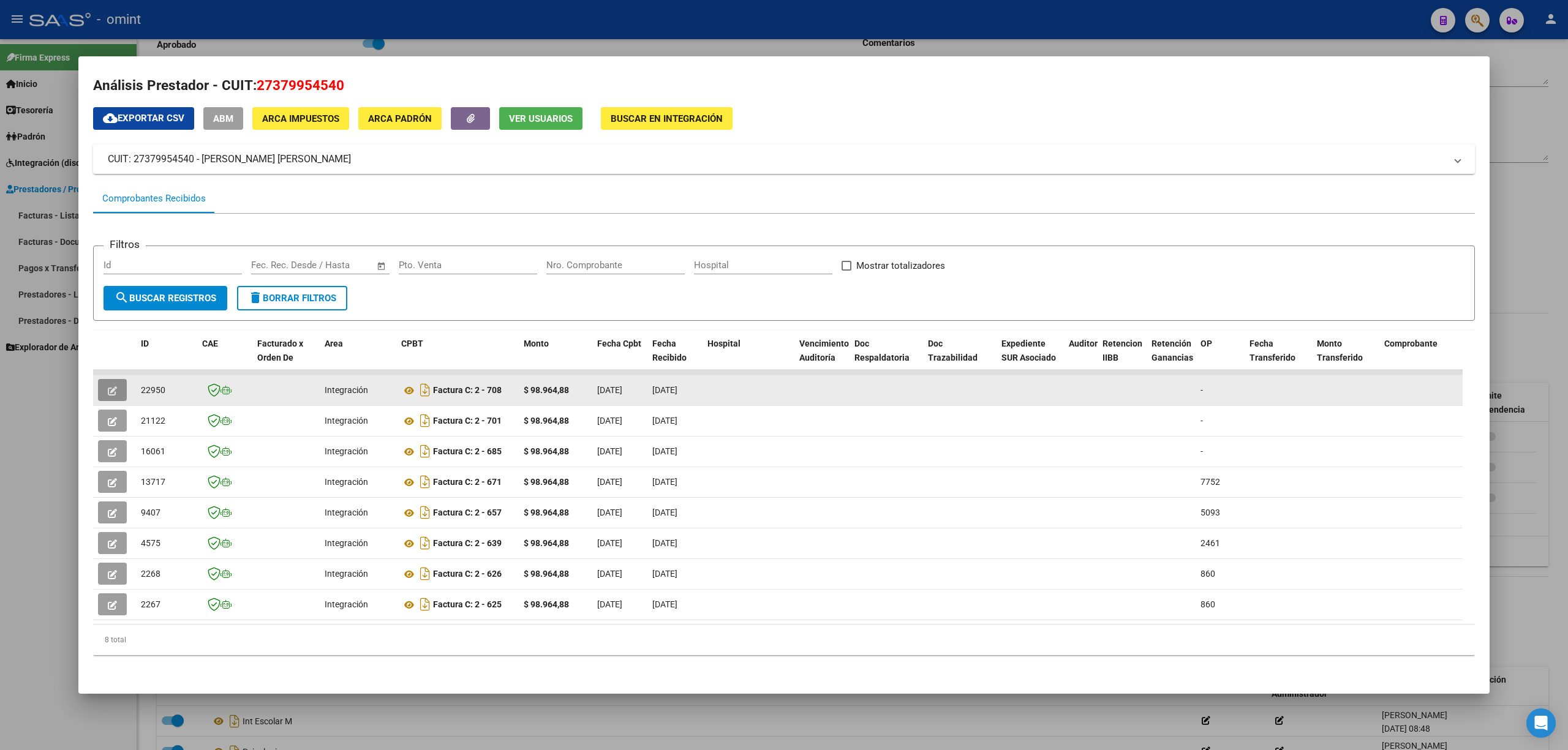
click at [115, 386] on icon "button" at bounding box center [112, 391] width 9 height 9
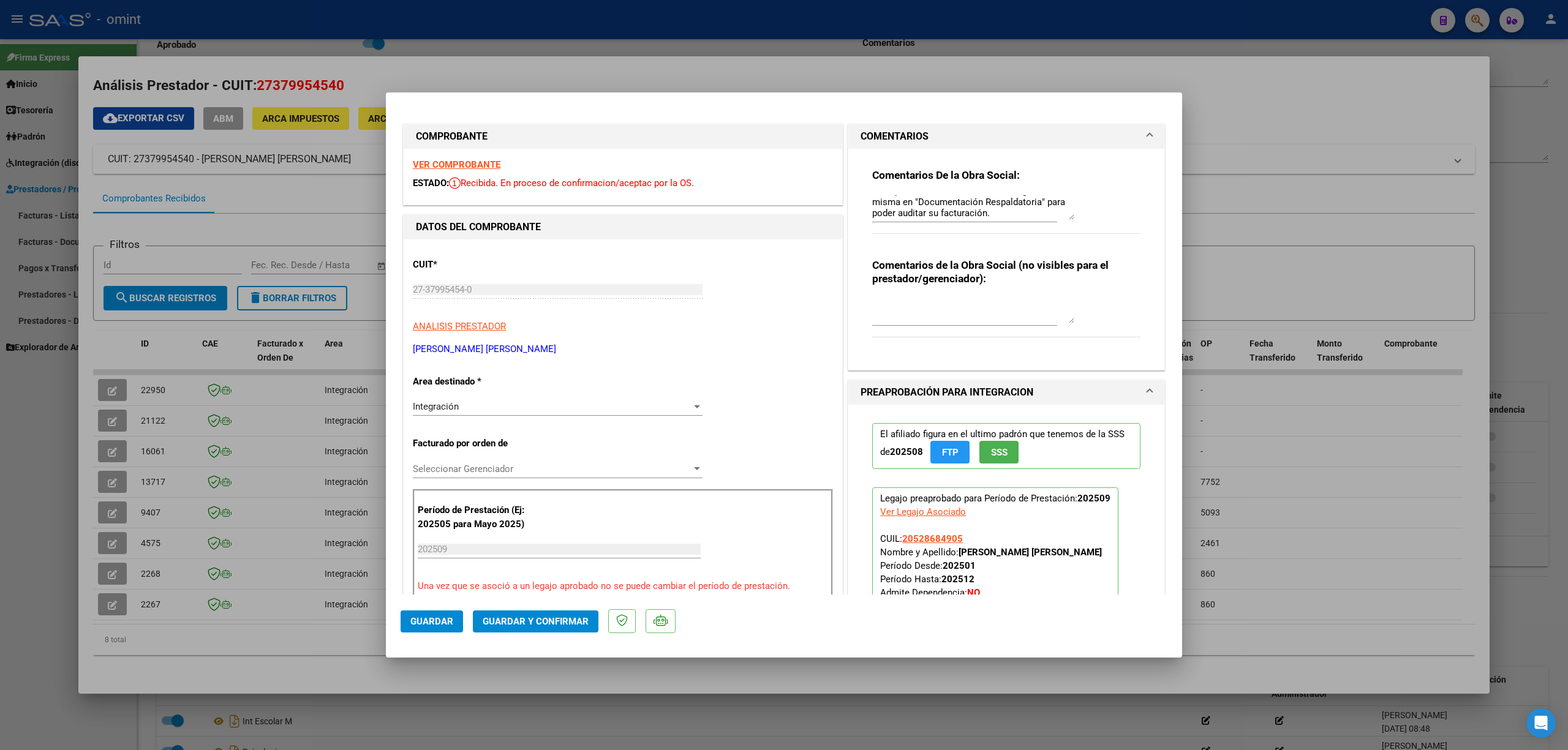
click at [559, 625] on span "Guardar y Confirmar" at bounding box center [535, 621] width 106 height 11
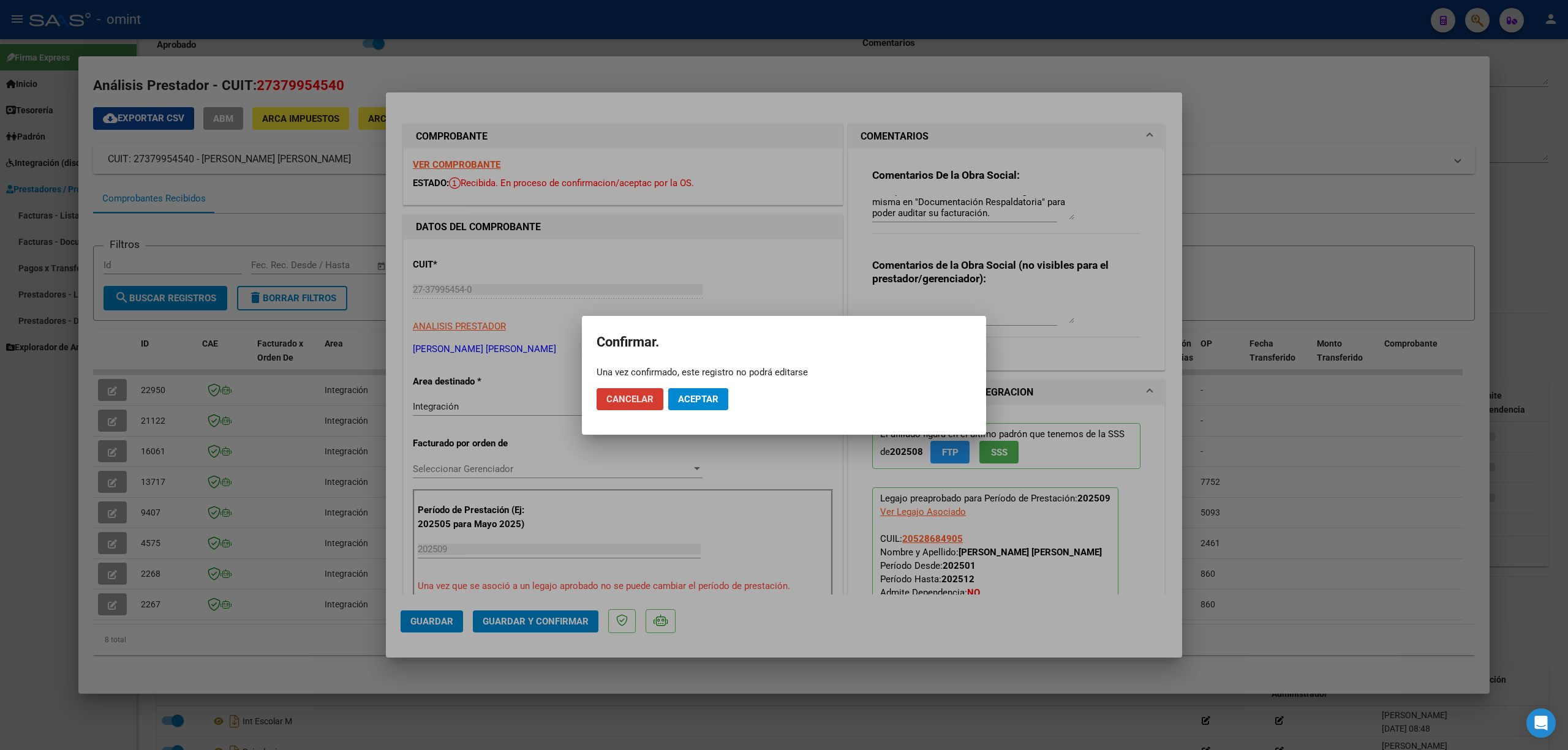
click at [704, 263] on div at bounding box center [784, 375] width 1568 height 750
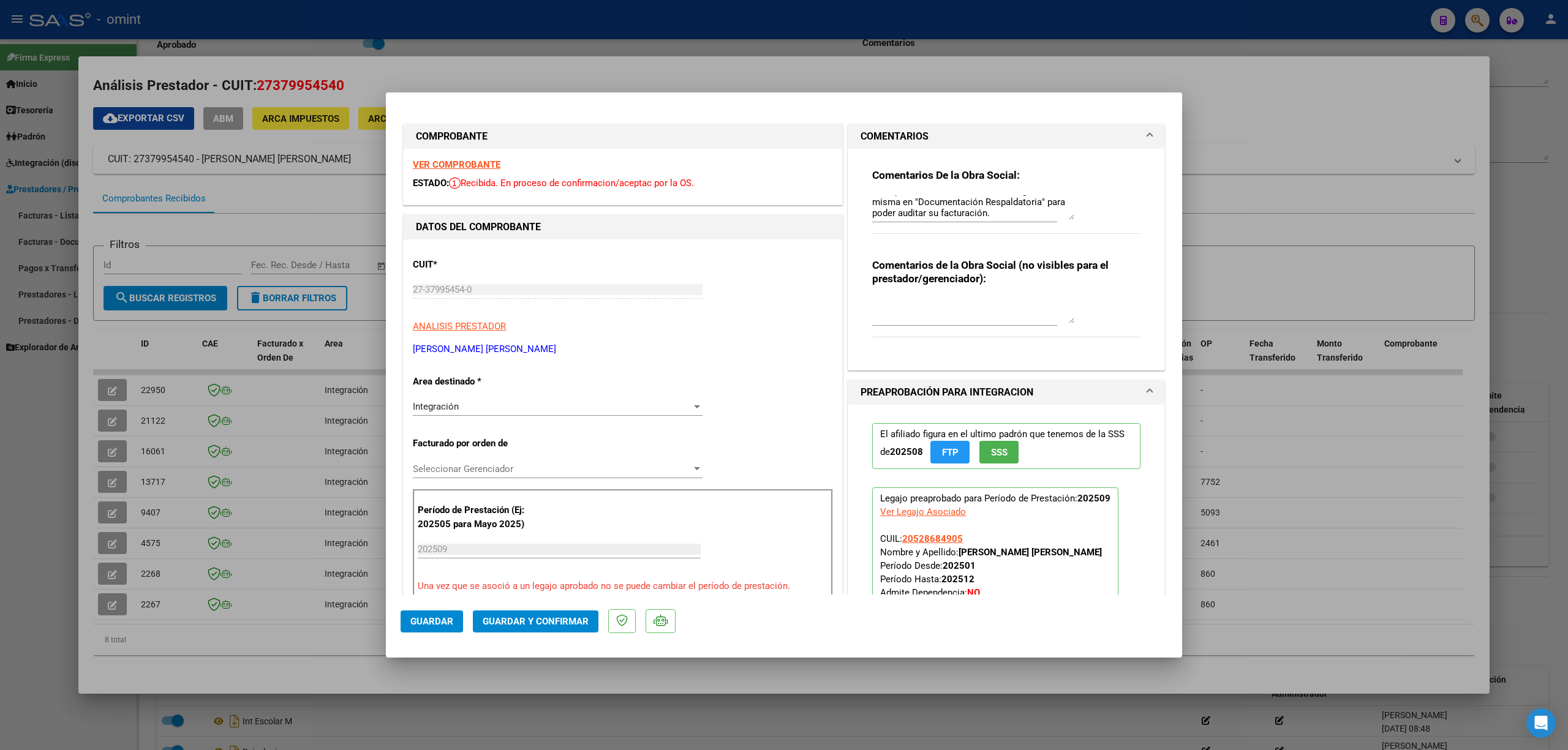
click at [479, 159] on strong "VER COMPROBANTE" at bounding box center [456, 164] width 87 height 11
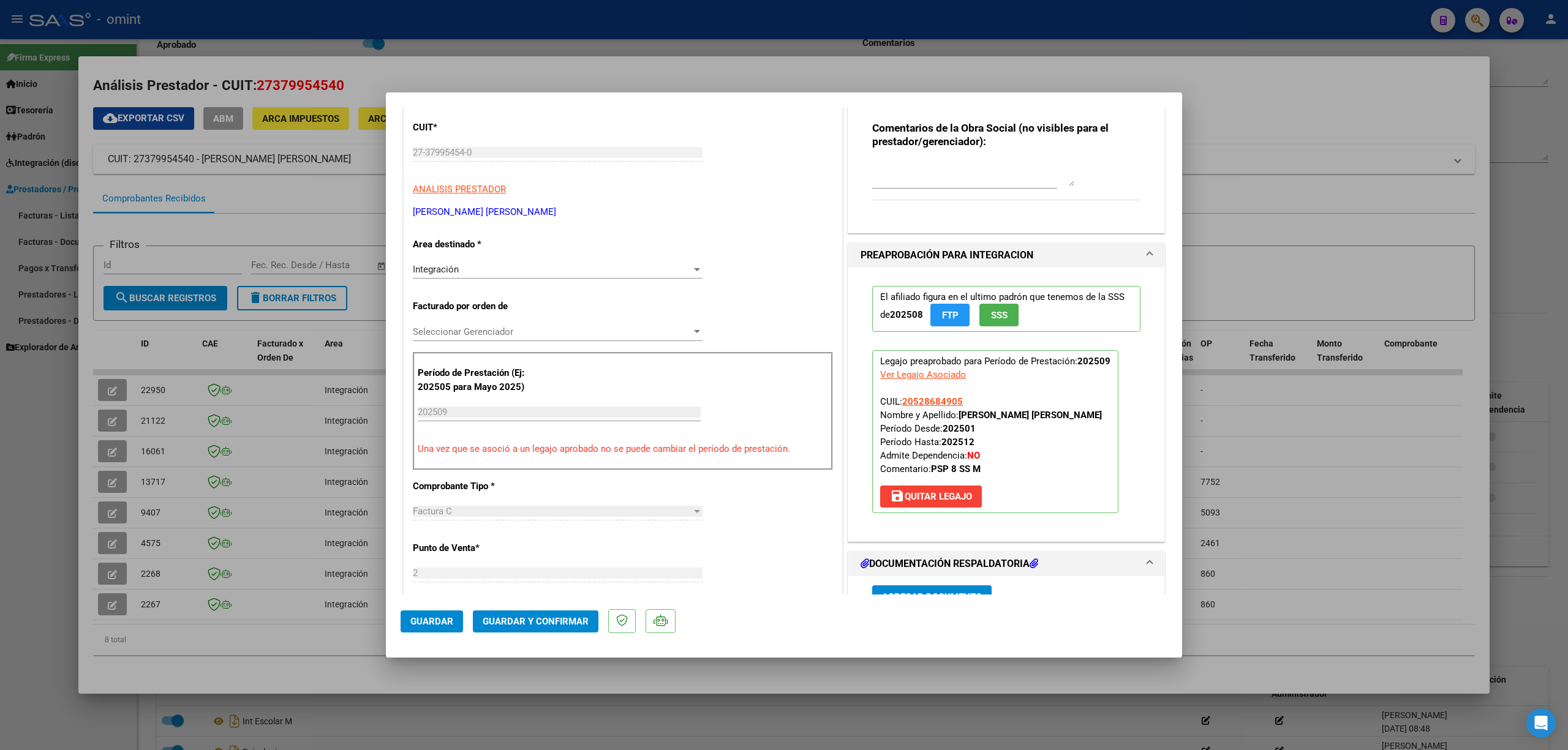
scroll to position [326, 0]
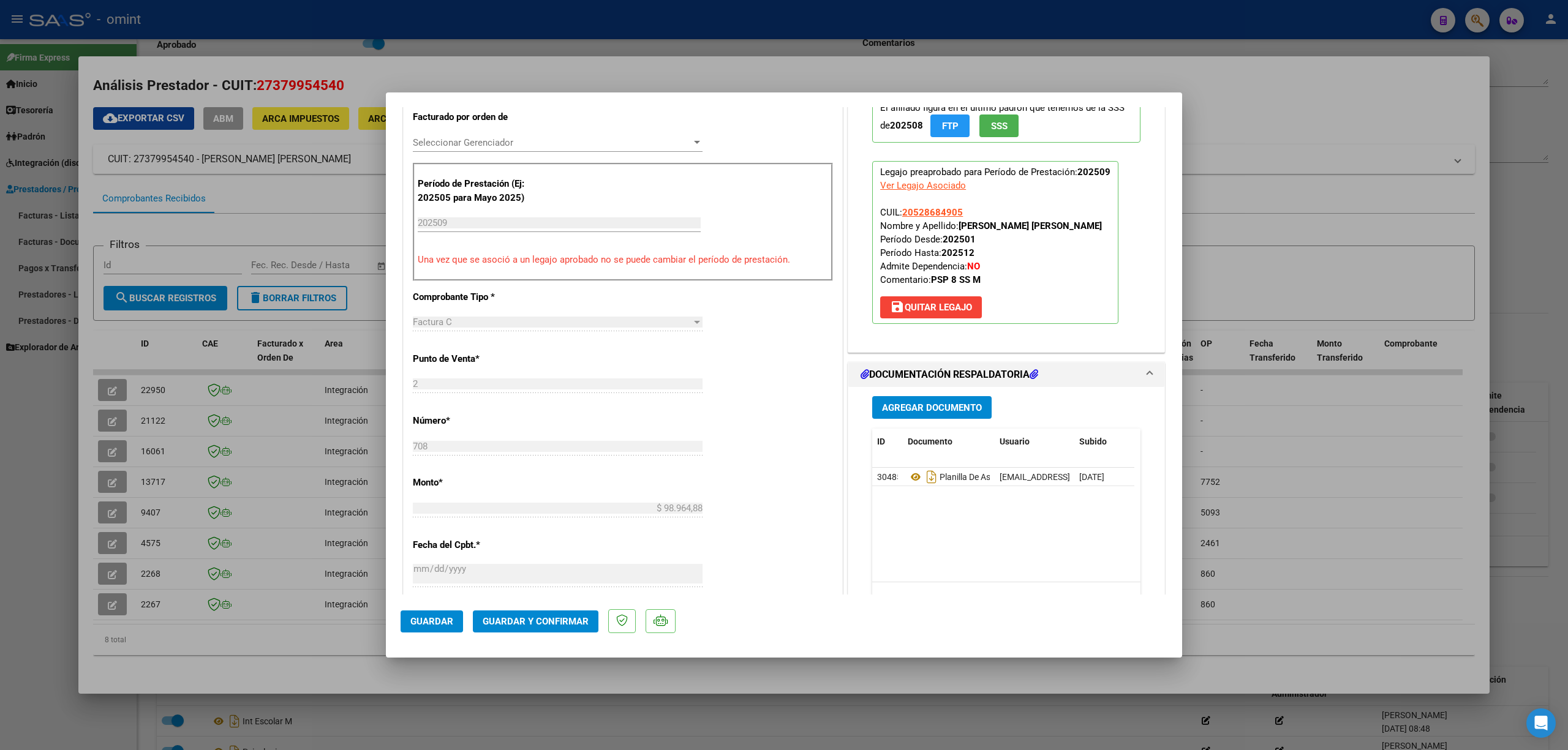
click at [552, 618] on span "Guardar y Confirmar" at bounding box center [535, 621] width 106 height 11
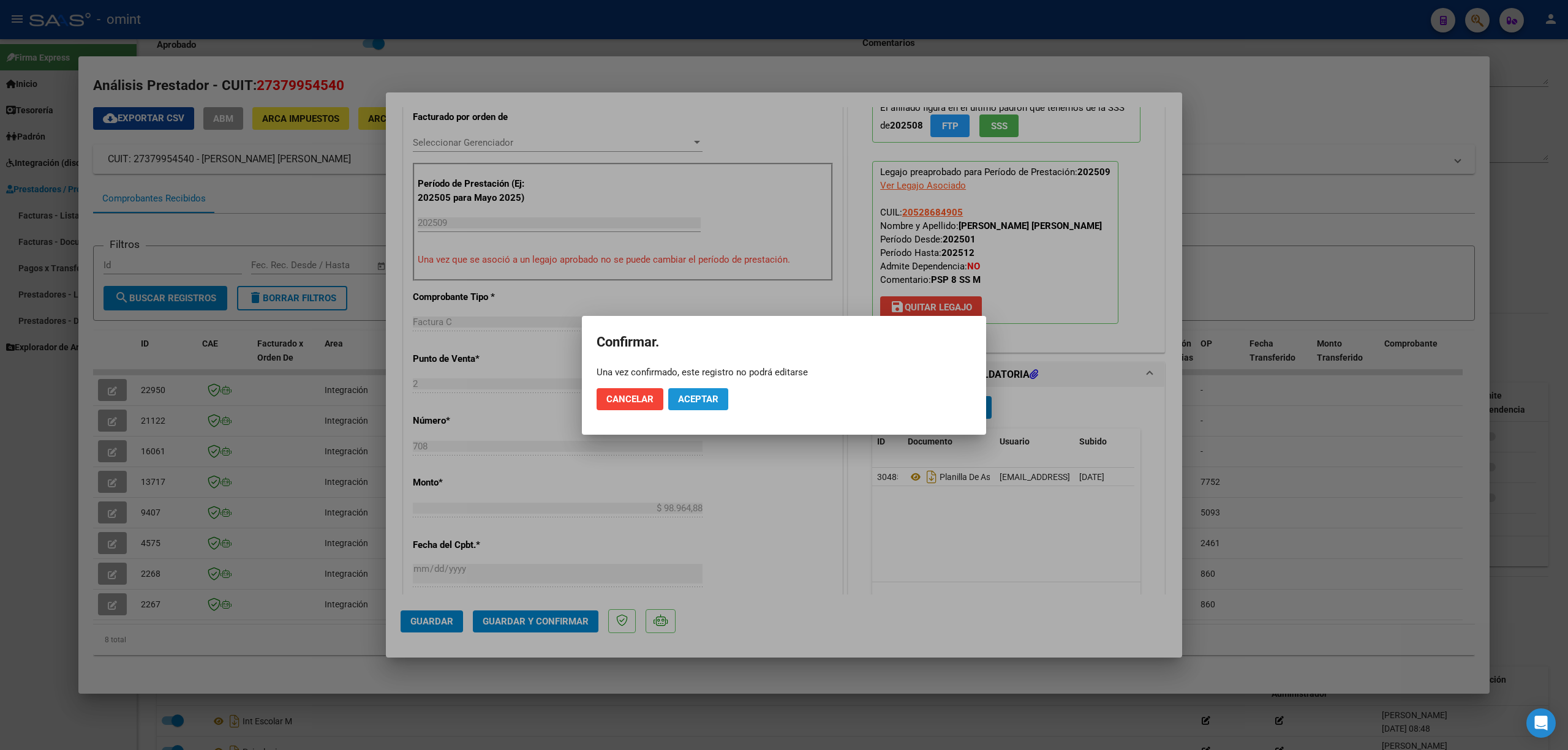
click at [724, 398] on button "Aceptar" at bounding box center [698, 399] width 60 height 22
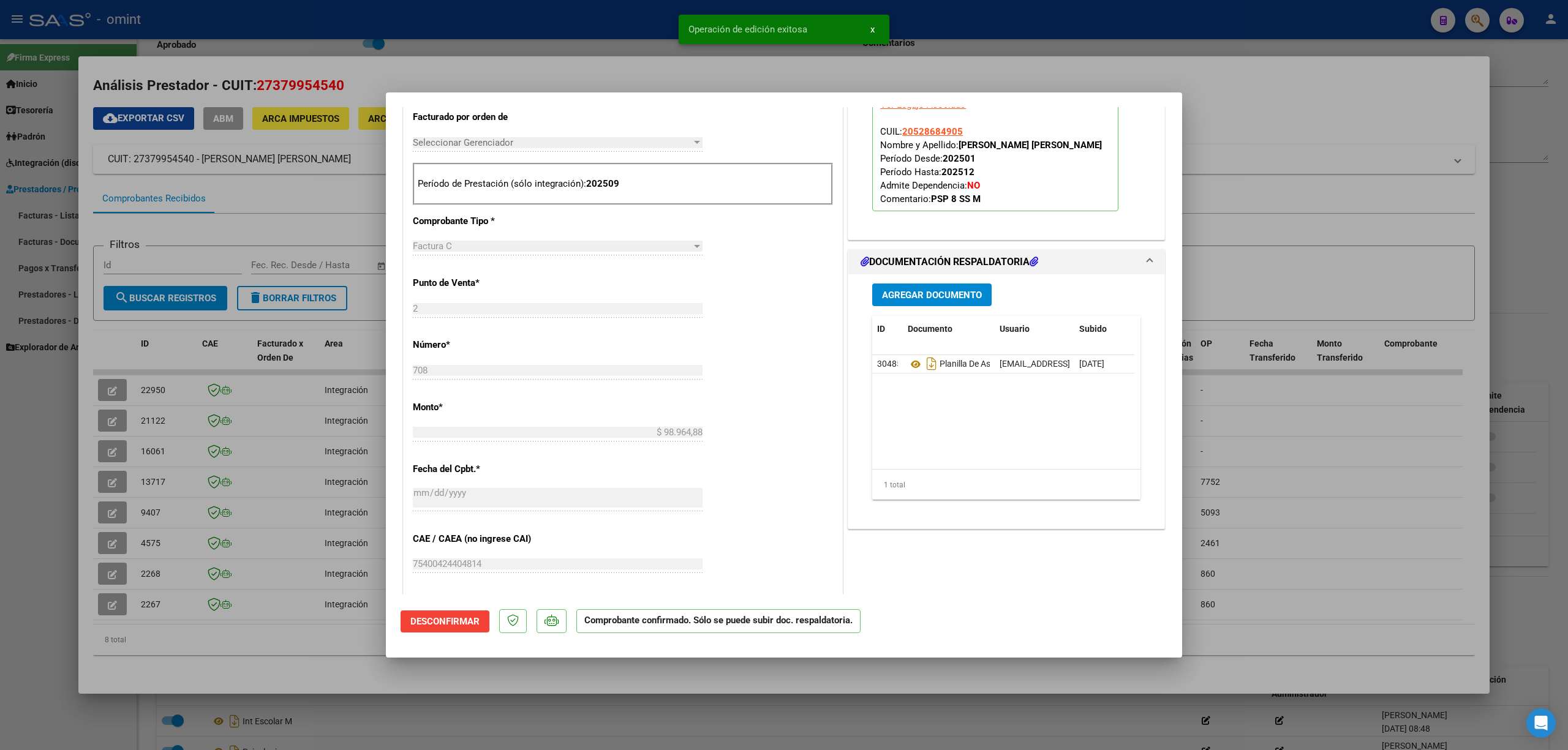
click at [228, 8] on div at bounding box center [784, 375] width 1568 height 750
type input "$ 0,00"
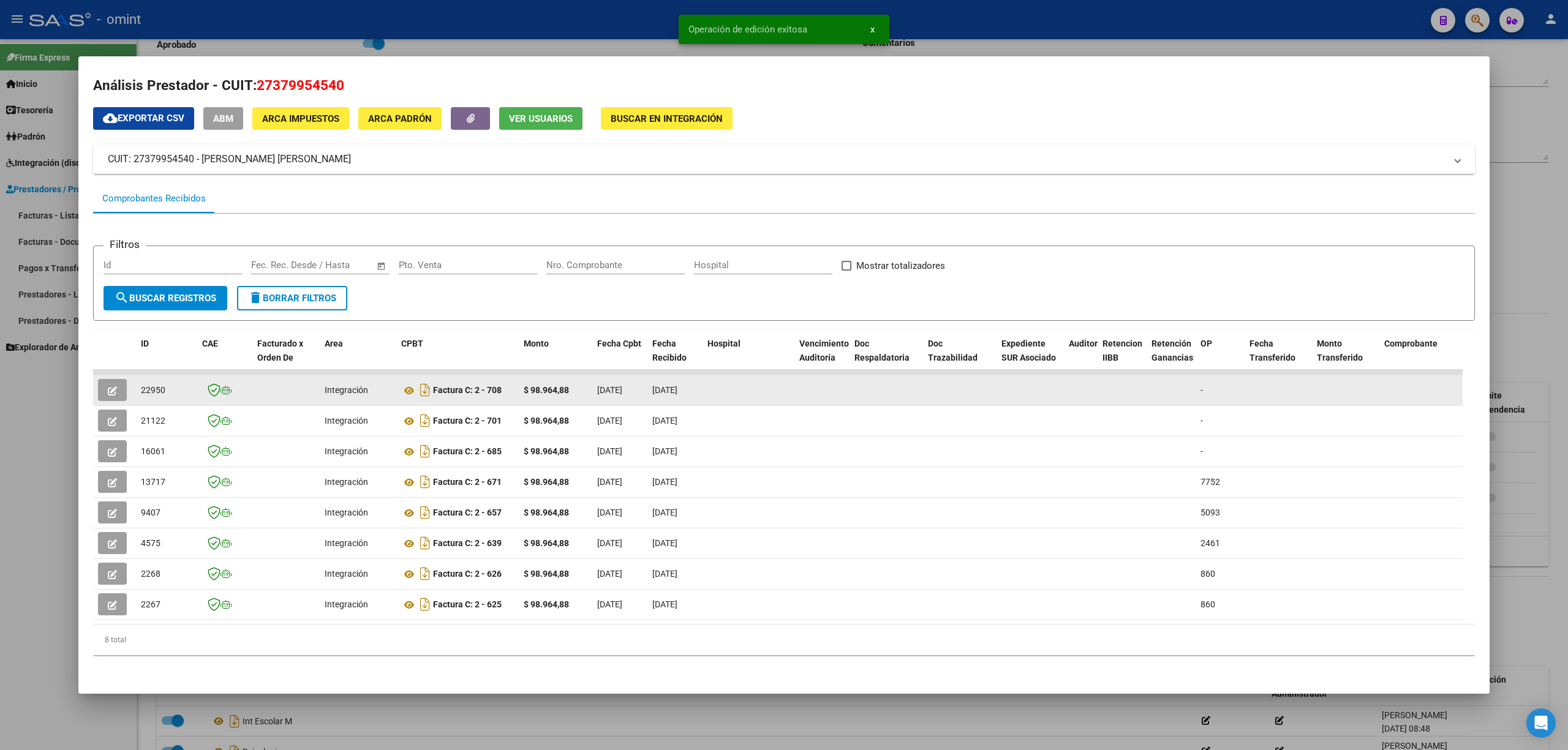
click at [147, 385] on span "22950" at bounding box center [153, 390] width 25 height 10
copy span "22950"
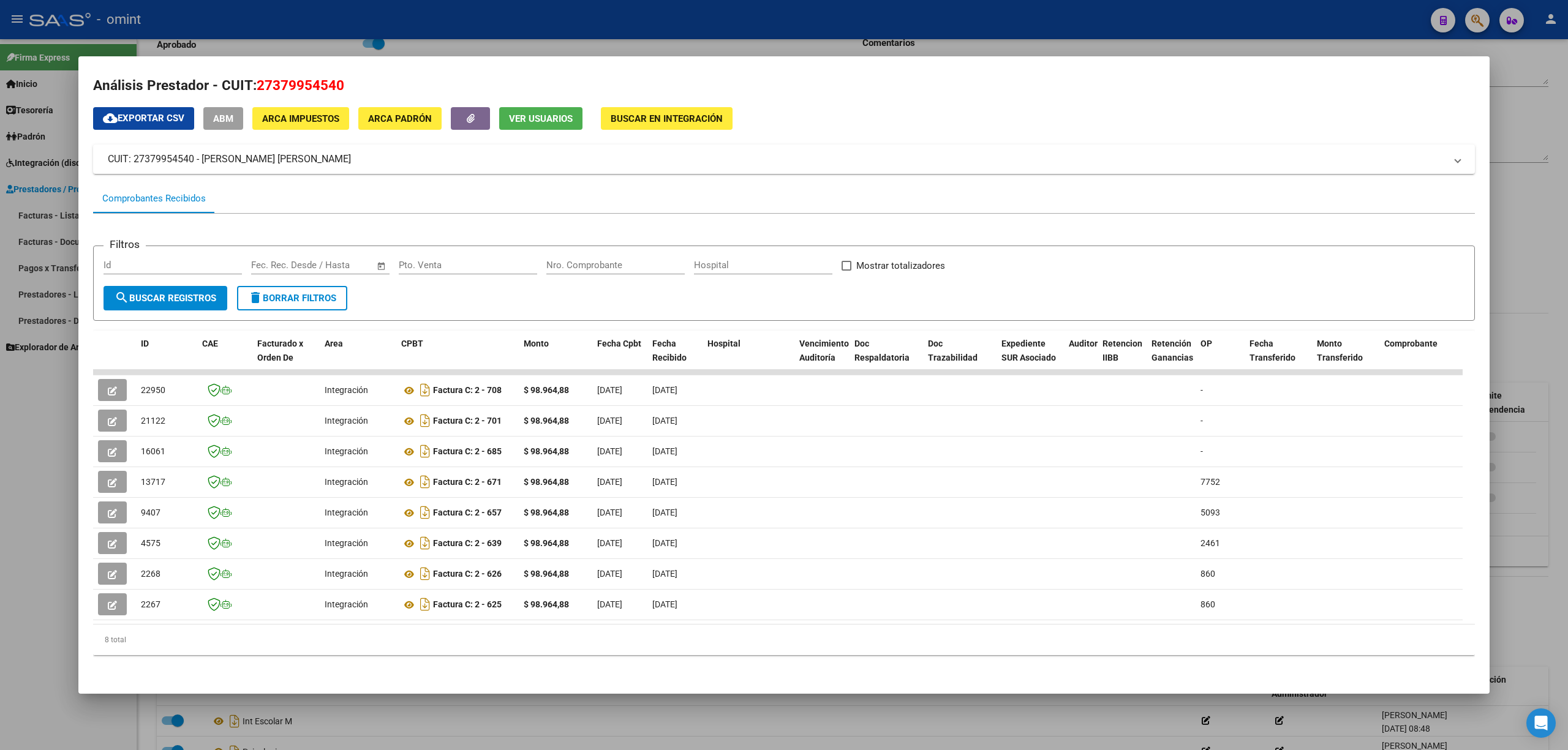
click at [645, 25] on div at bounding box center [784, 375] width 1568 height 750
